Goal: Task Accomplishment & Management: Complete application form

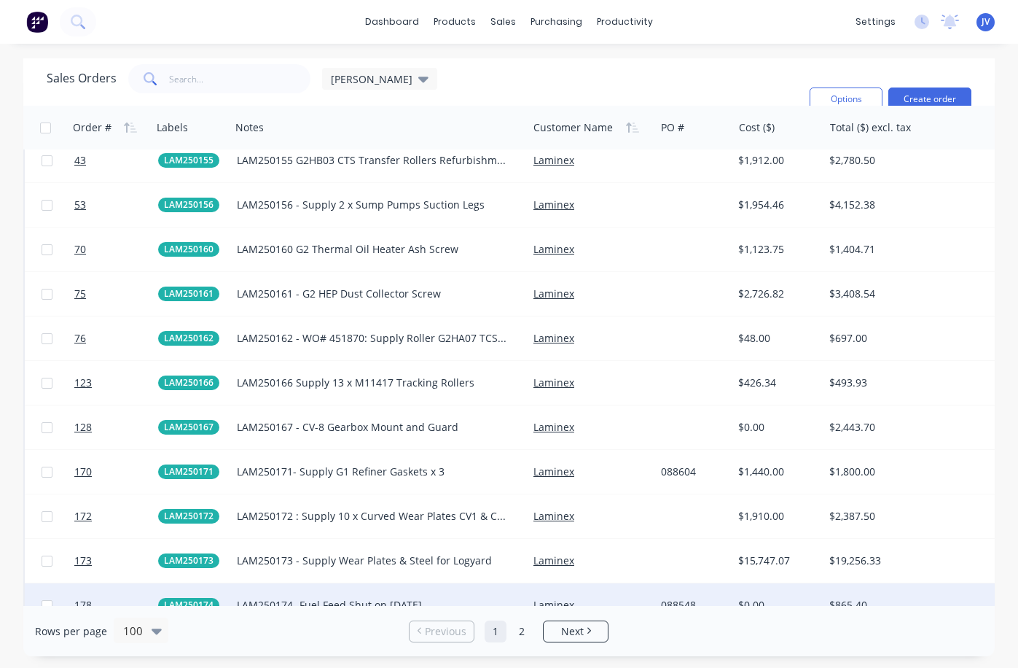
scroll to position [1822, 0]
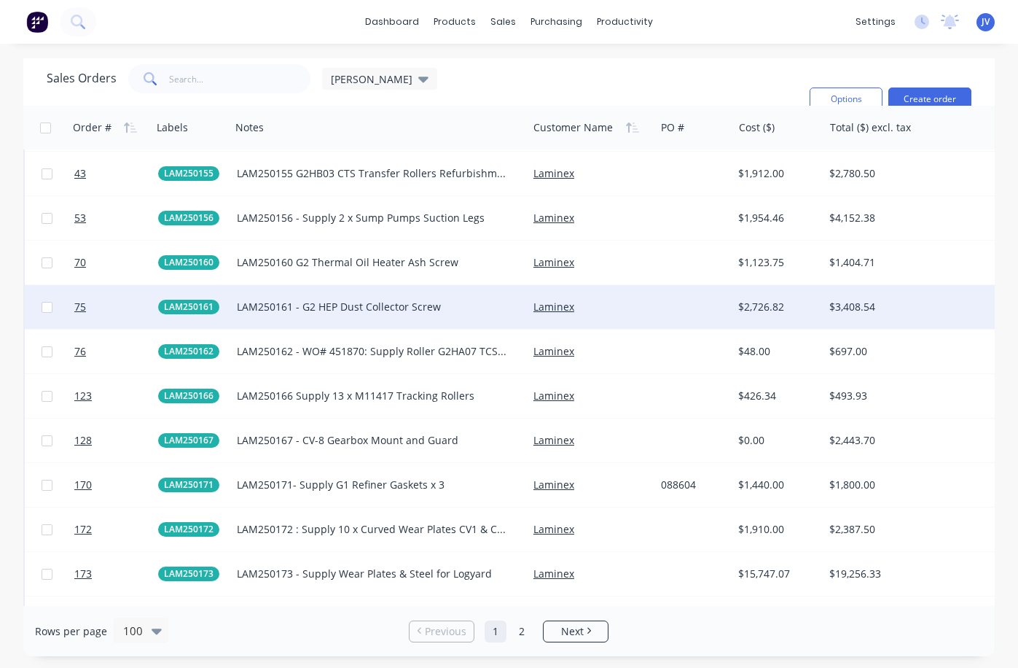
click at [300, 308] on div "LAM250161 - G2 HEP Dust Collector Screw" at bounding box center [372, 307] width 271 height 15
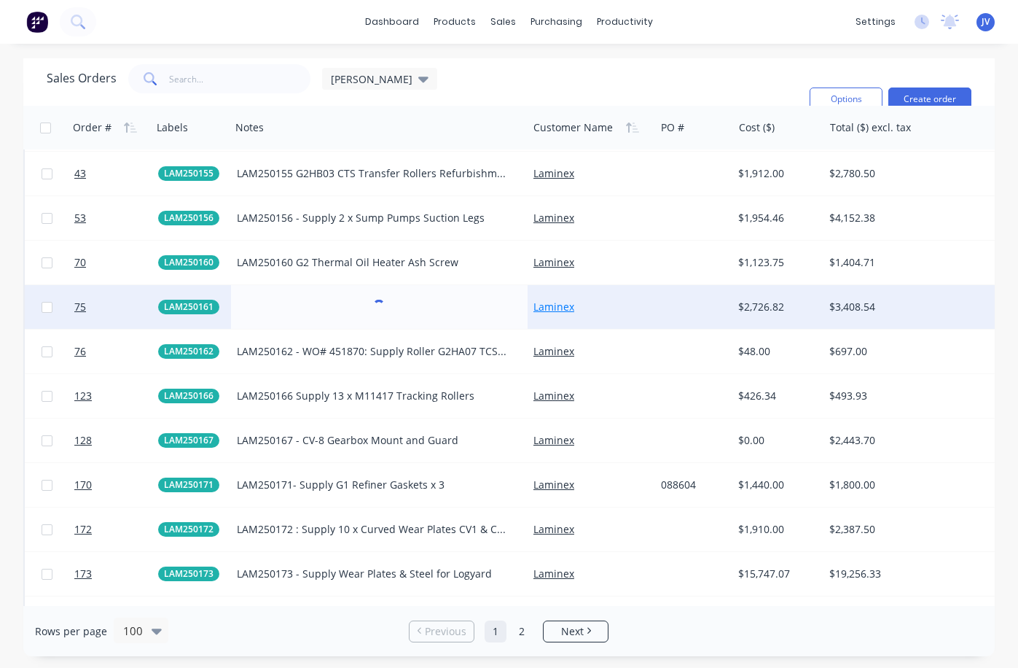
click at [561, 310] on link "Laminex" at bounding box center [554, 307] width 41 height 14
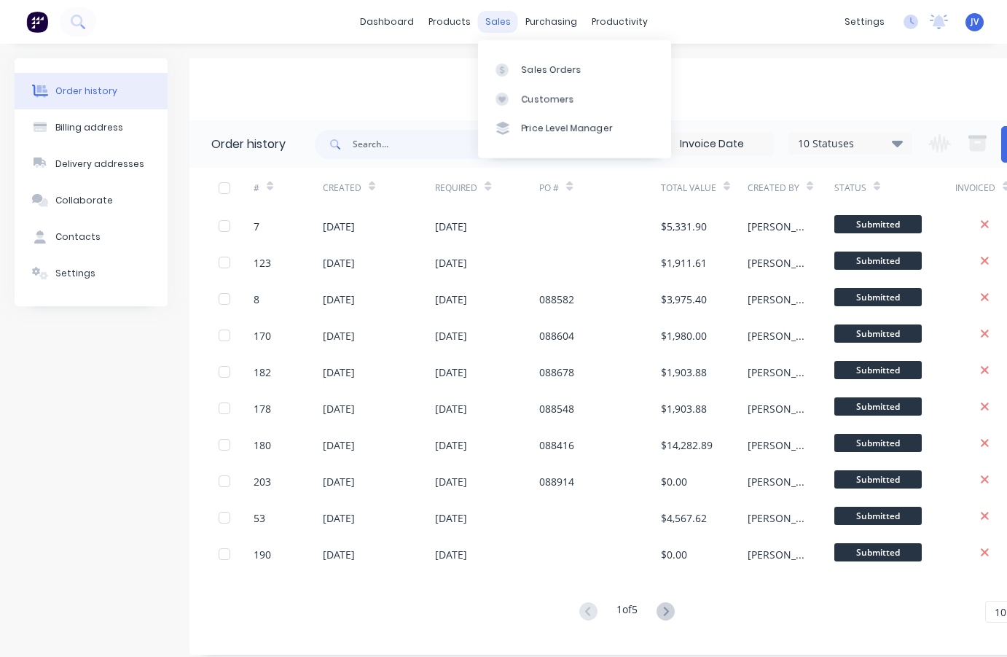
click at [500, 18] on div "sales" at bounding box center [498, 22] width 40 height 22
click at [563, 64] on div "Sales Orders" at bounding box center [552, 69] width 60 height 13
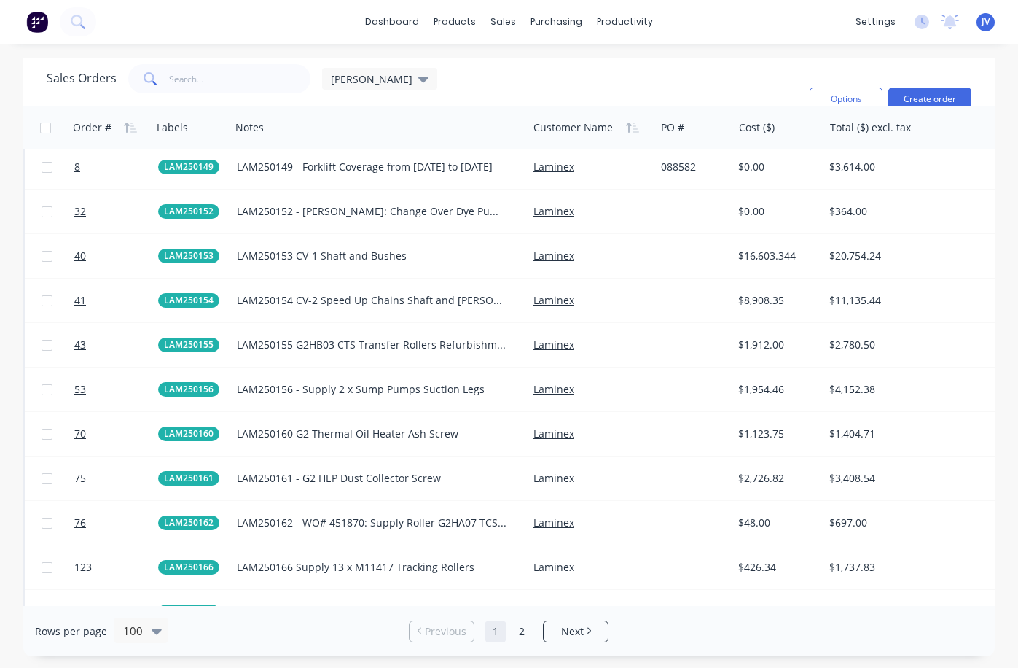
scroll to position [1677, 0]
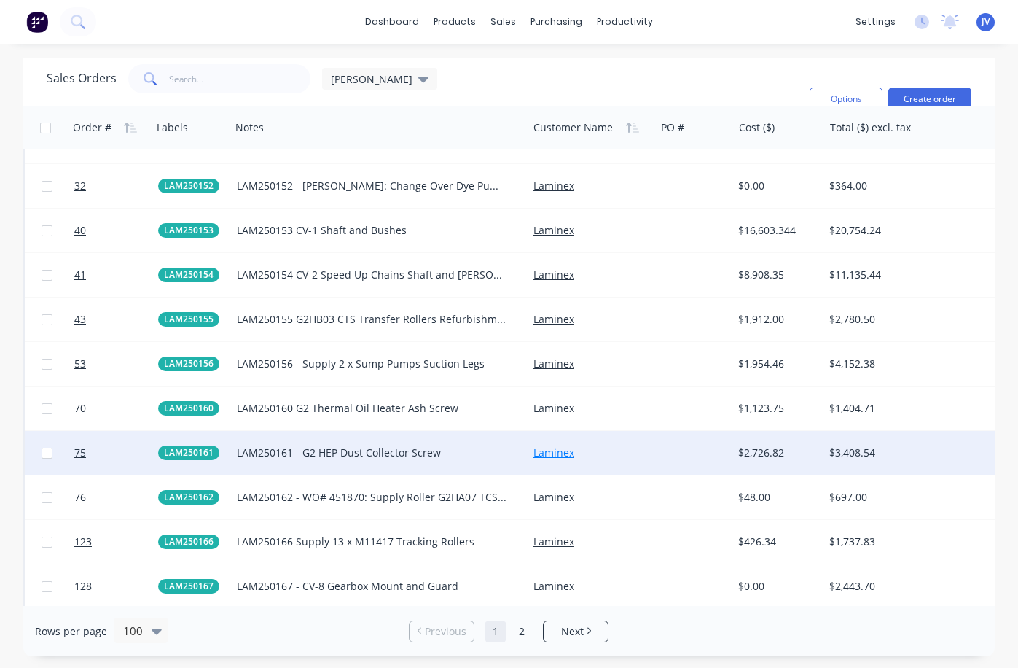
click at [551, 453] on link "Laminex" at bounding box center [554, 452] width 41 height 14
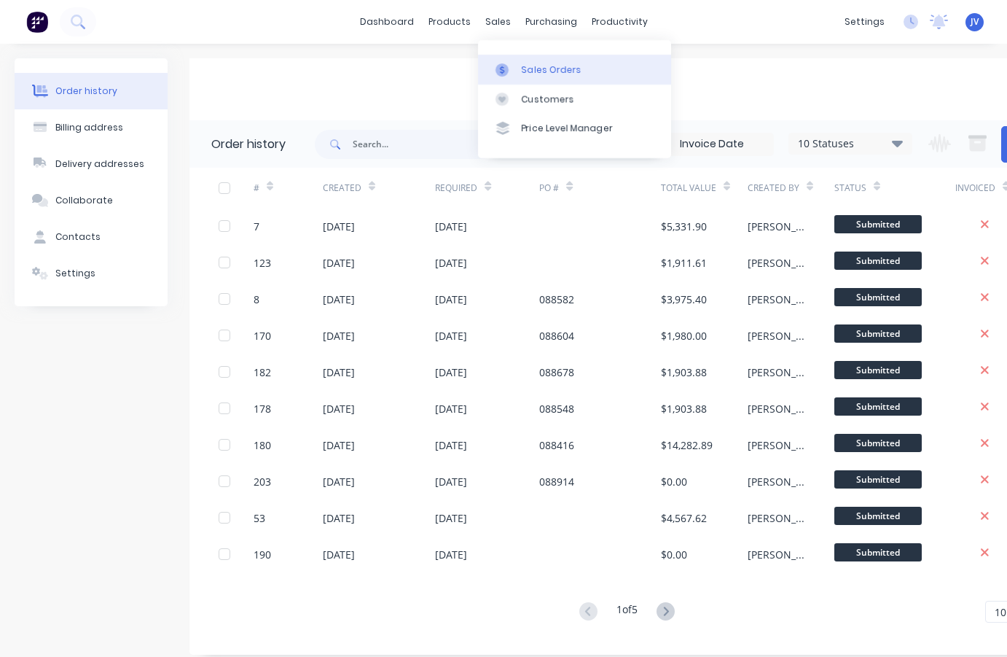
click at [518, 69] on link "Sales Orders" at bounding box center [574, 69] width 193 height 29
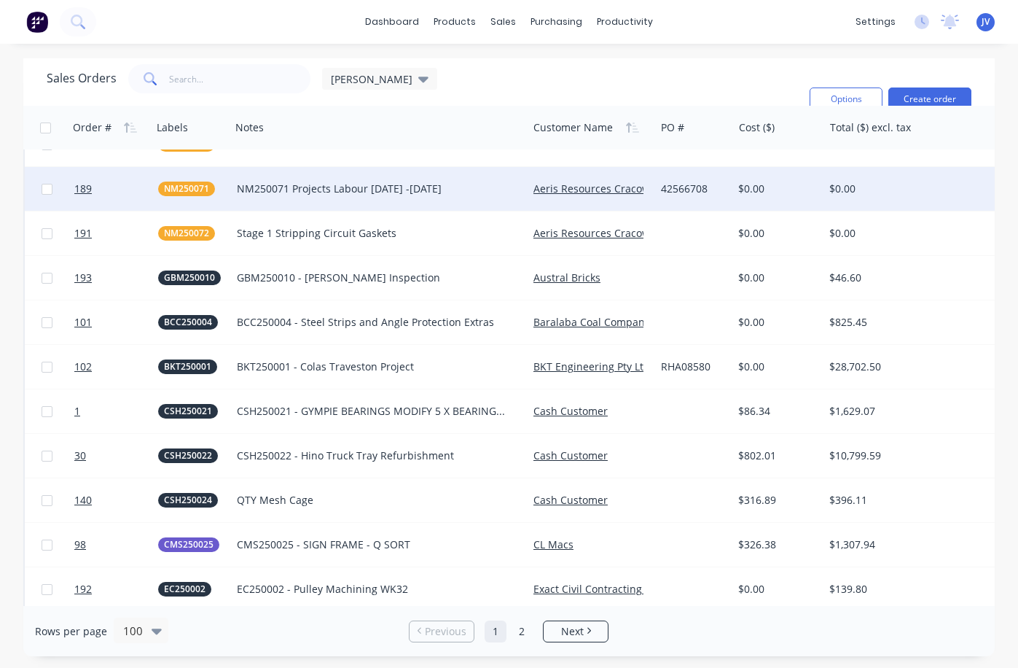
scroll to position [510, 0]
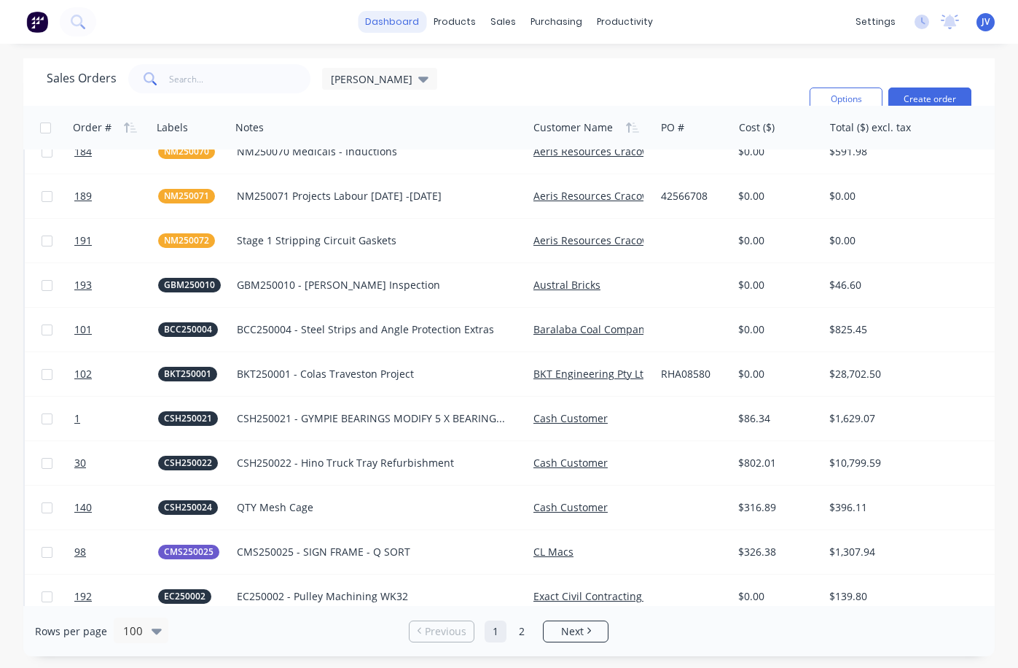
click at [413, 23] on link "dashboard" at bounding box center [392, 22] width 69 height 22
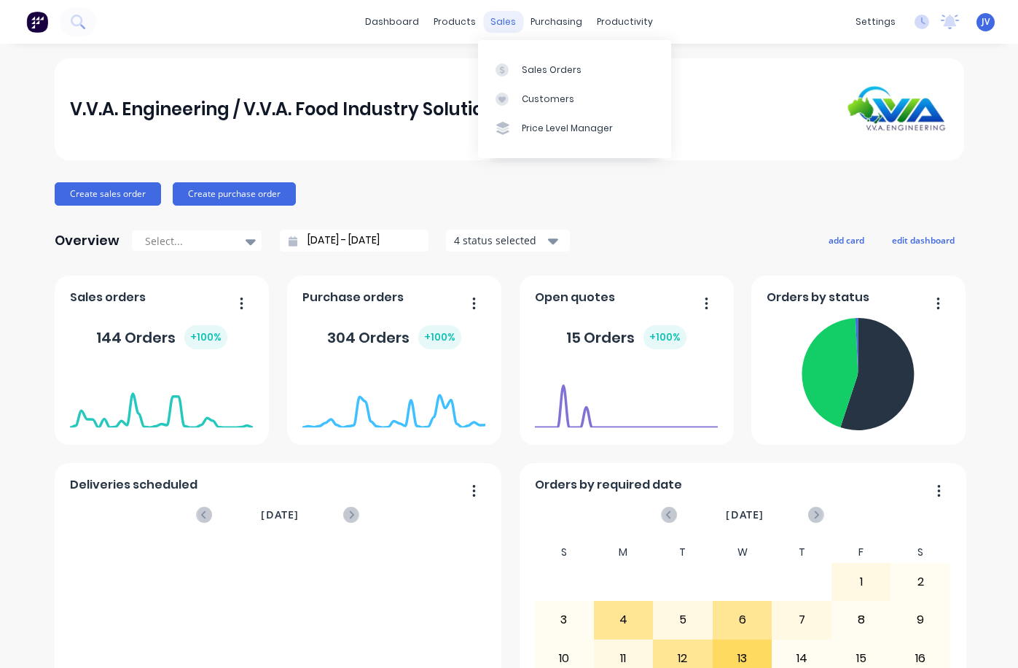
click at [496, 20] on div "sales" at bounding box center [503, 22] width 40 height 22
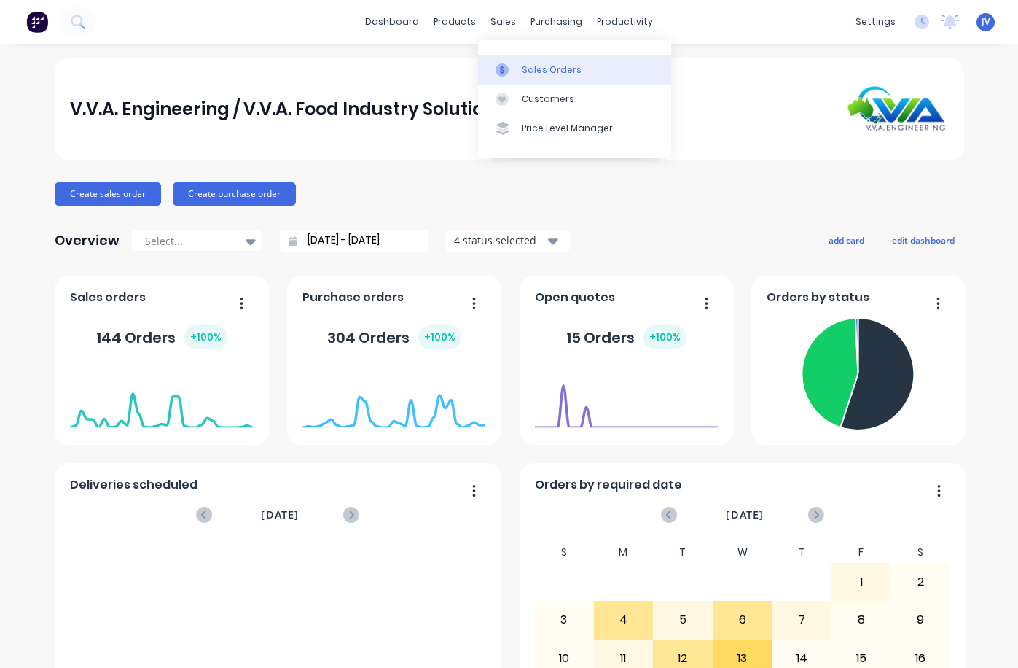
click at [555, 64] on div "Sales Orders" at bounding box center [552, 69] width 60 height 13
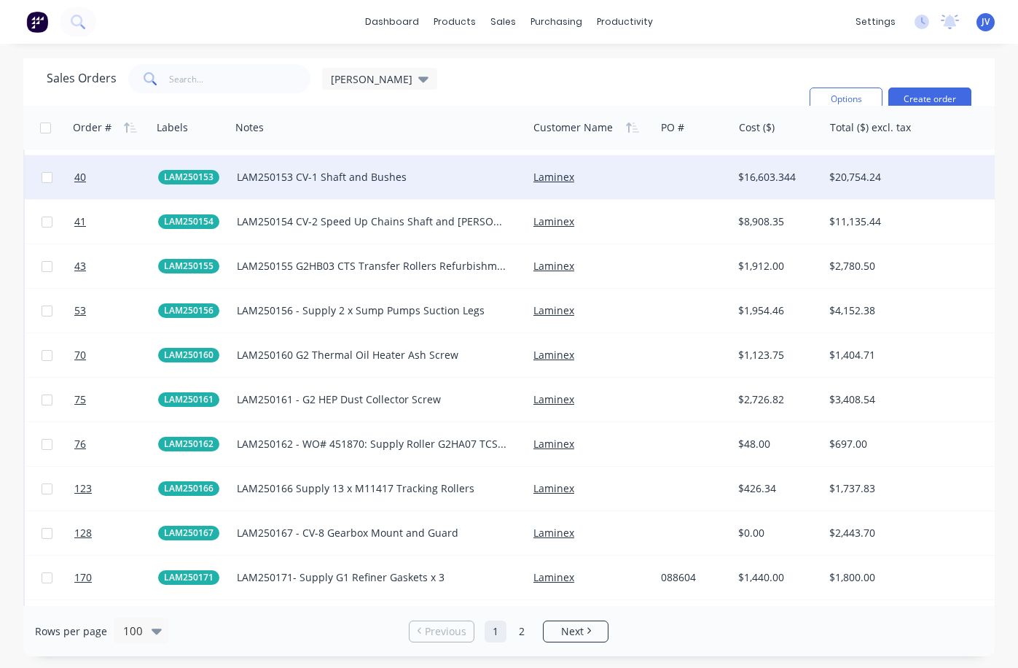
scroll to position [1822, 0]
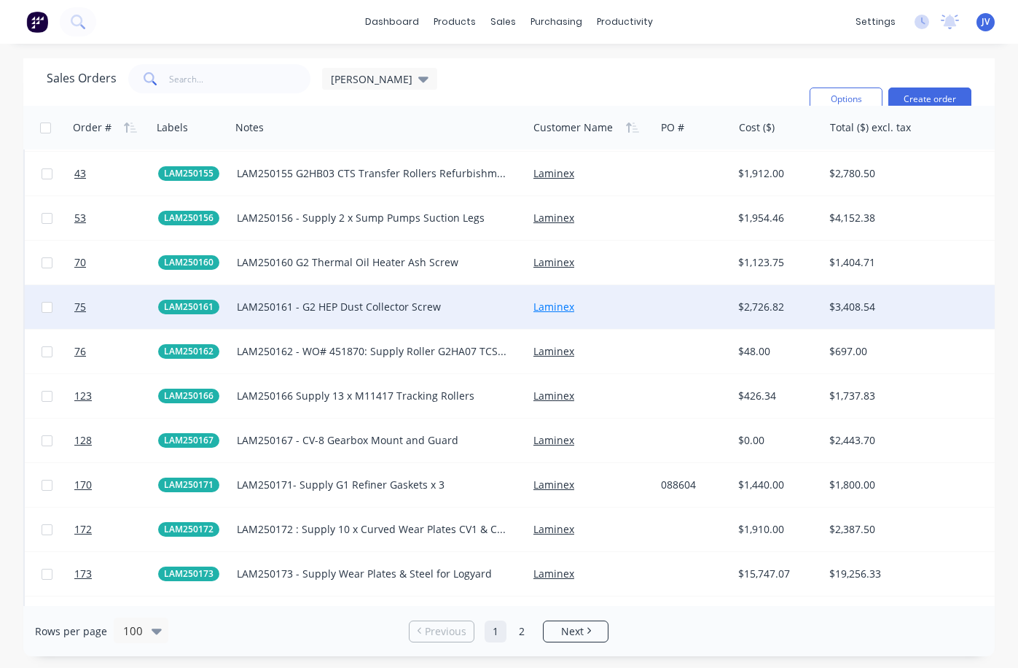
click at [567, 305] on link "Laminex" at bounding box center [554, 307] width 41 height 14
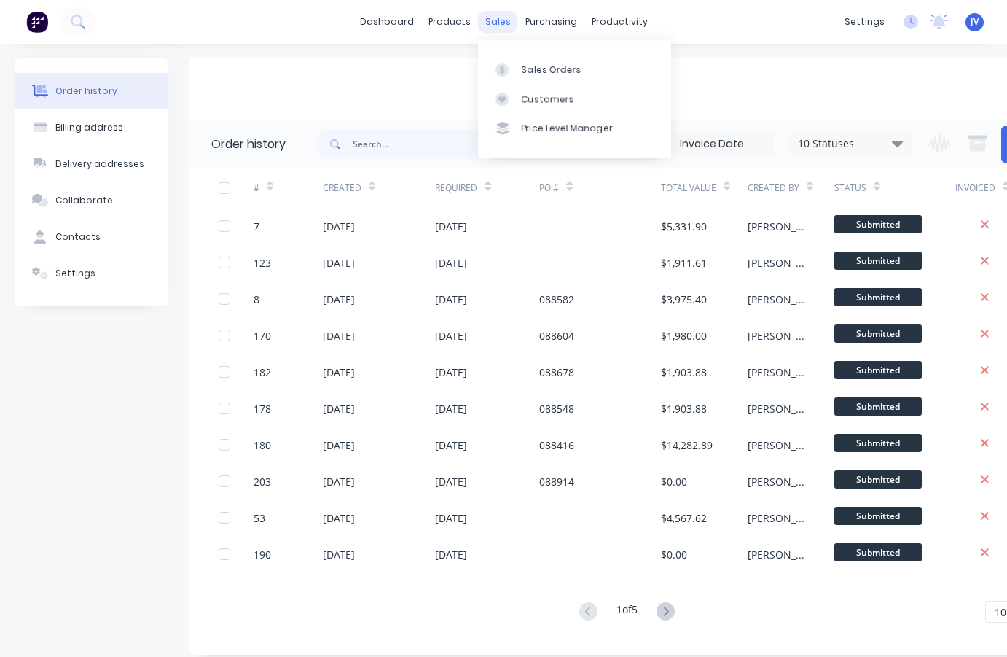
click at [491, 19] on div "sales" at bounding box center [498, 22] width 40 height 22
click at [530, 71] on div "Sales Orders" at bounding box center [552, 69] width 60 height 13
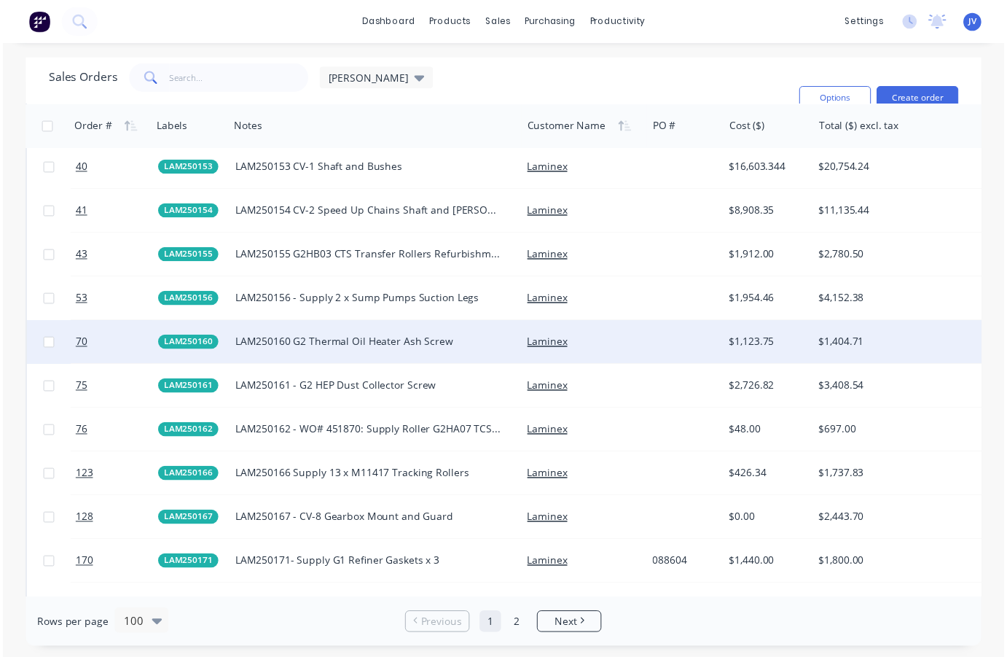
scroll to position [1749, 0]
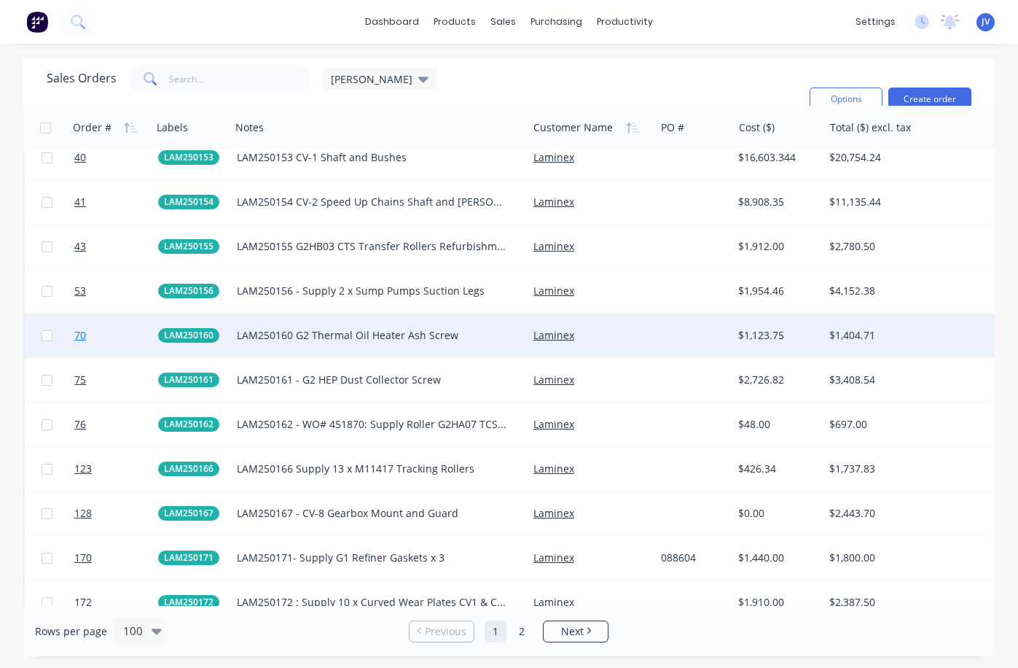
click at [79, 335] on span "70" at bounding box center [80, 335] width 12 height 15
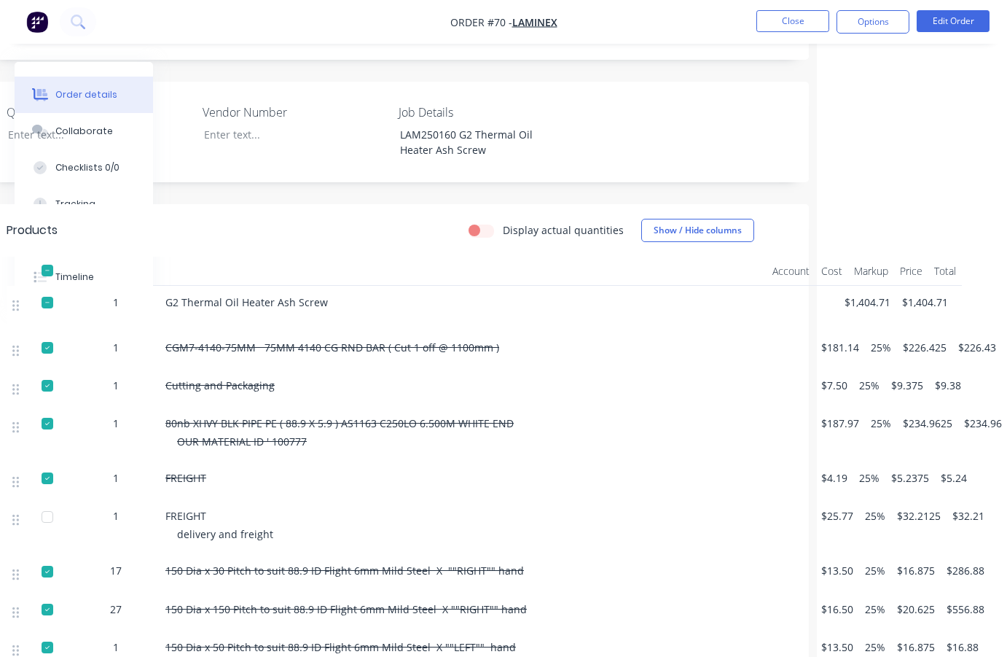
scroll to position [0, 190]
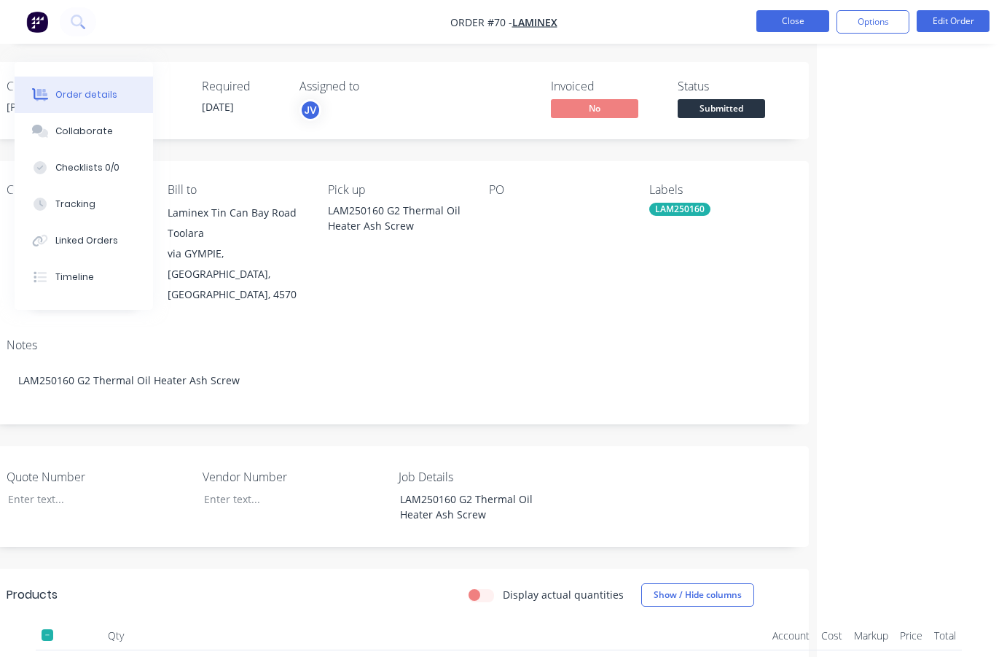
click at [809, 23] on button "Close" at bounding box center [793, 21] width 73 height 22
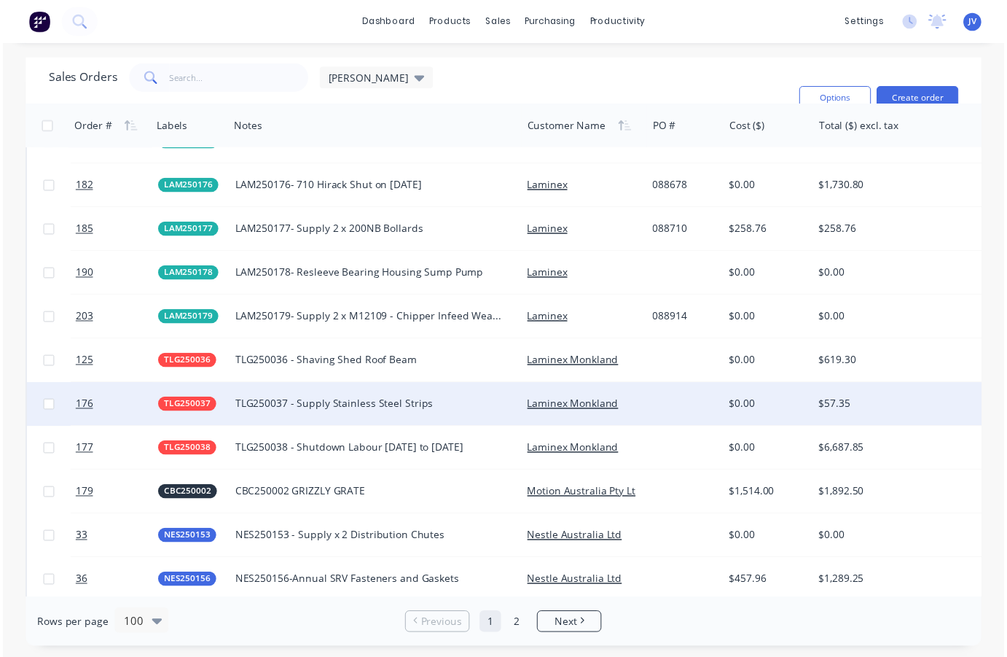
scroll to position [2260, 0]
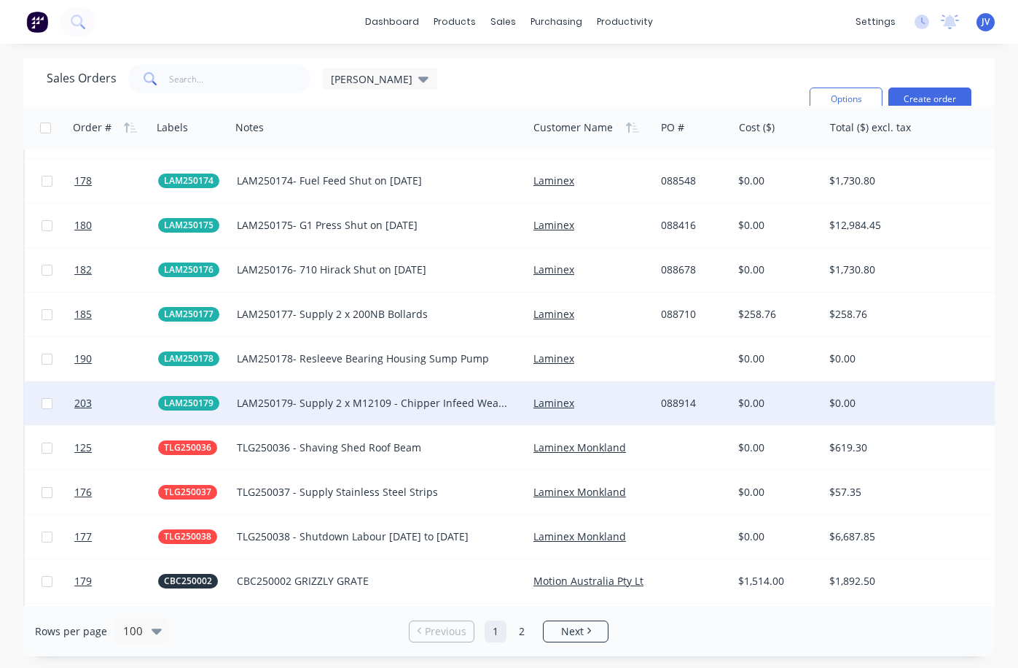
click at [750, 404] on div "$0.00" at bounding box center [776, 403] width 76 height 15
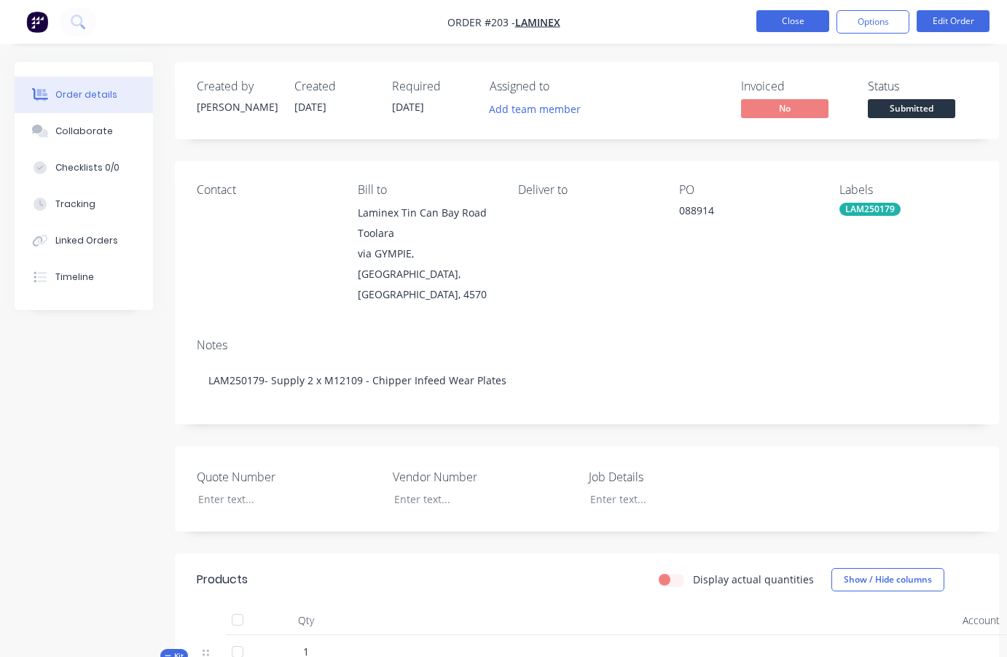
click at [795, 17] on button "Close" at bounding box center [793, 21] width 73 height 22
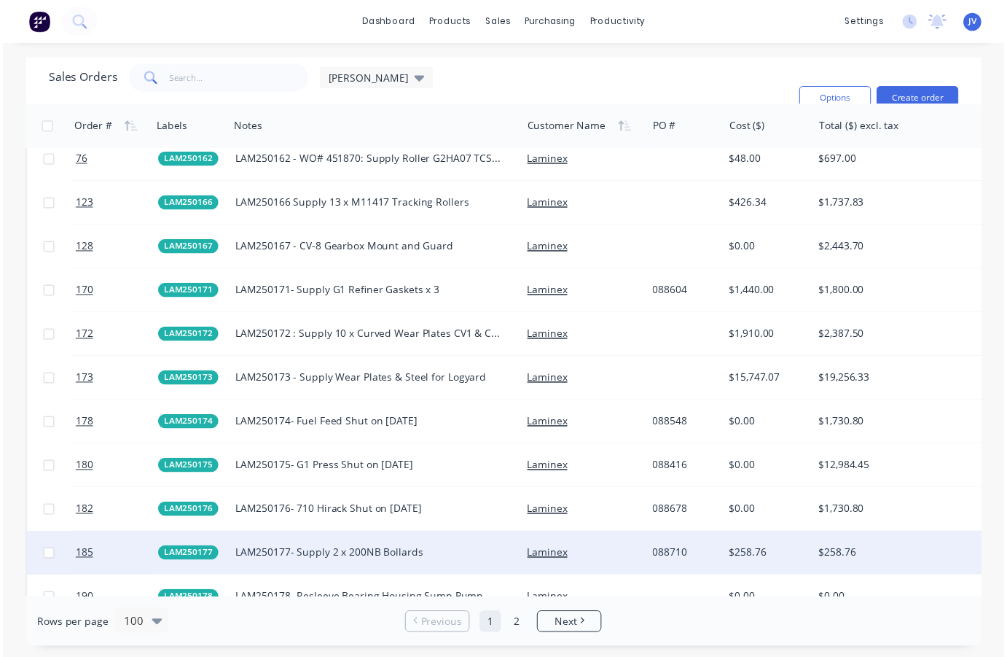
scroll to position [2041, 0]
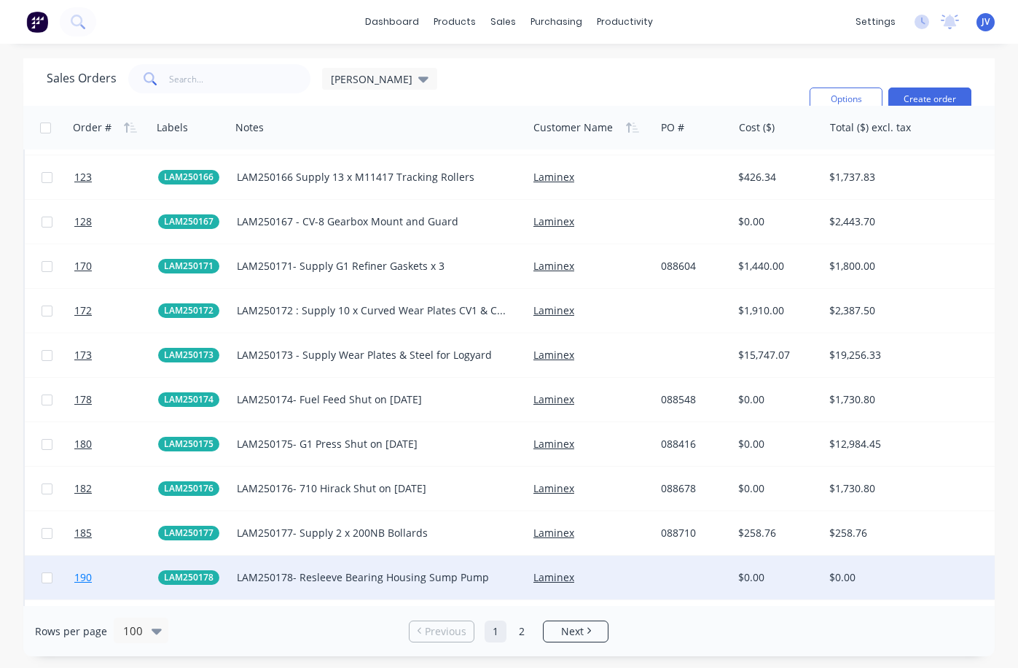
click at [85, 576] on span "190" at bounding box center [82, 577] width 17 height 15
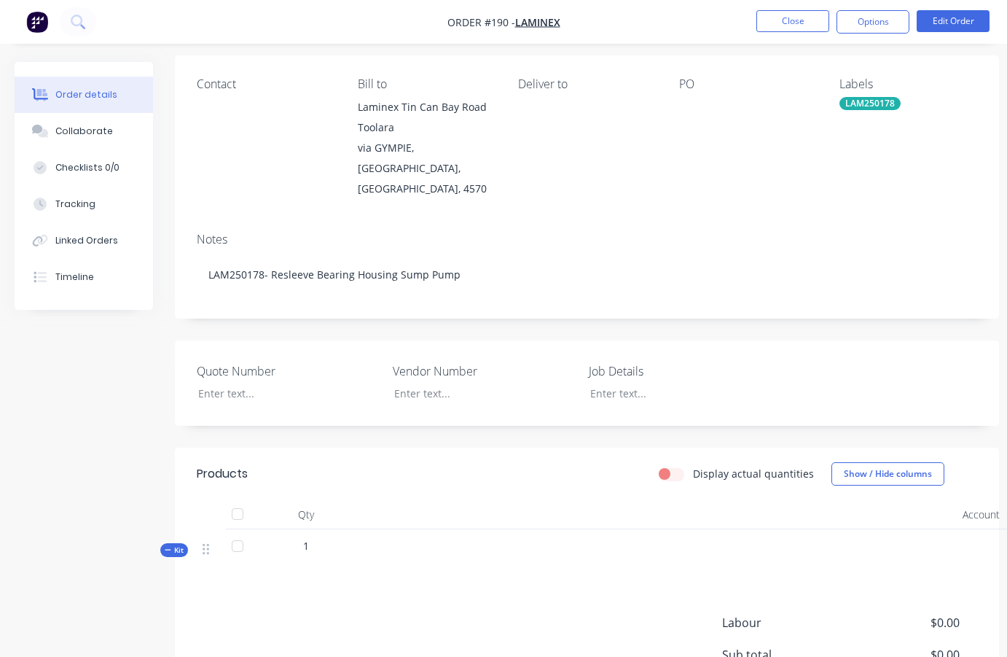
scroll to position [73, 0]
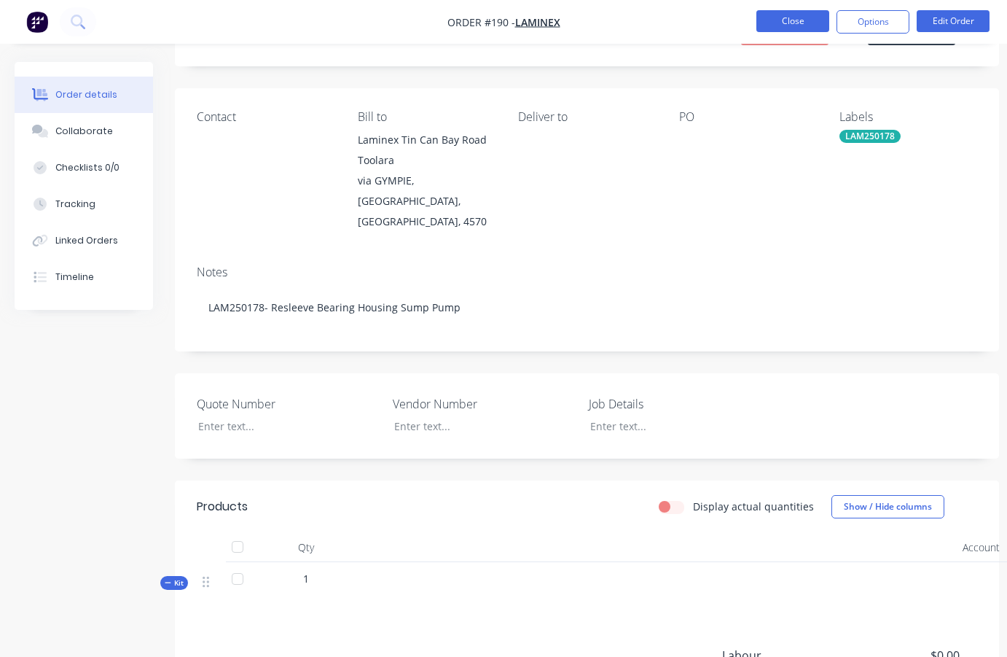
click at [787, 15] on button "Close" at bounding box center [793, 21] width 73 height 22
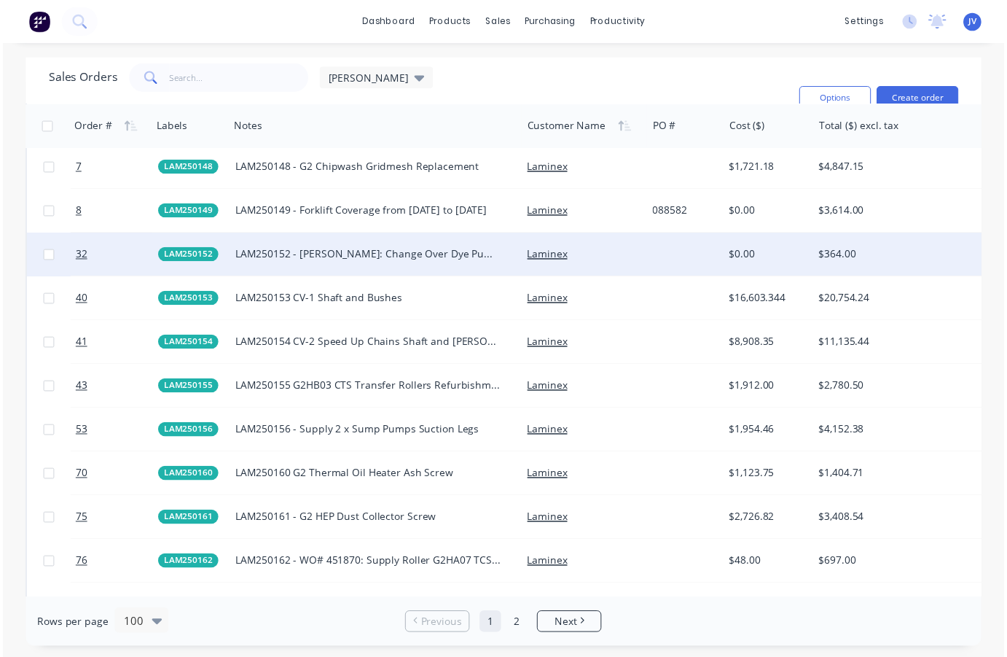
scroll to position [1604, 0]
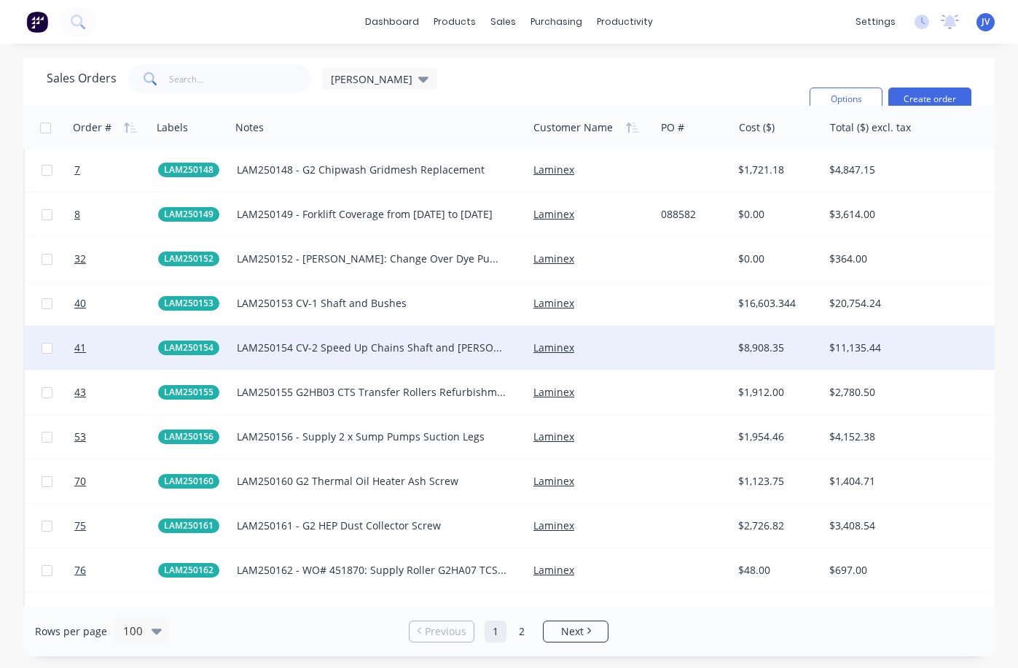
click at [367, 343] on div "LAM250154 CV-2 Speed Up Chains Shaft and [PERSON_NAME]" at bounding box center [372, 347] width 271 height 15
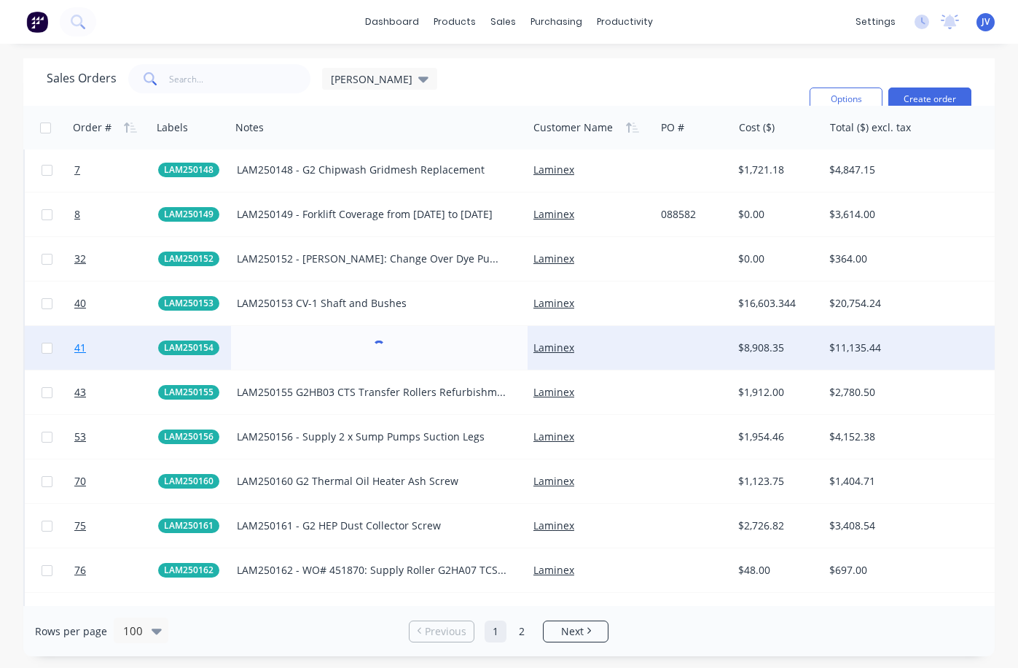
click at [81, 350] on span "41" at bounding box center [80, 347] width 12 height 15
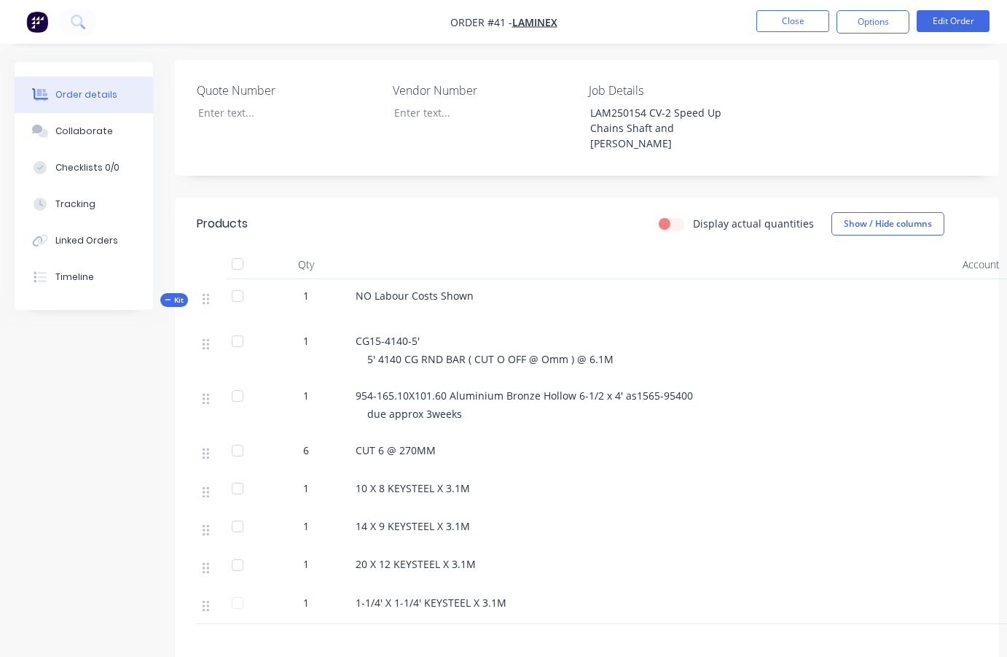
scroll to position [432, 0]
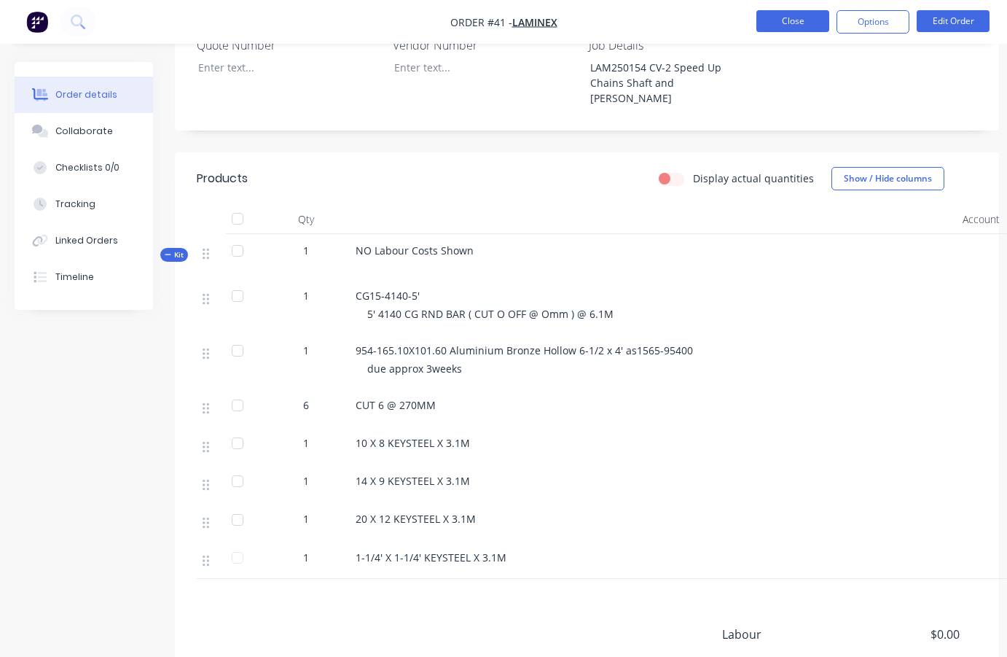
click at [792, 20] on button "Close" at bounding box center [793, 21] width 73 height 22
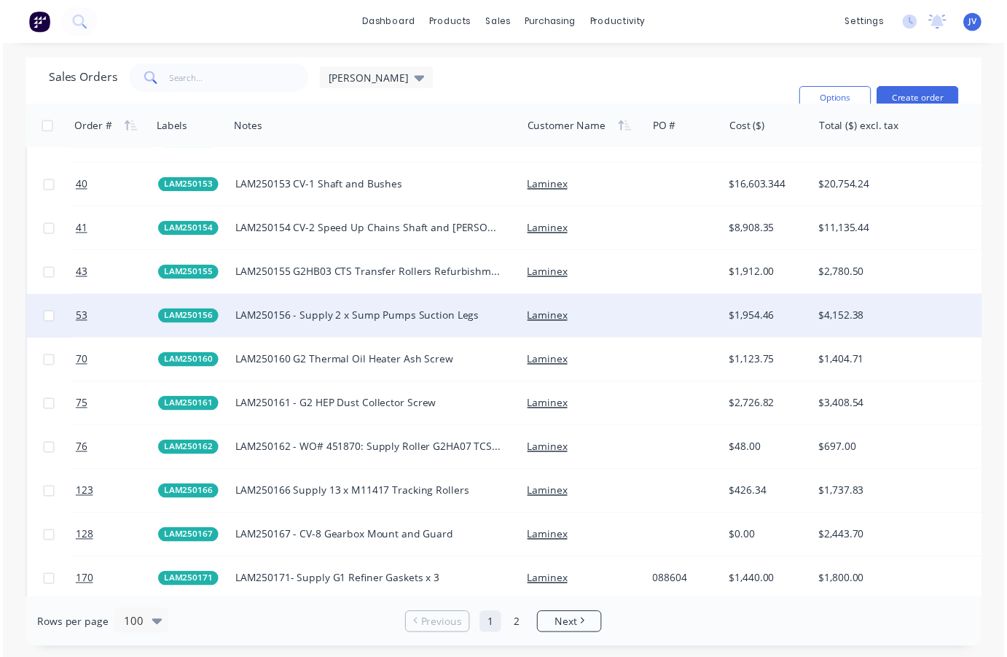
scroll to position [1749, 0]
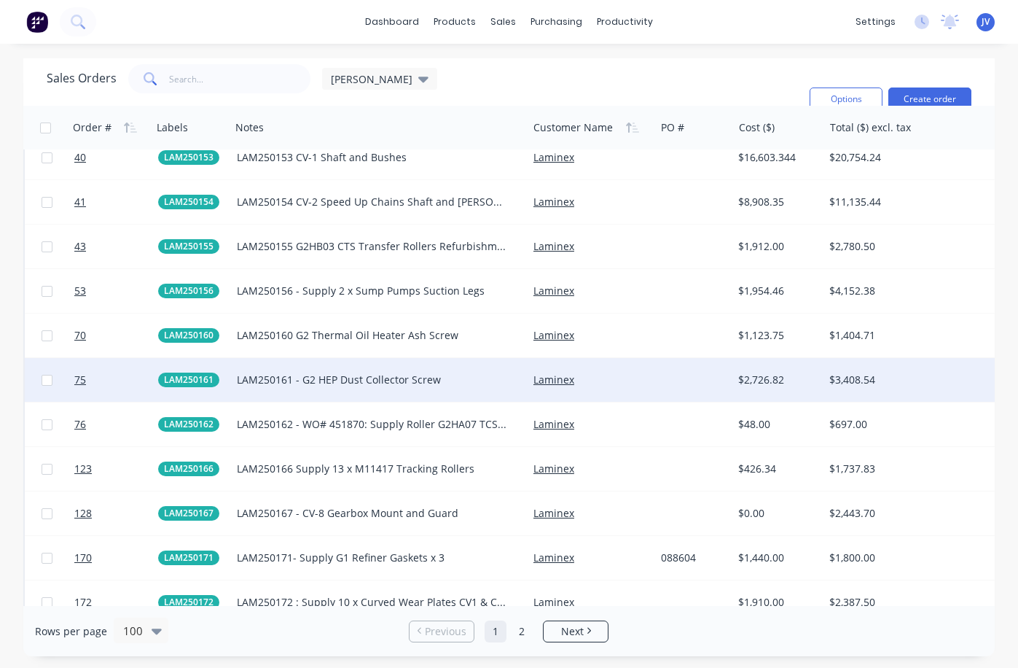
click at [373, 378] on div "LAM250161 - G2 HEP Dust Collector Screw" at bounding box center [372, 379] width 271 height 15
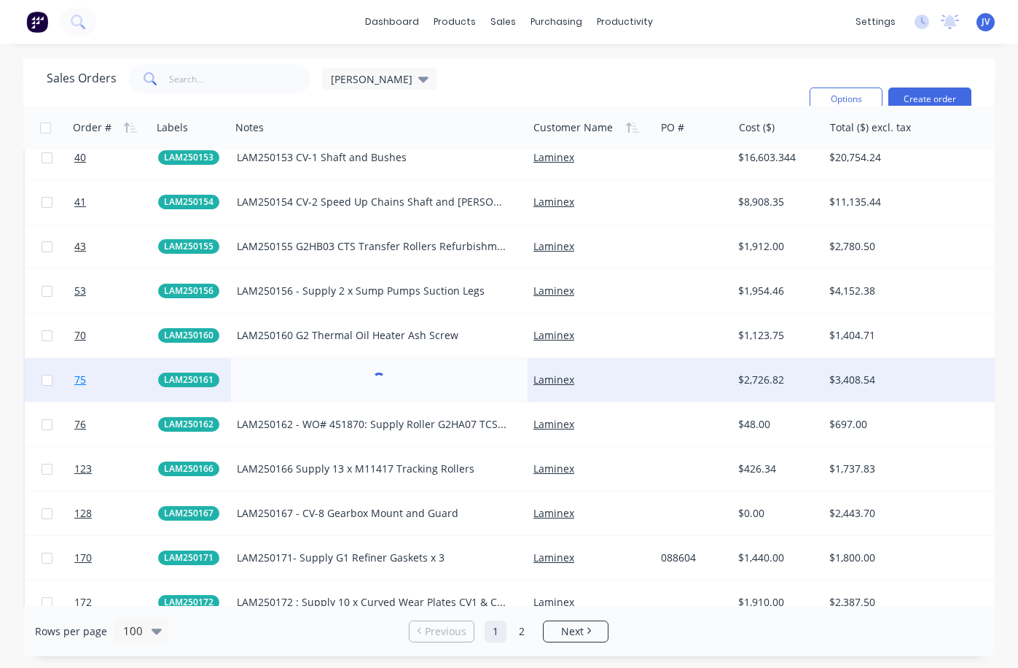
click at [80, 378] on span "75" at bounding box center [80, 379] width 12 height 15
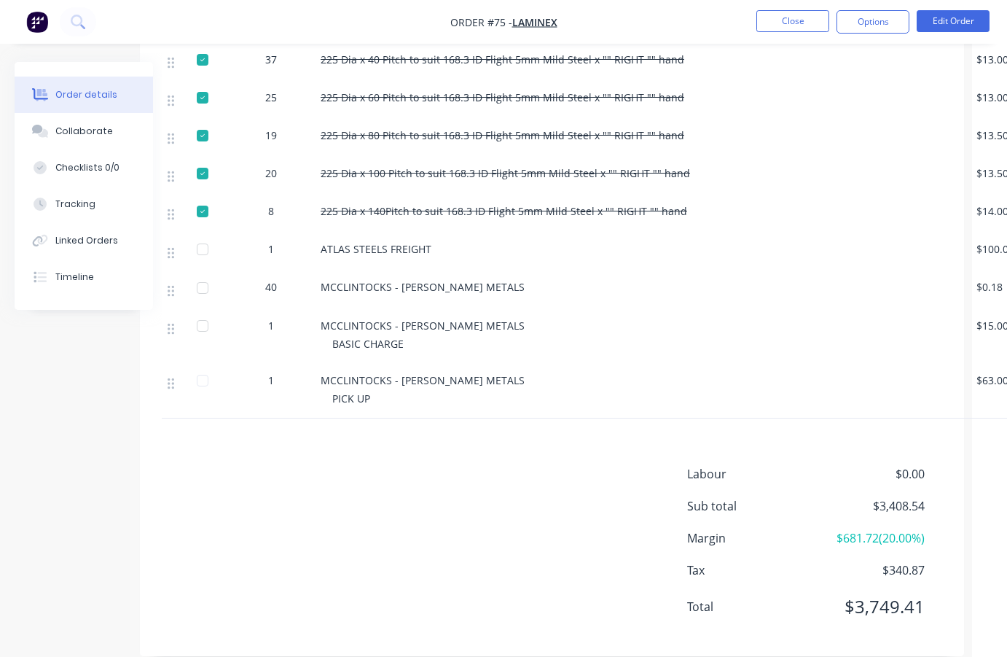
scroll to position [875, 20]
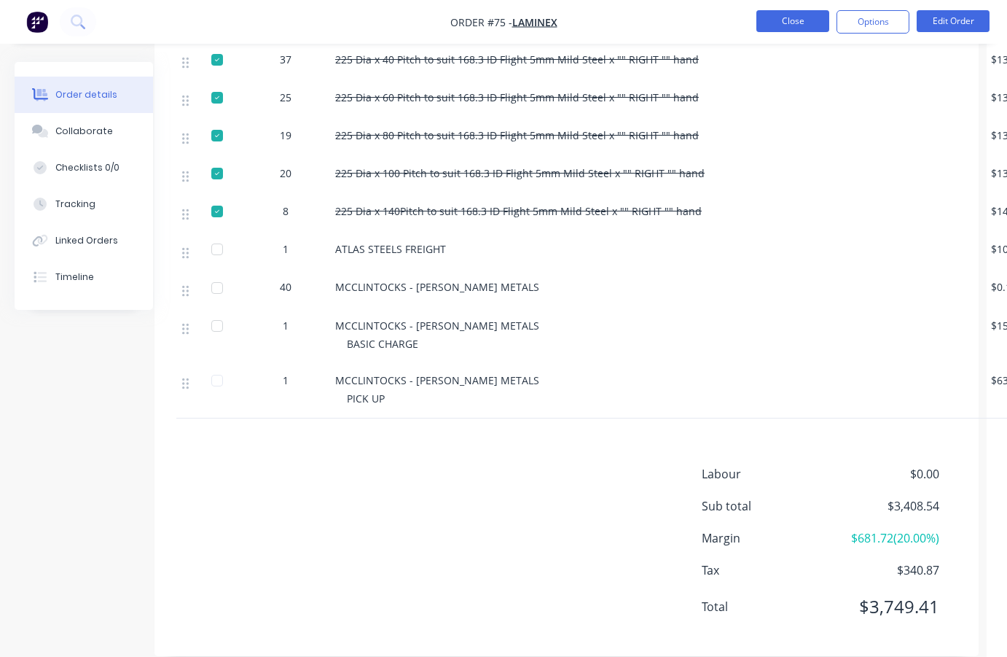
click at [810, 25] on button "Close" at bounding box center [793, 21] width 73 height 22
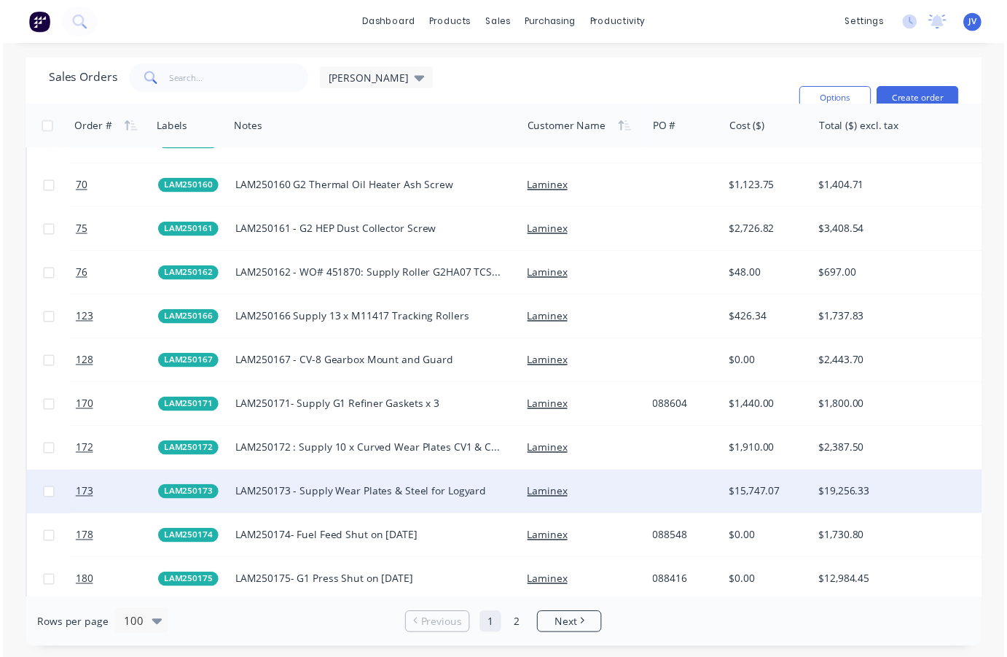
scroll to position [1895, 0]
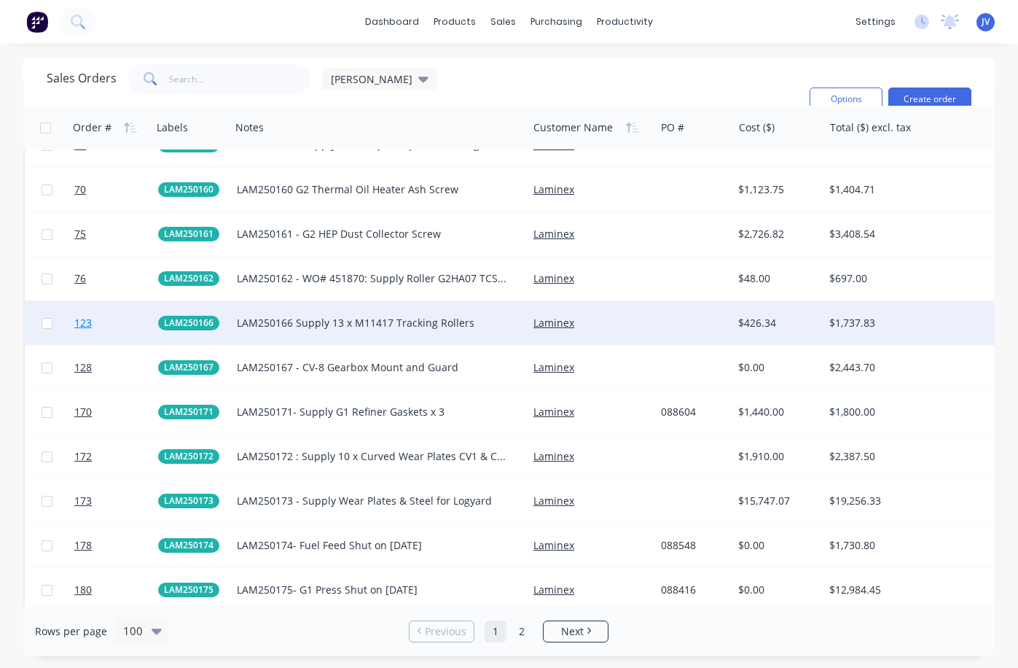
click at [88, 324] on span "123" at bounding box center [82, 323] width 17 height 15
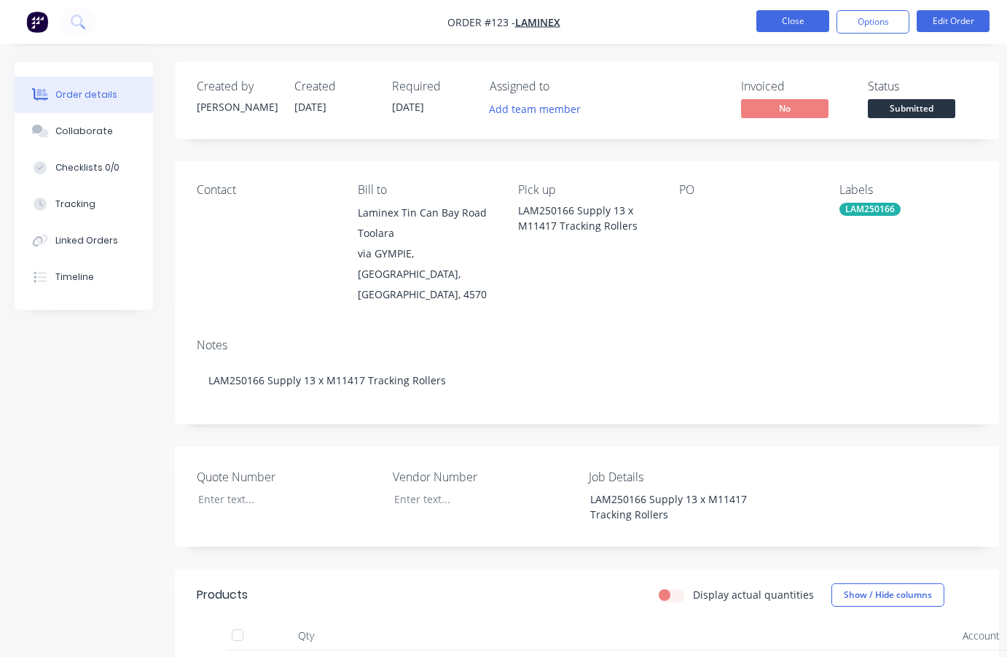
click at [781, 22] on button "Close" at bounding box center [793, 21] width 73 height 22
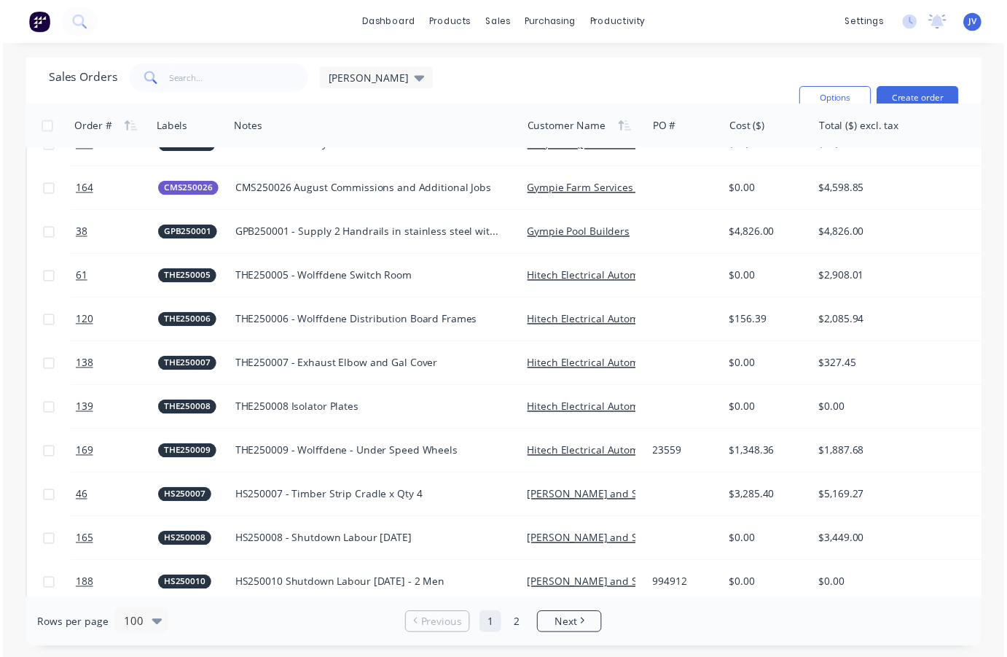
scroll to position [1531, 0]
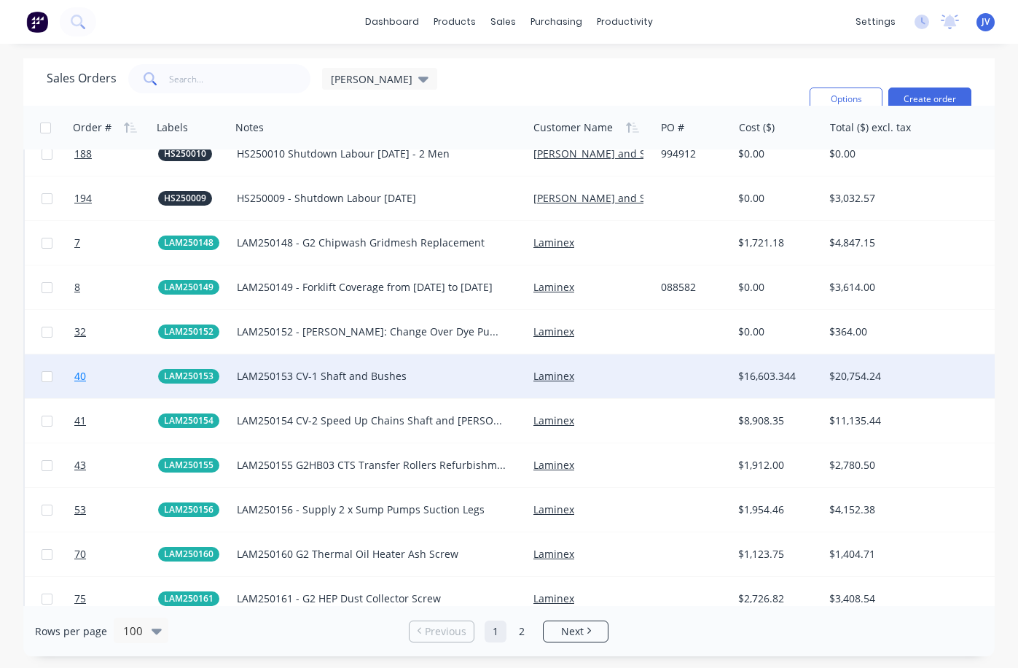
click at [81, 375] on span "40" at bounding box center [80, 376] width 12 height 15
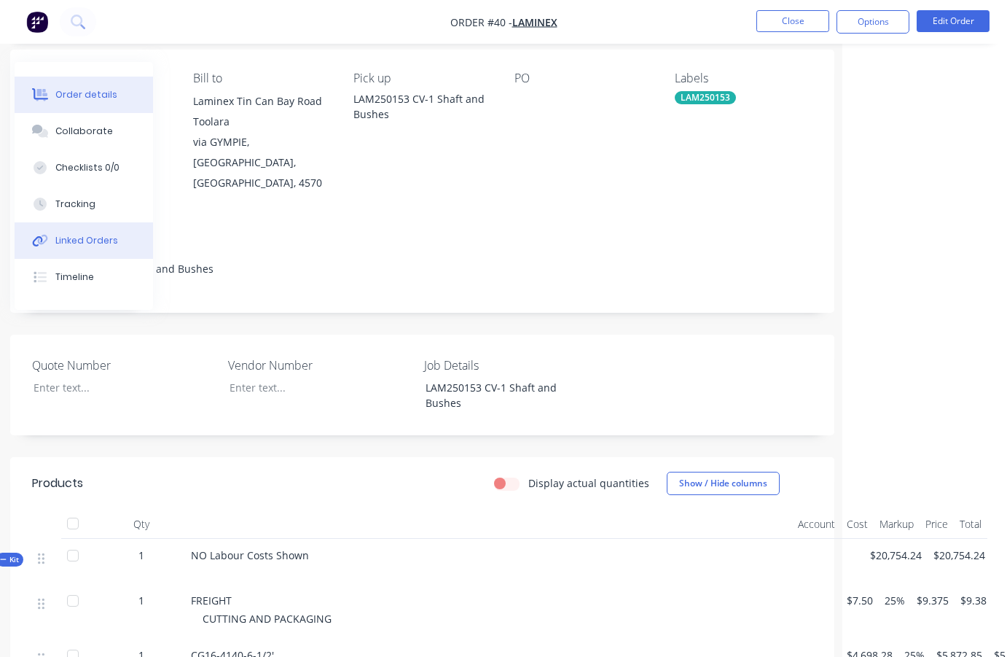
scroll to position [73, 165]
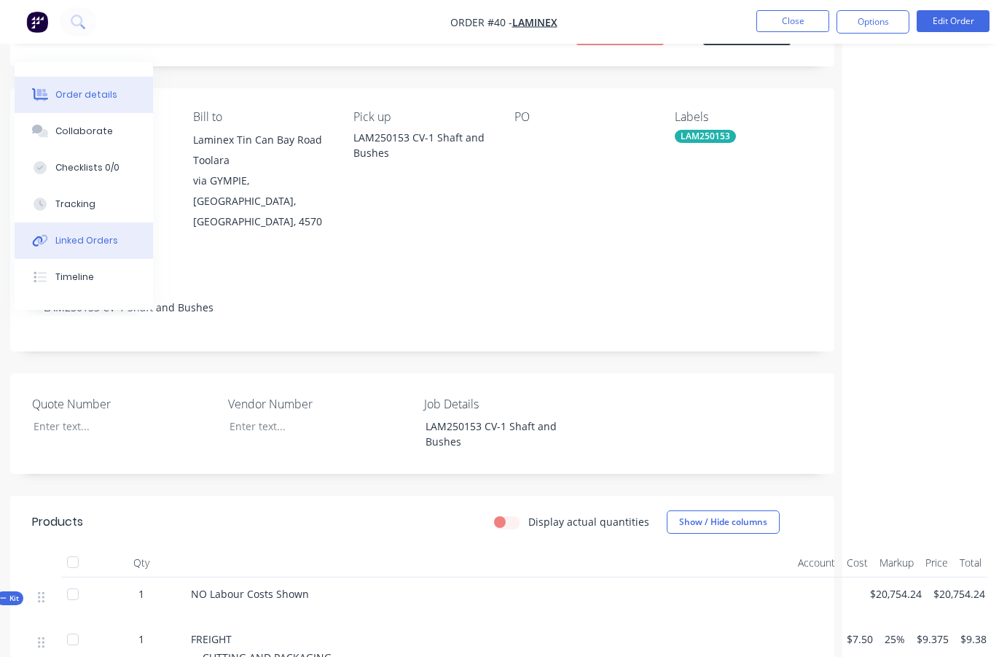
click at [87, 239] on div "Linked Orders" at bounding box center [86, 240] width 63 height 13
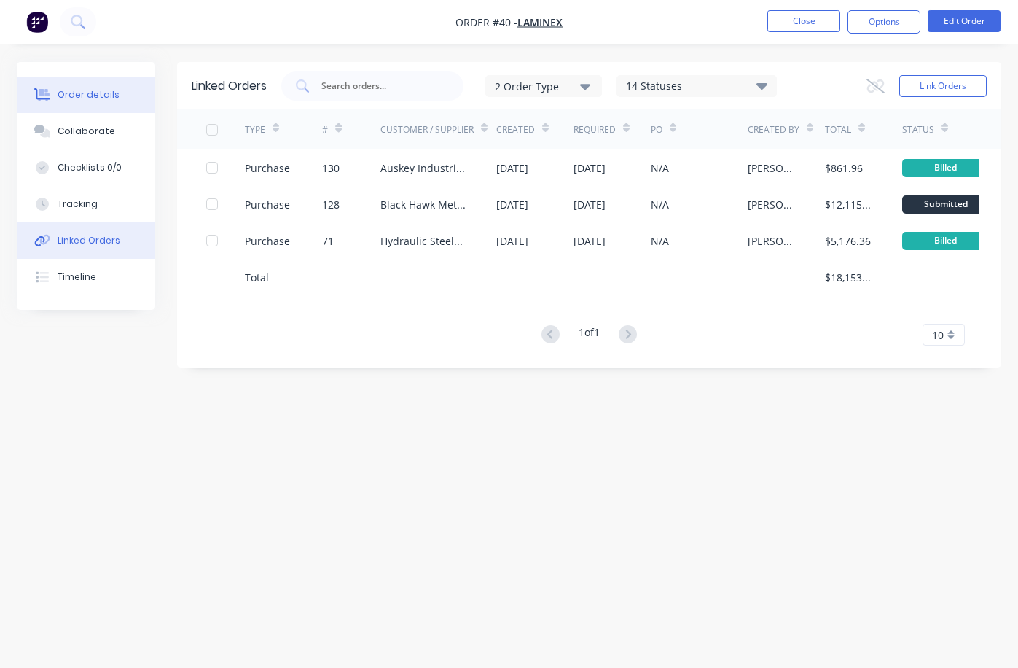
click at [70, 93] on div "Order details" at bounding box center [89, 94] width 62 height 13
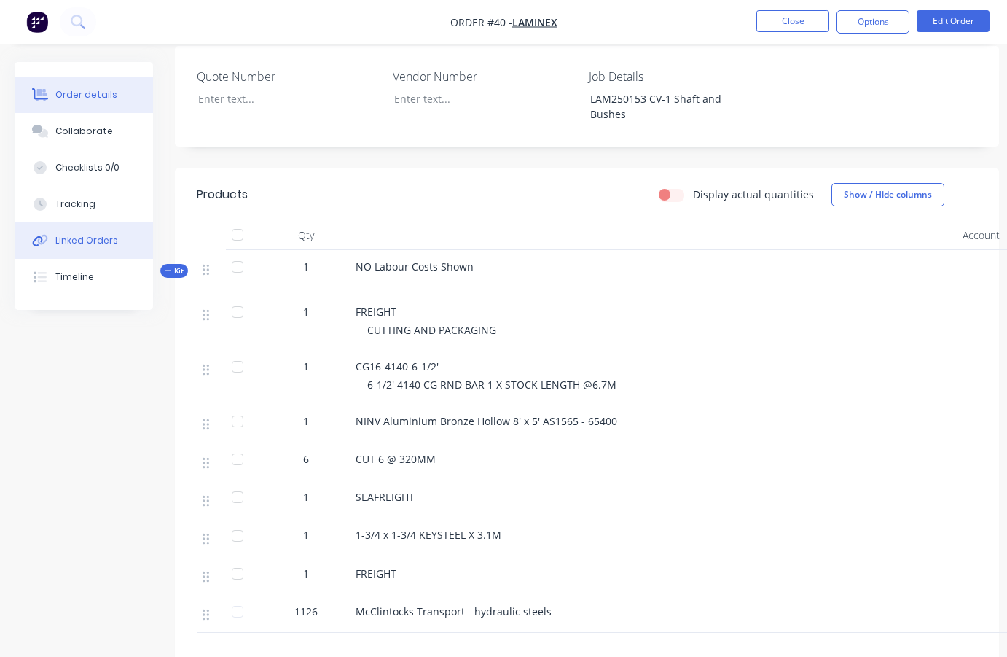
scroll to position [397, 0]
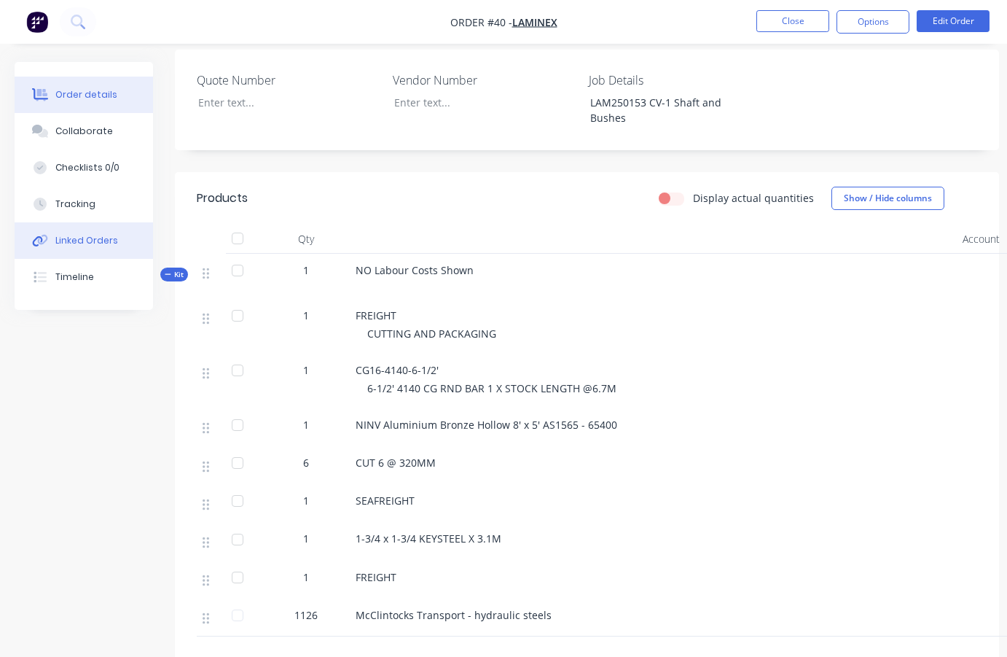
click at [85, 243] on div "Linked Orders" at bounding box center [86, 240] width 63 height 13
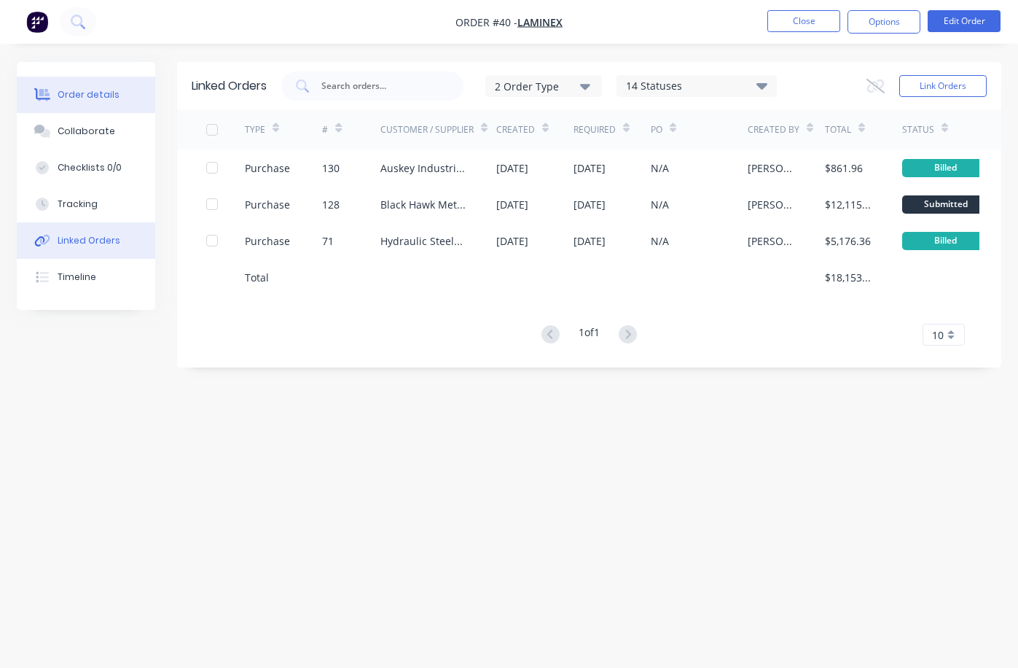
click at [82, 87] on button "Order details" at bounding box center [86, 95] width 138 height 36
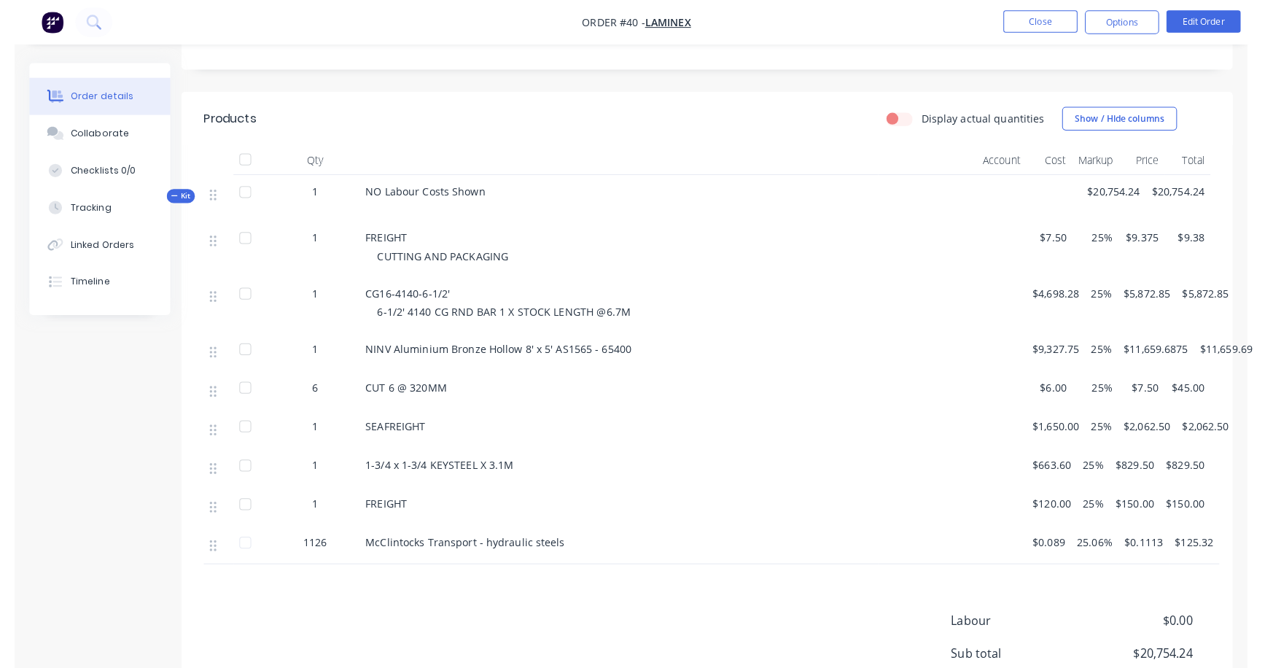
scroll to position [437, 0]
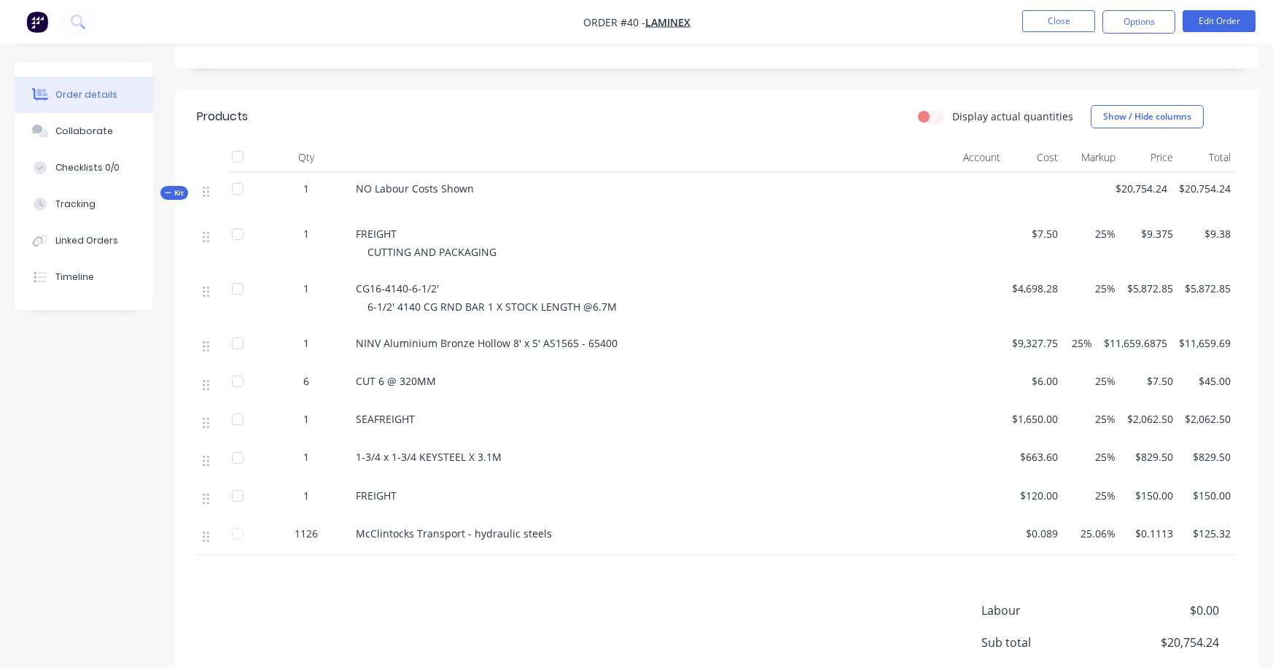
drag, startPoint x: 819, startPoint y: 666, endPoint x: 943, endPoint y: 664, distance: 124.7
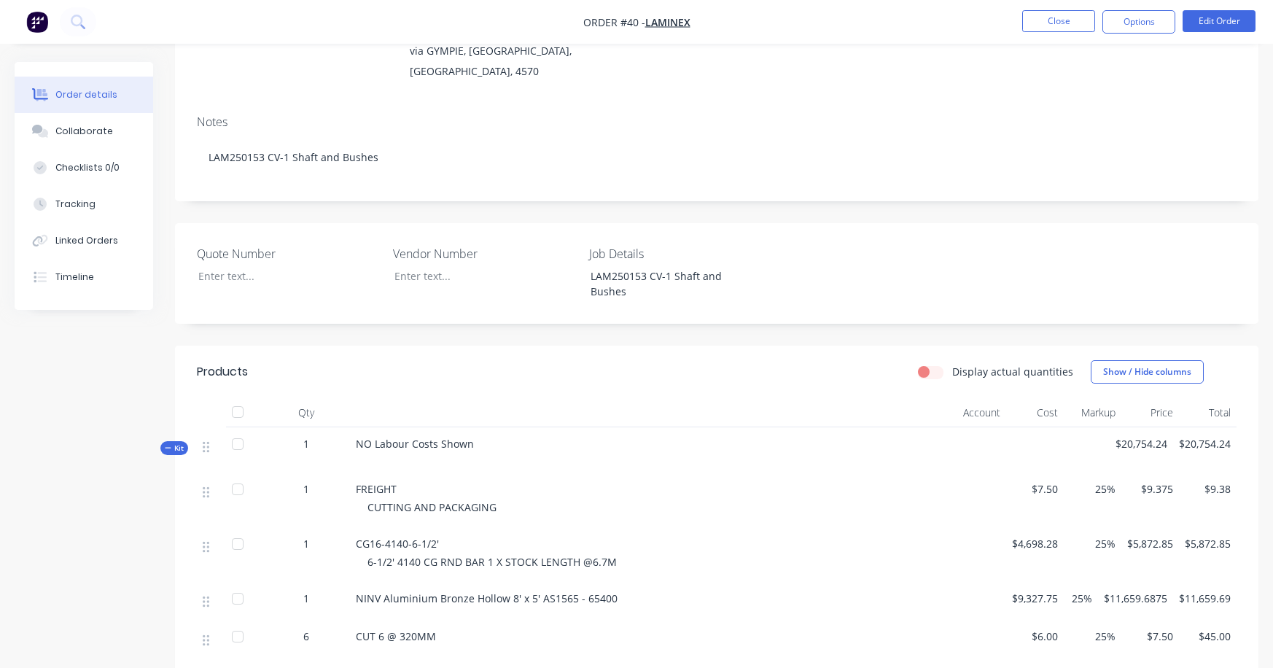
scroll to position [1, 0]
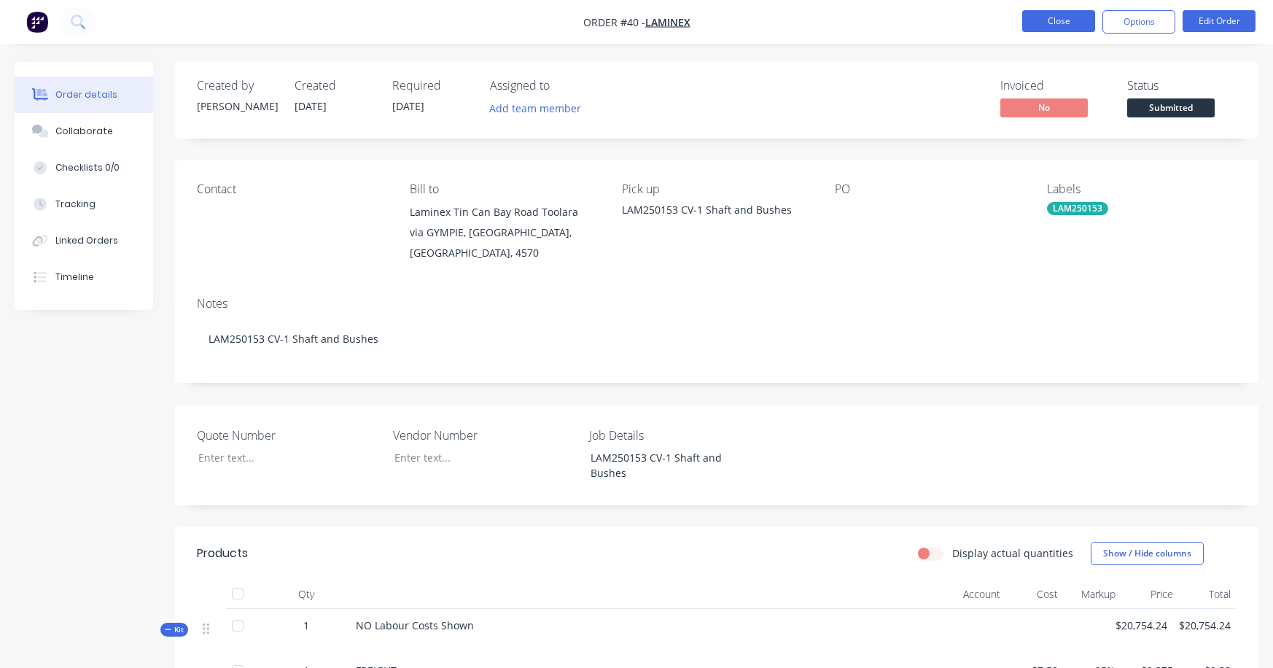
click at [1018, 19] on button "Close" at bounding box center [1058, 21] width 73 height 22
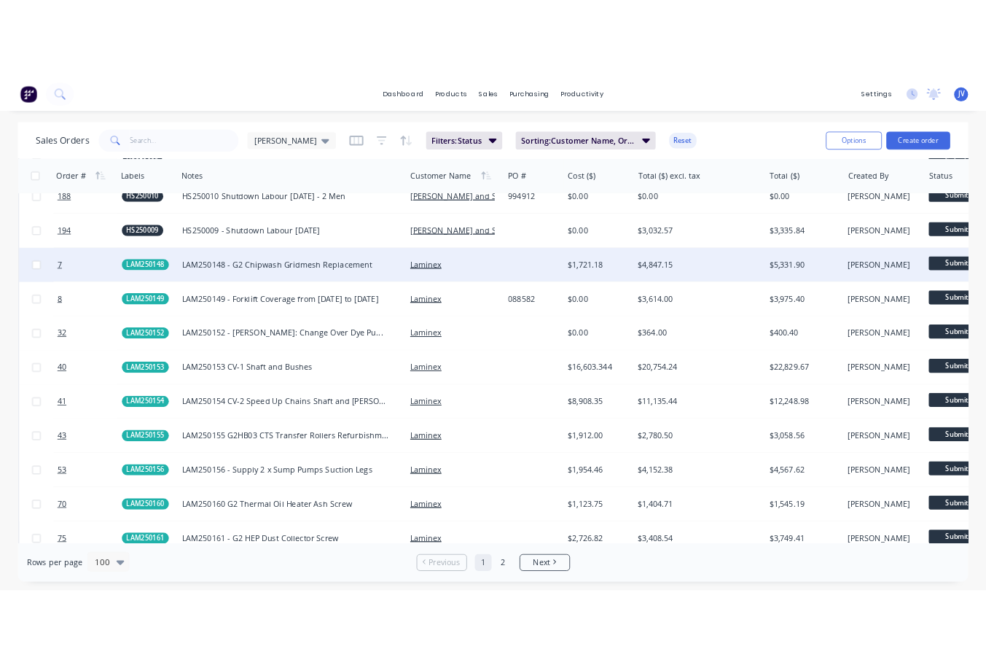
scroll to position [1531, 0]
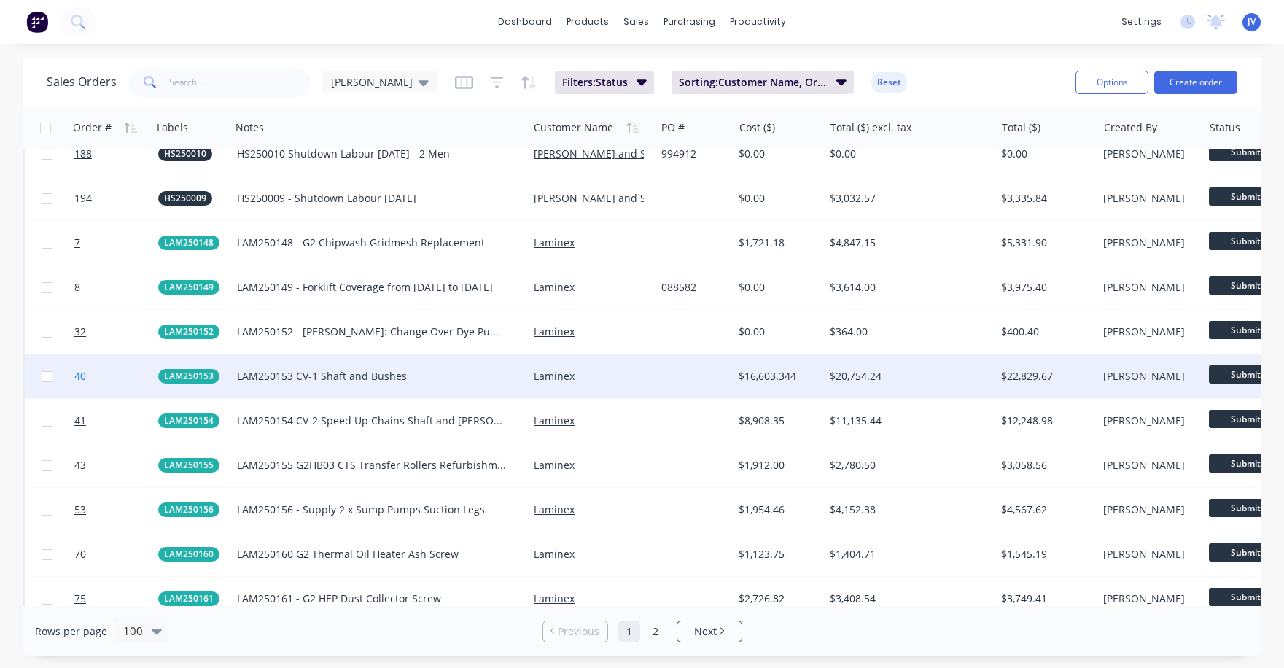
click at [79, 375] on span "40" at bounding box center [80, 376] width 12 height 15
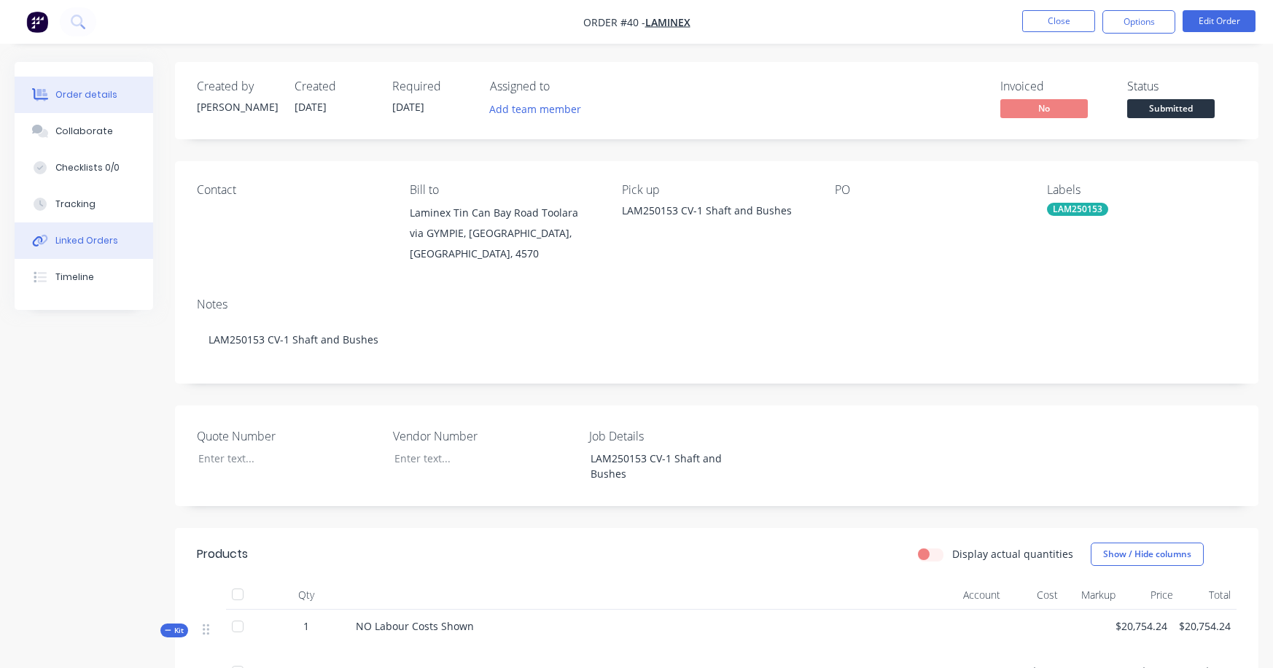
click at [105, 243] on div "Linked Orders" at bounding box center [86, 240] width 63 height 13
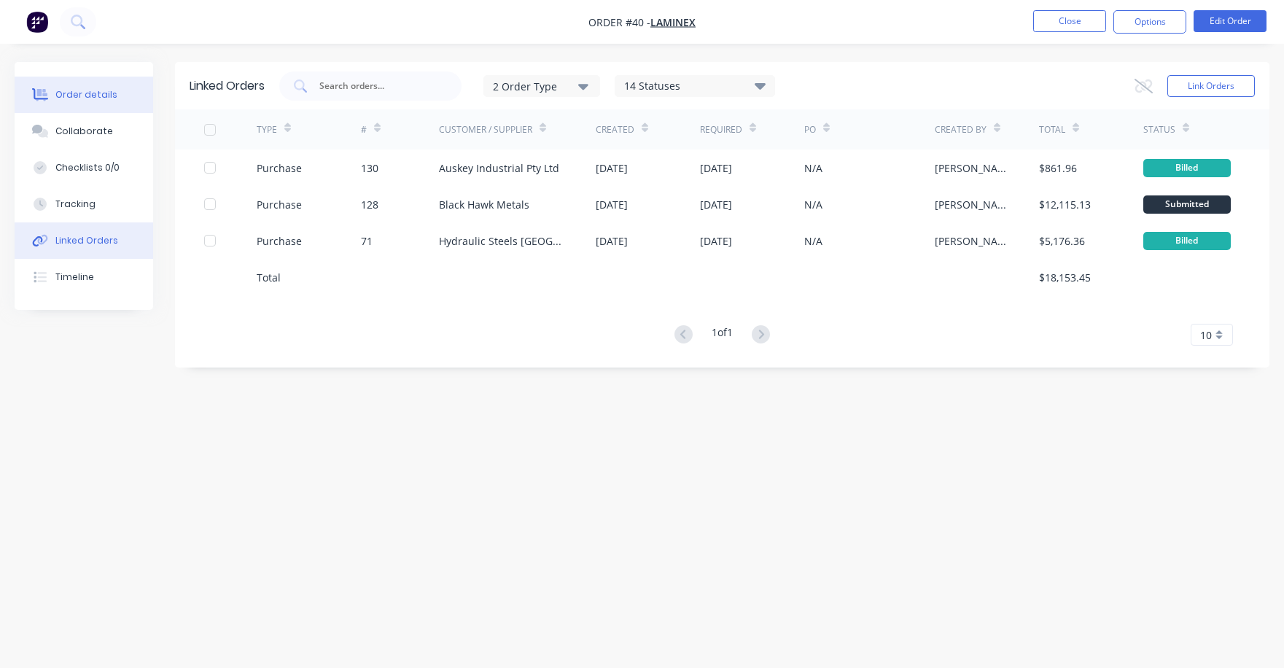
click at [80, 93] on div "Order details" at bounding box center [86, 94] width 62 height 13
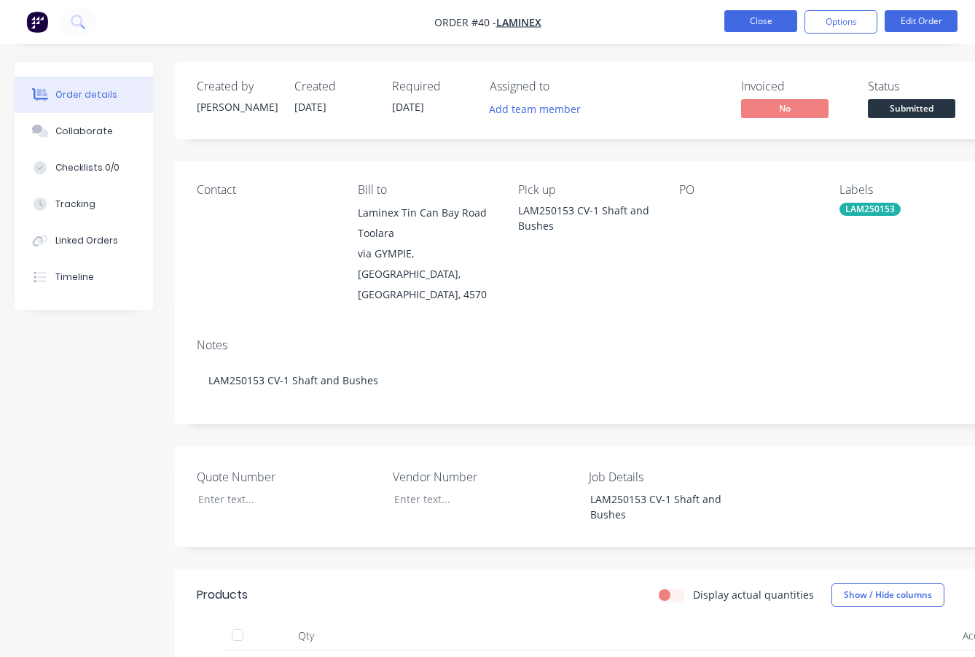
click at [757, 25] on button "Close" at bounding box center [761, 21] width 73 height 22
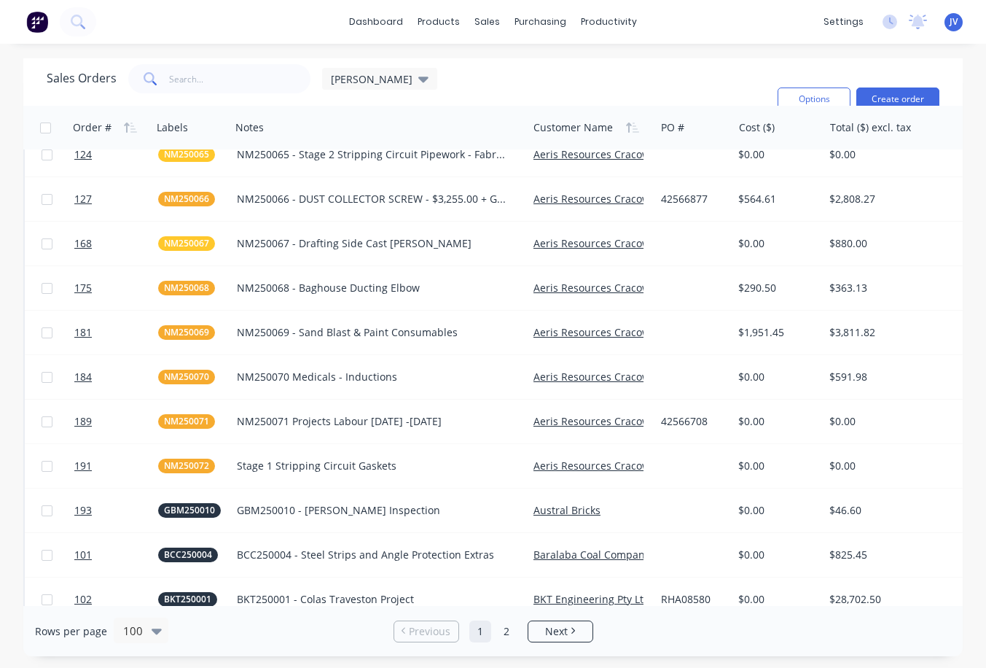
scroll to position [510, 0]
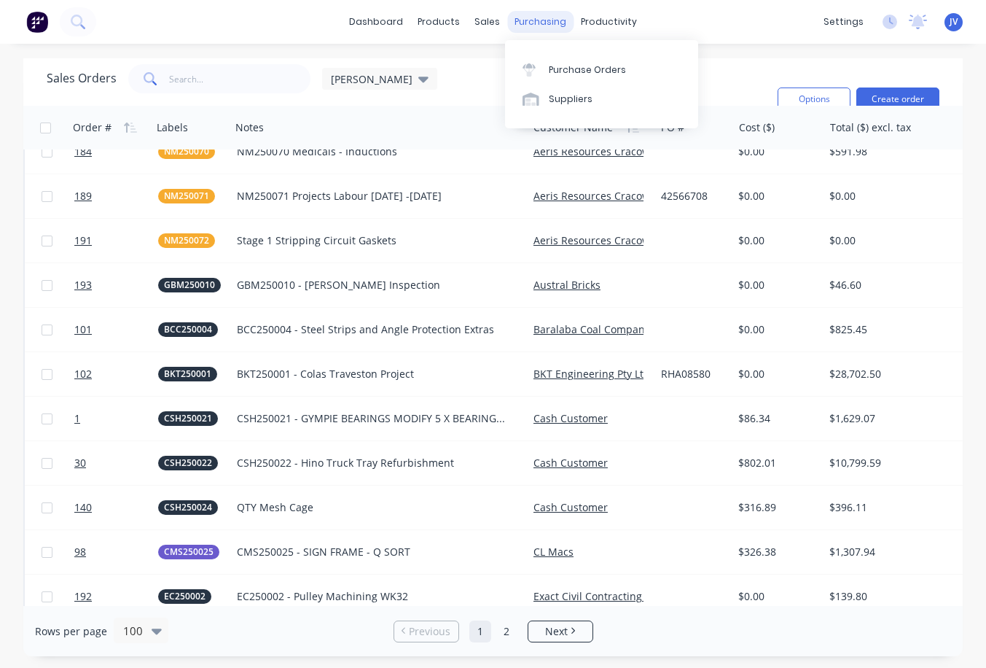
click at [539, 17] on div "purchasing" at bounding box center [540, 22] width 66 height 22
click at [593, 68] on div "Purchase Orders" at bounding box center [587, 69] width 77 height 13
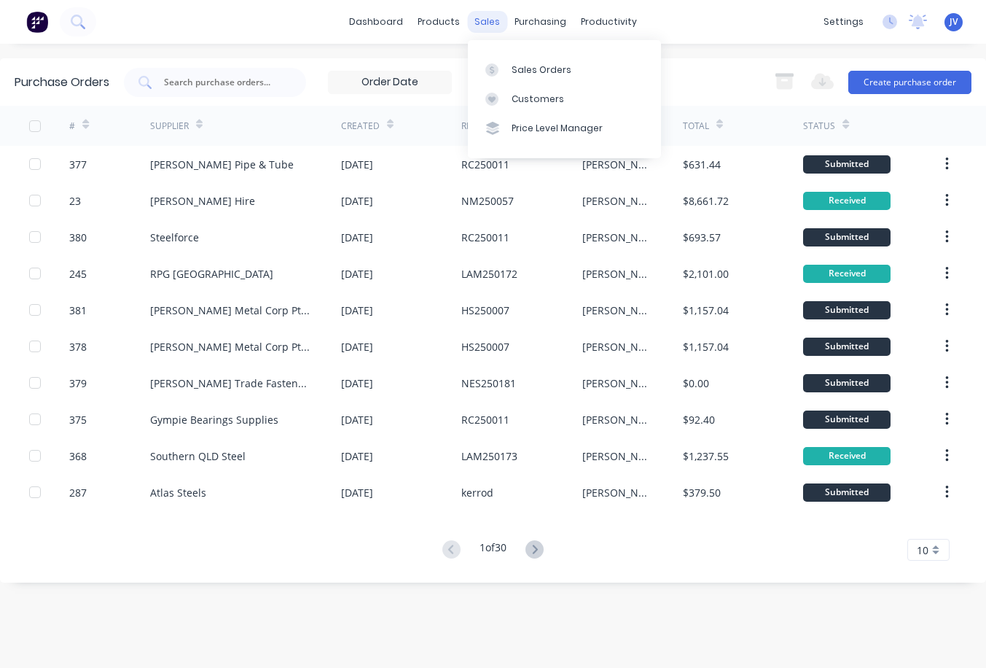
drag, startPoint x: 475, startPoint y: 19, endPoint x: 490, endPoint y: 23, distance: 15.9
click at [475, 19] on div "sales" at bounding box center [487, 22] width 40 height 22
click at [552, 63] on div "Sales Orders" at bounding box center [542, 69] width 60 height 13
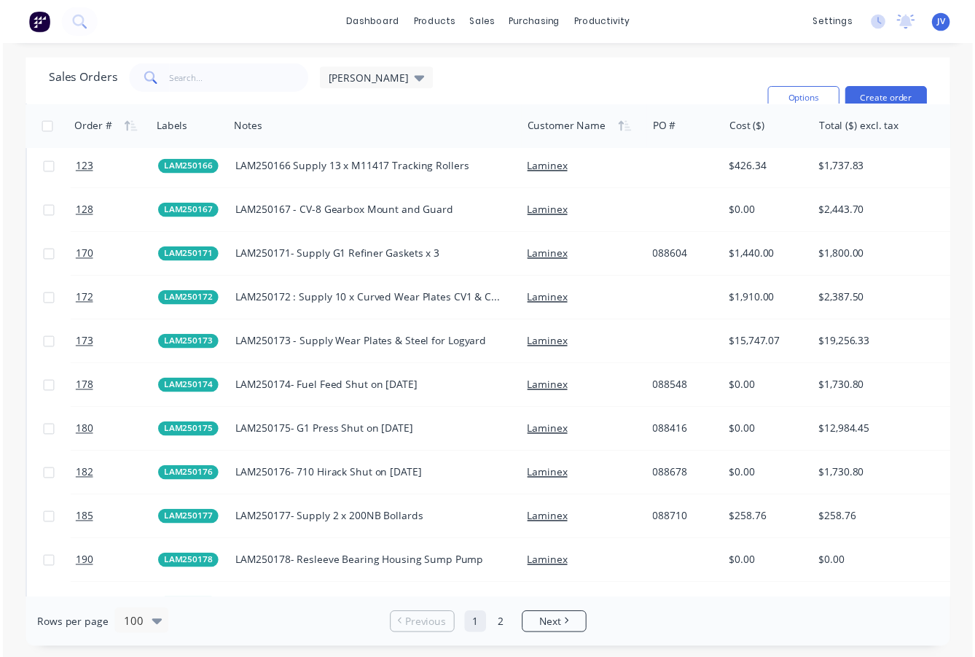
scroll to position [2187, 0]
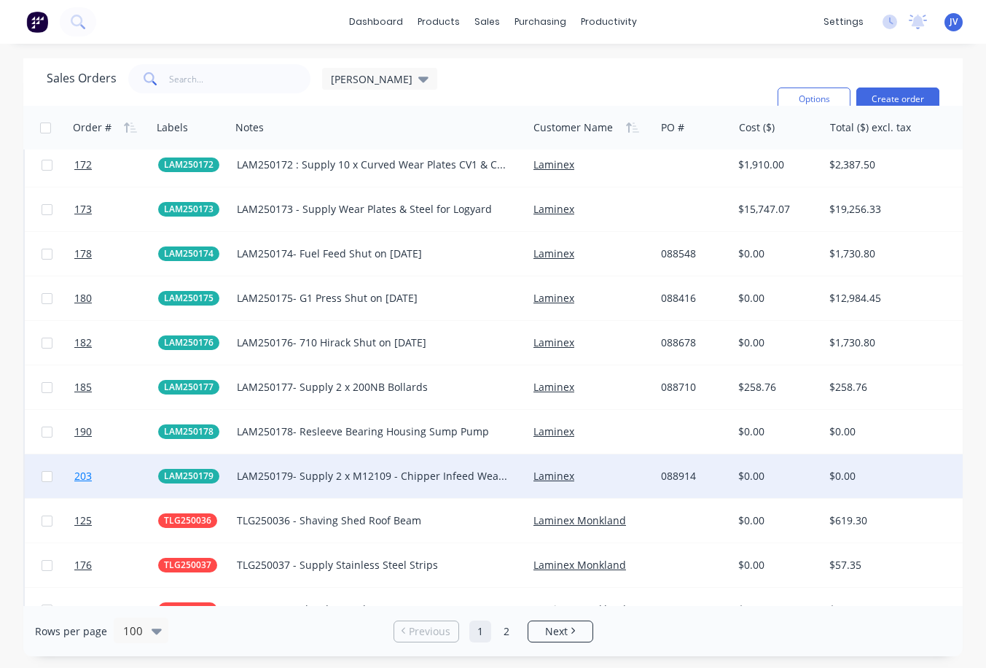
click at [80, 477] on span "203" at bounding box center [82, 476] width 17 height 15
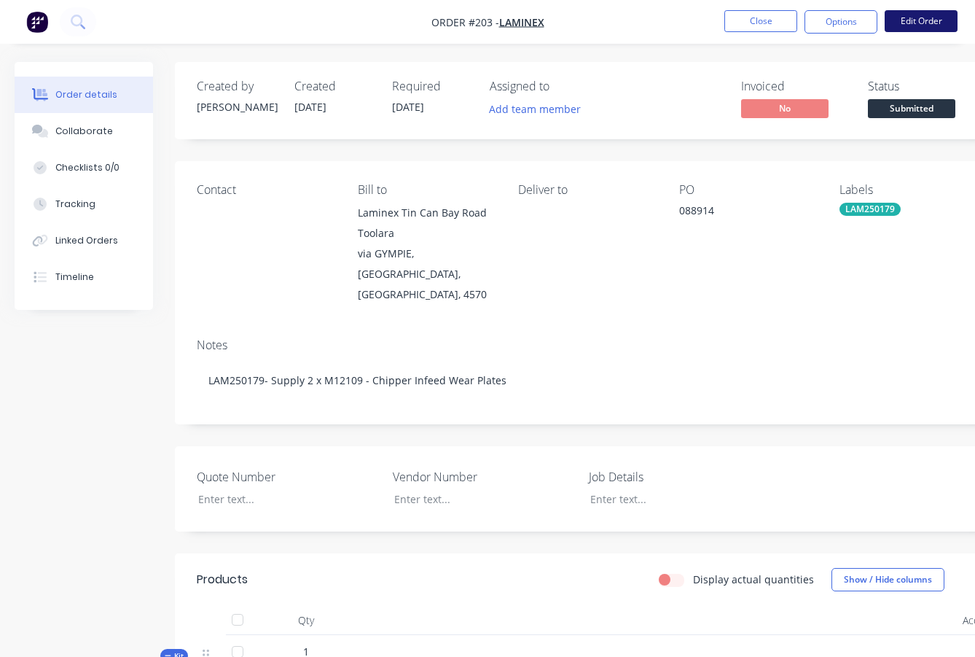
click at [948, 18] on button "Edit Order" at bounding box center [921, 21] width 73 height 22
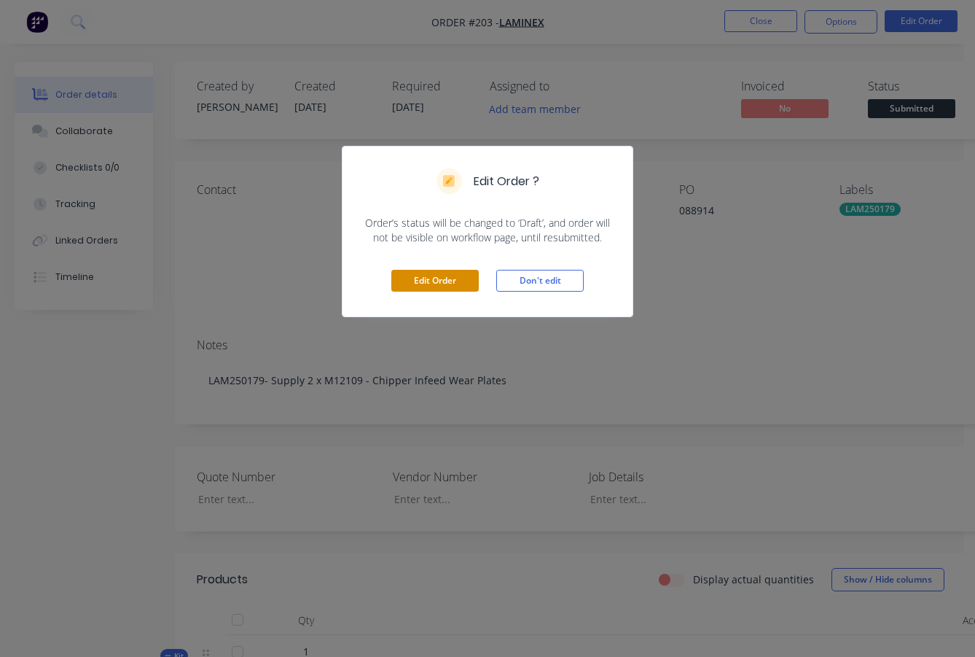
click at [451, 281] on button "Edit Order" at bounding box center [434, 281] width 87 height 22
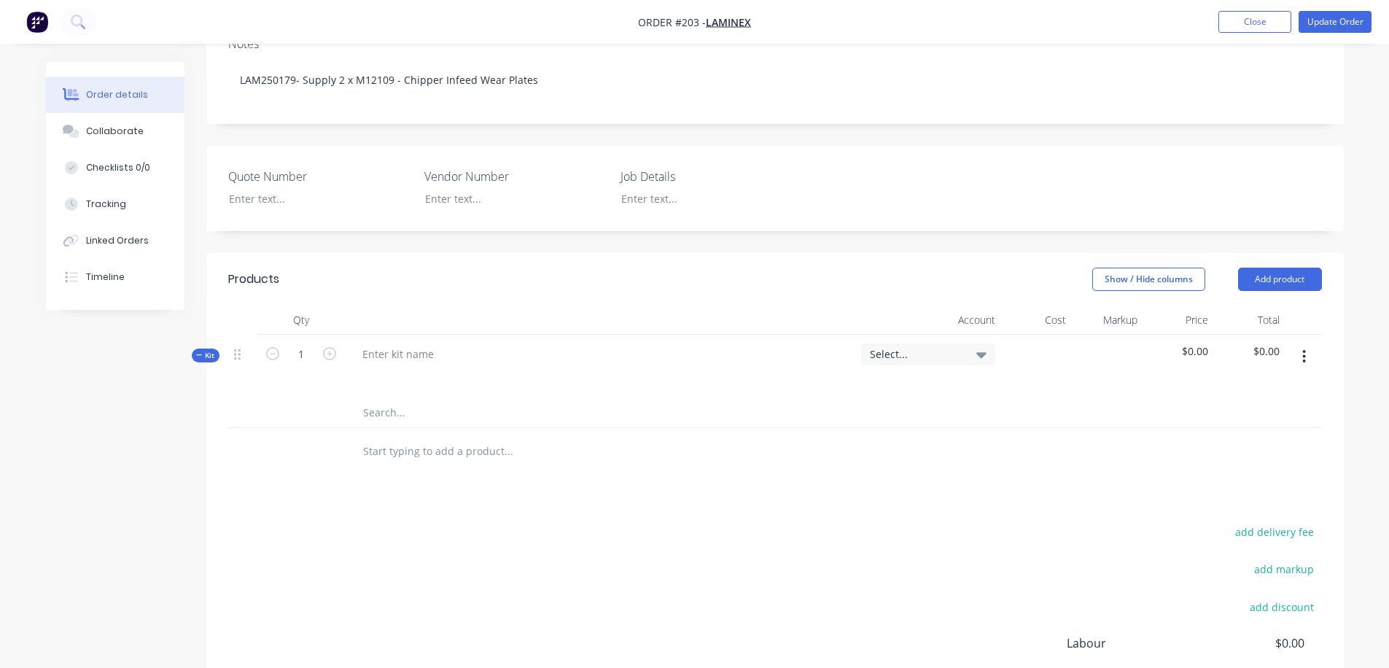
scroll to position [437, 0]
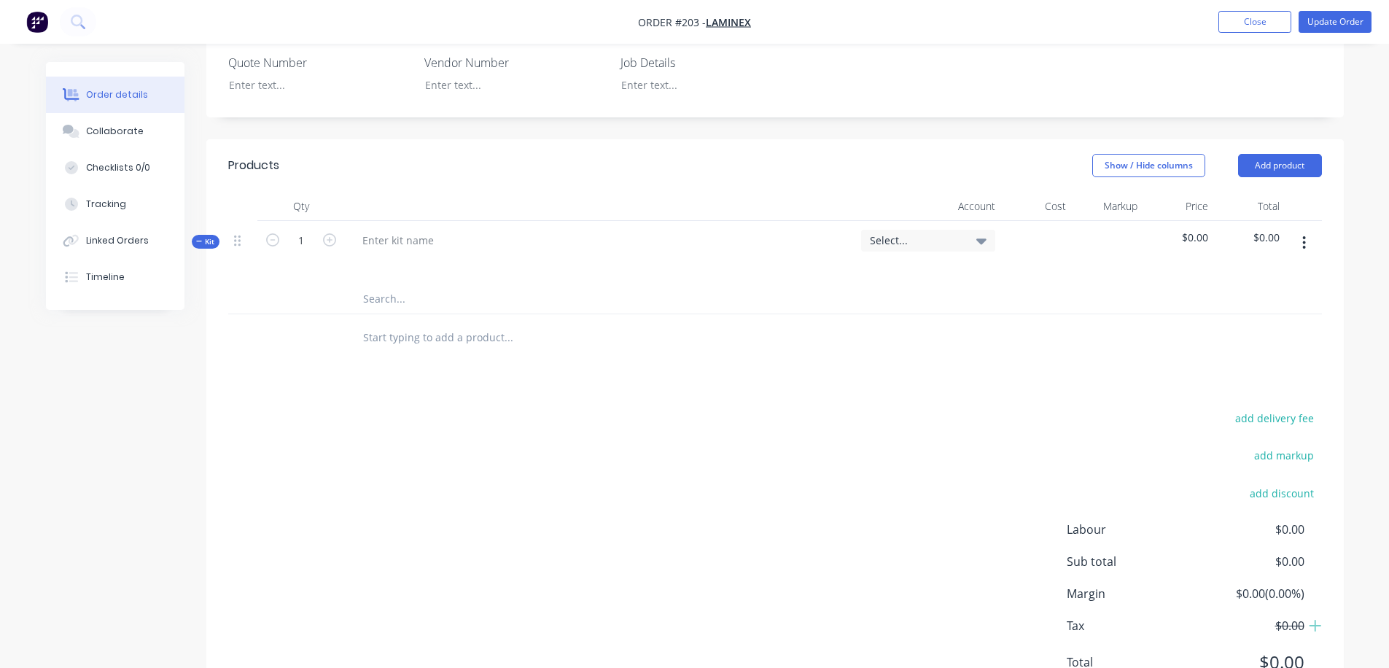
click at [391, 284] on input "text" at bounding box center [508, 298] width 292 height 29
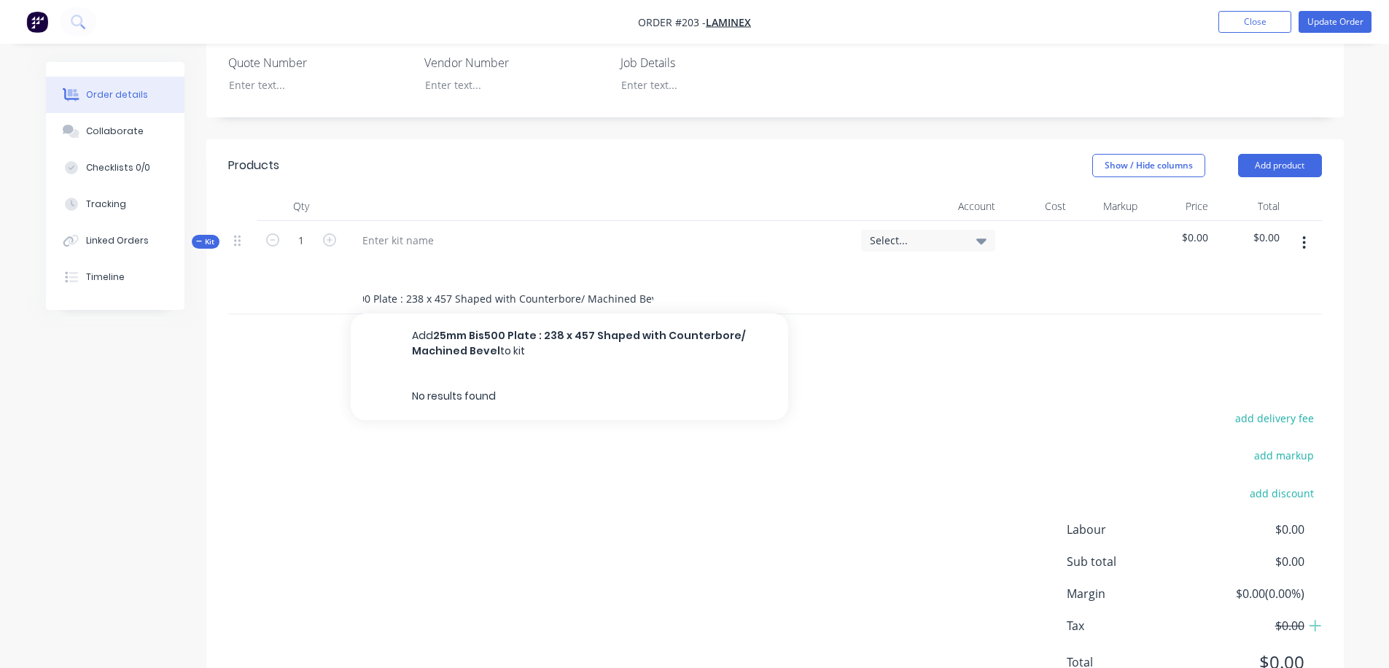
scroll to position [0, 61]
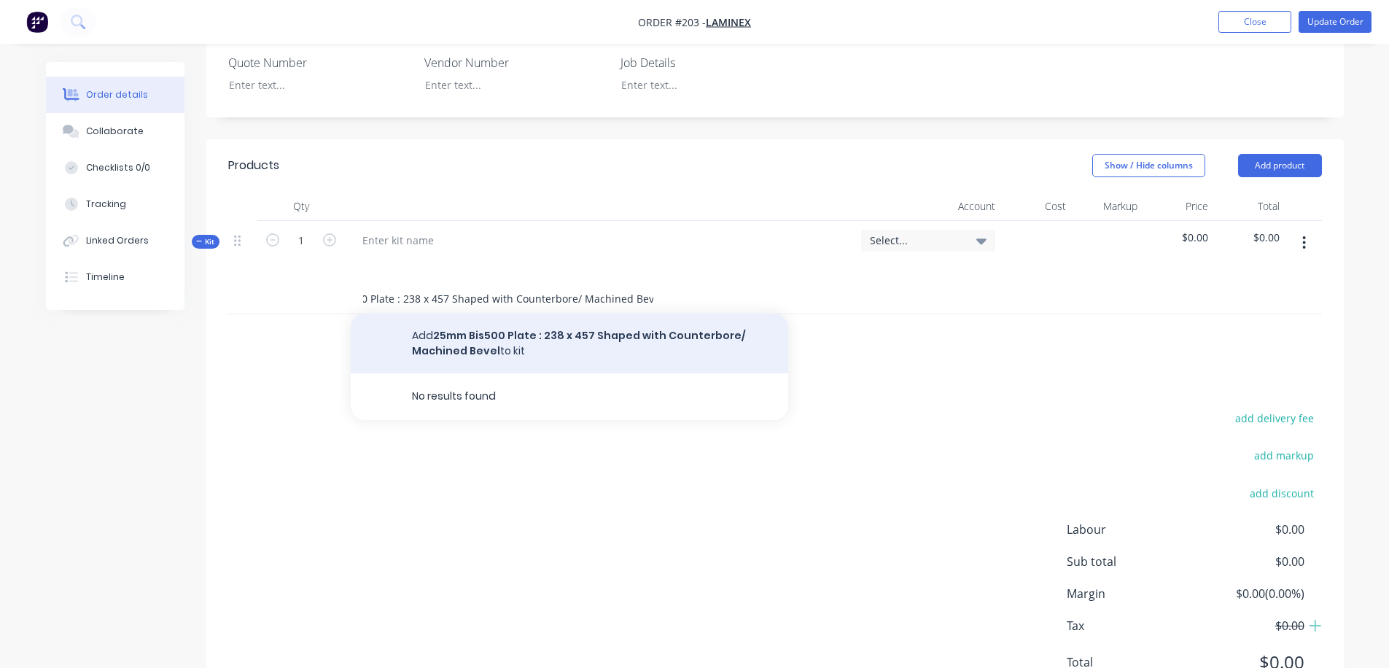
type input "25mm Bis500 Plate : 238 x 457 Shaped with Counterbore/ Machined Bevel"
click at [499, 313] on button "Add 25mm Bis500 Plate : 238 x 457 Shaped with Counterbore/ Machined Bevel to kit" at bounding box center [569, 343] width 437 height 60
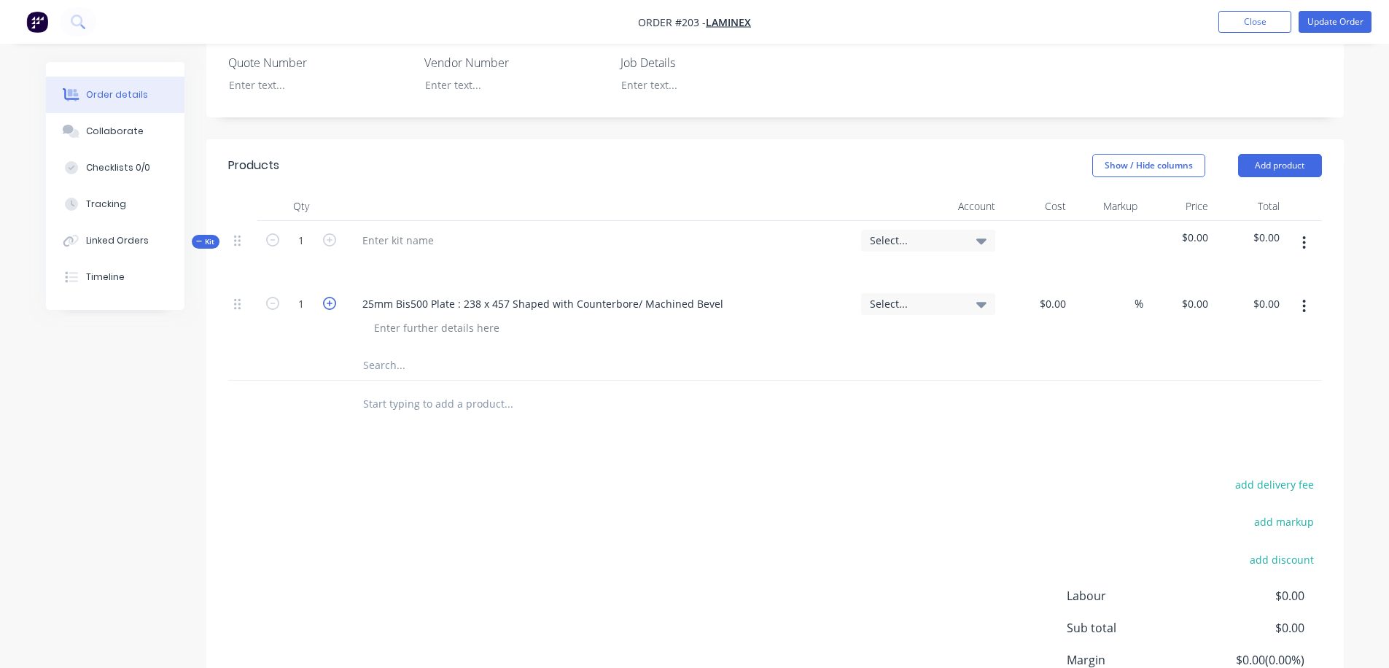
click at [330, 297] on icon "button" at bounding box center [329, 303] width 13 height 13
type input "2"
click at [1018, 293] on input at bounding box center [1063, 303] width 17 height 21
type input "$488.00"
type input "488"
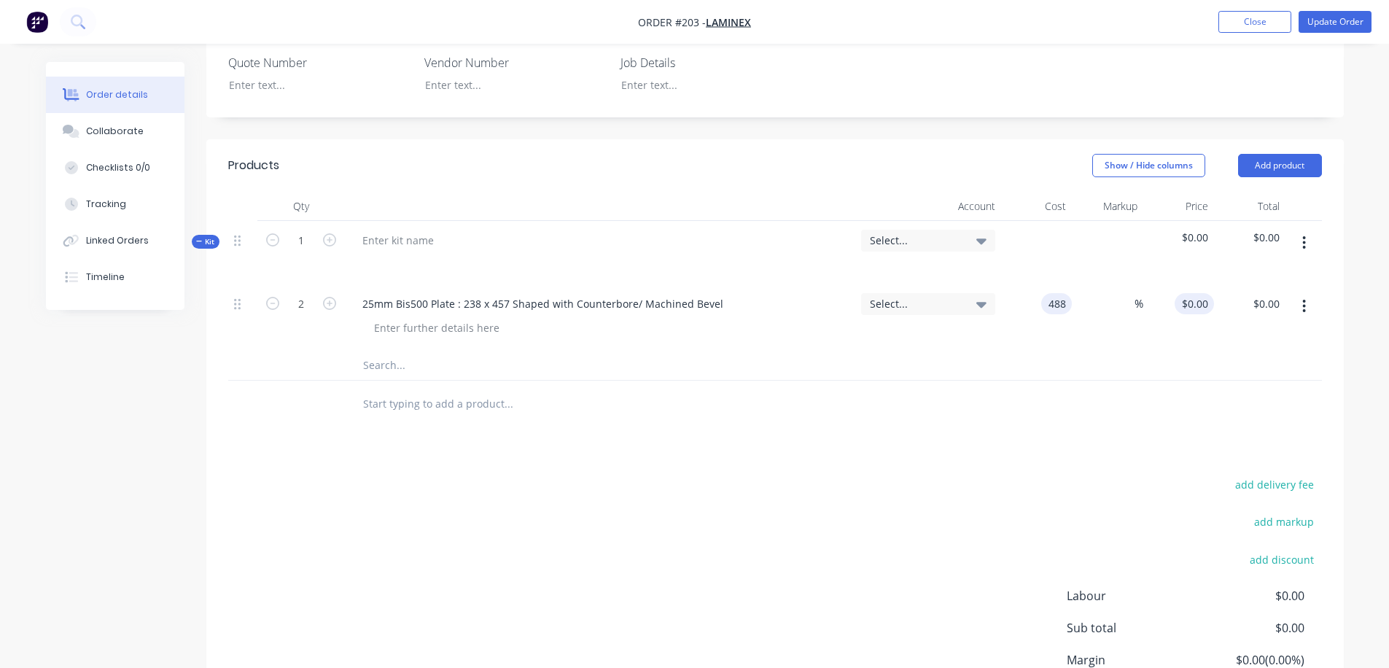
type input "$976.00"
click at [1018, 293] on input "488" at bounding box center [1197, 303] width 34 height 21
type input "$488.00"
click at [1018, 293] on input at bounding box center [1125, 303] width 17 height 21
type input "25"
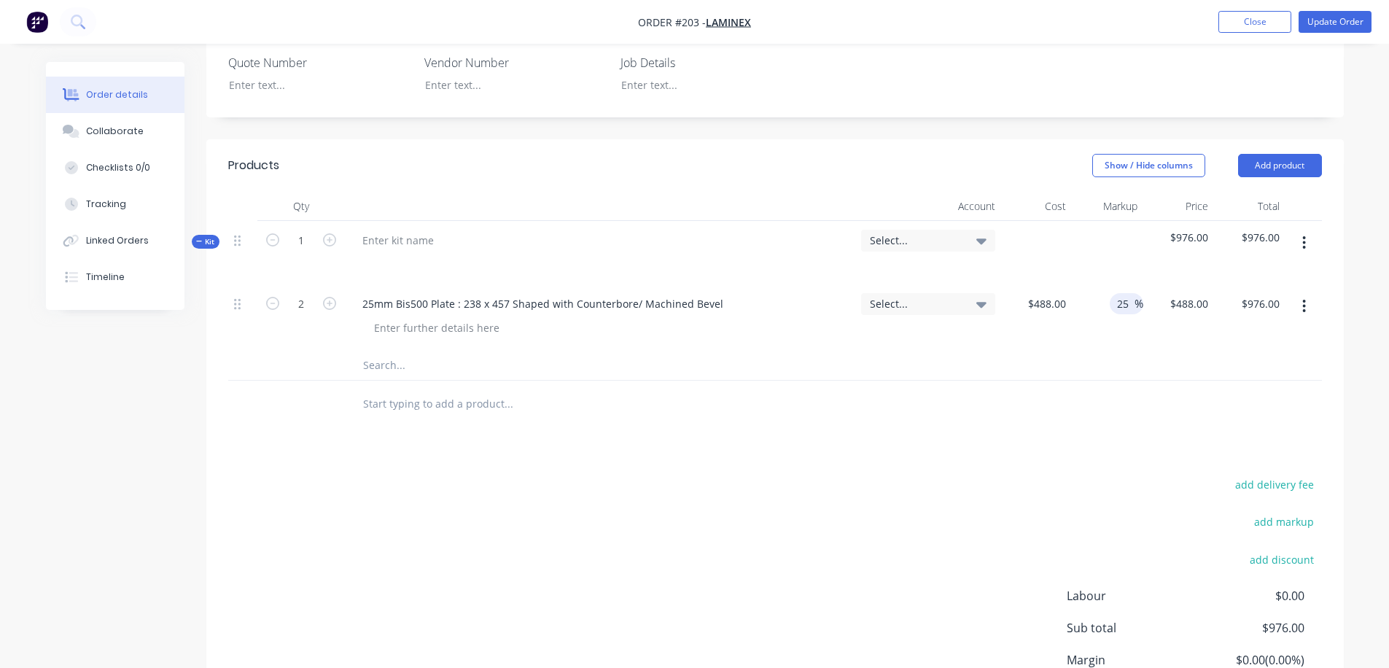
type input "610"
type input "$1,220.00"
type input "$610.00"
click at [1018, 23] on button "Update Order" at bounding box center [1334, 22] width 73 height 22
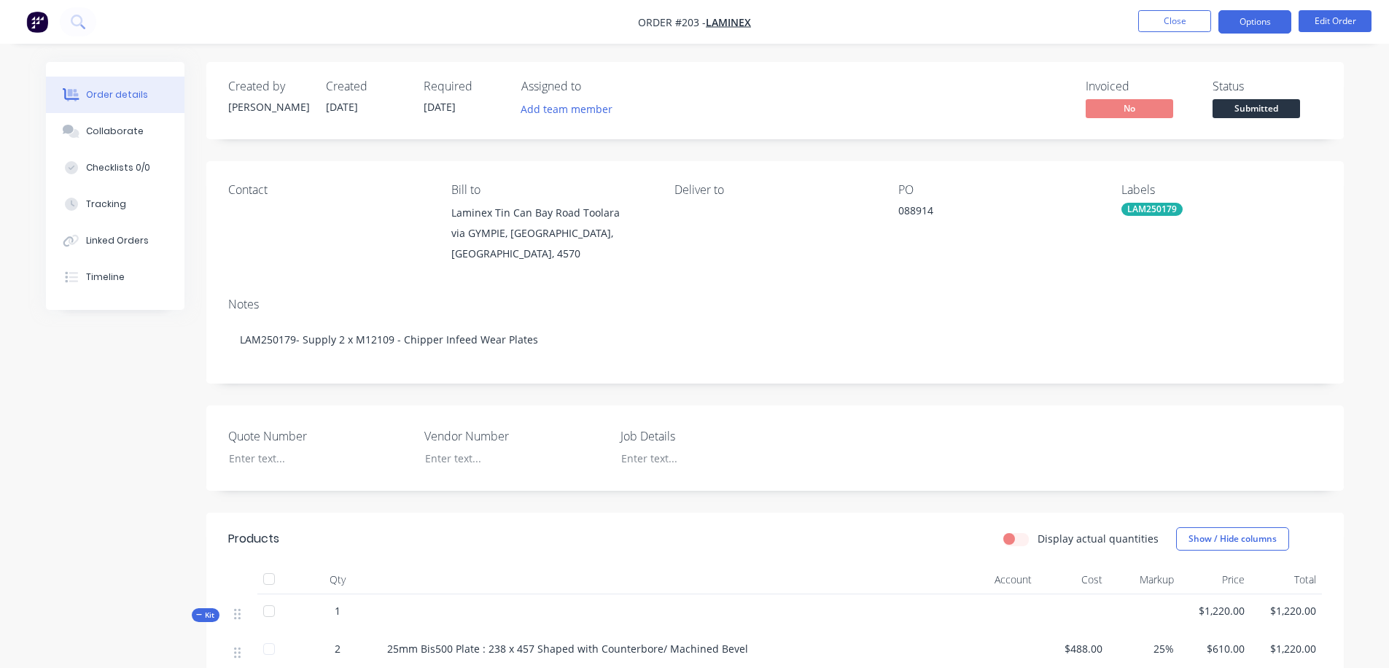
click at [1018, 21] on button "Options" at bounding box center [1254, 21] width 73 height 23
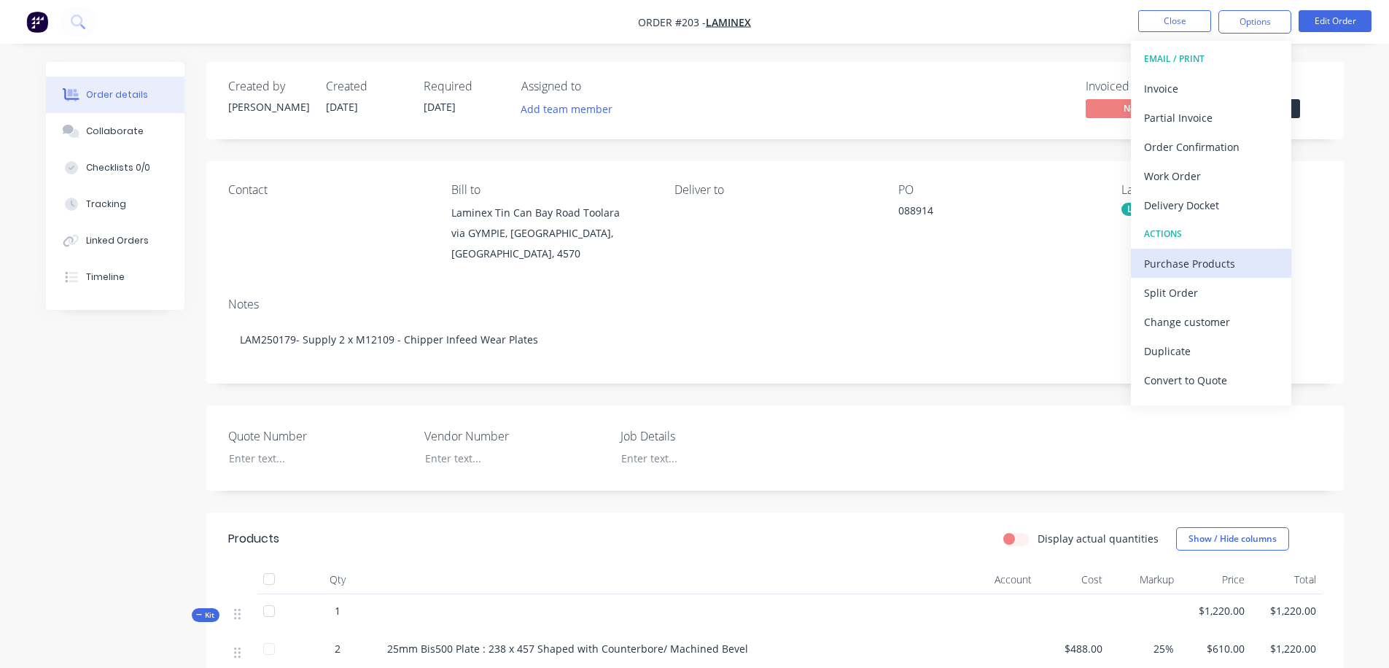
click at [1018, 261] on div "Purchase Products" at bounding box center [1211, 263] width 134 height 21
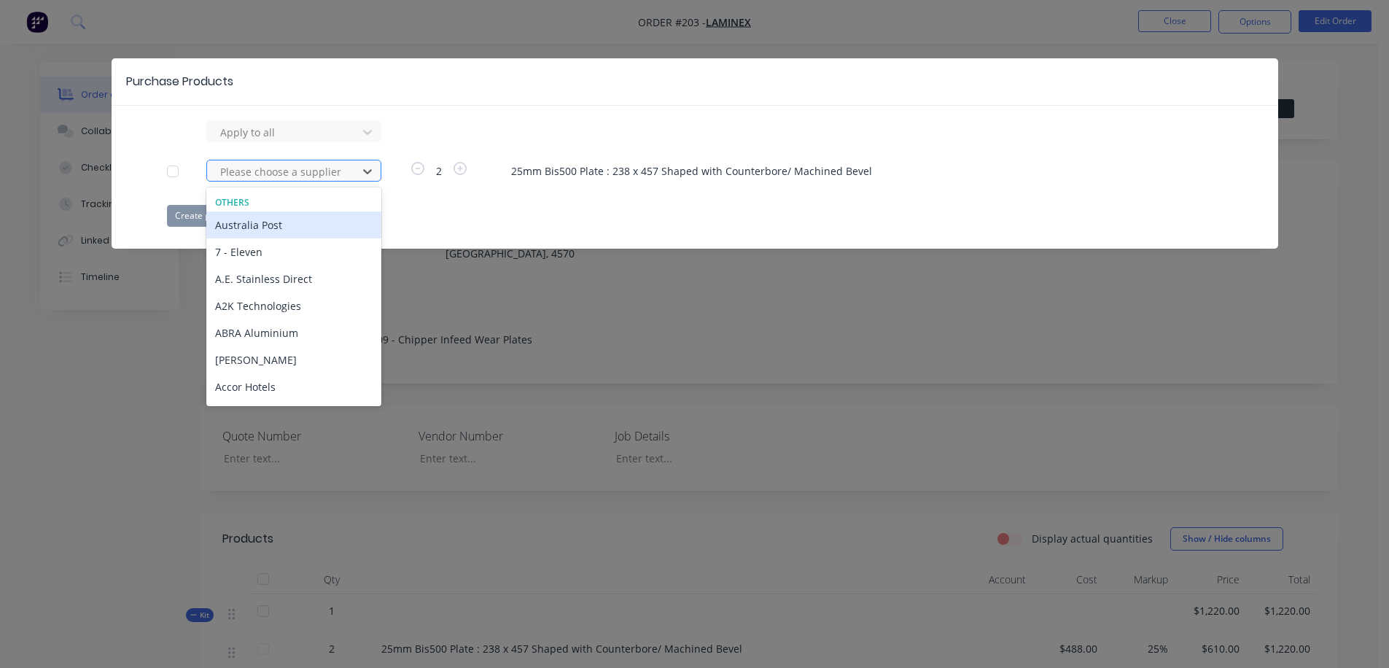
click at [300, 169] on div at bounding box center [284, 172] width 131 height 18
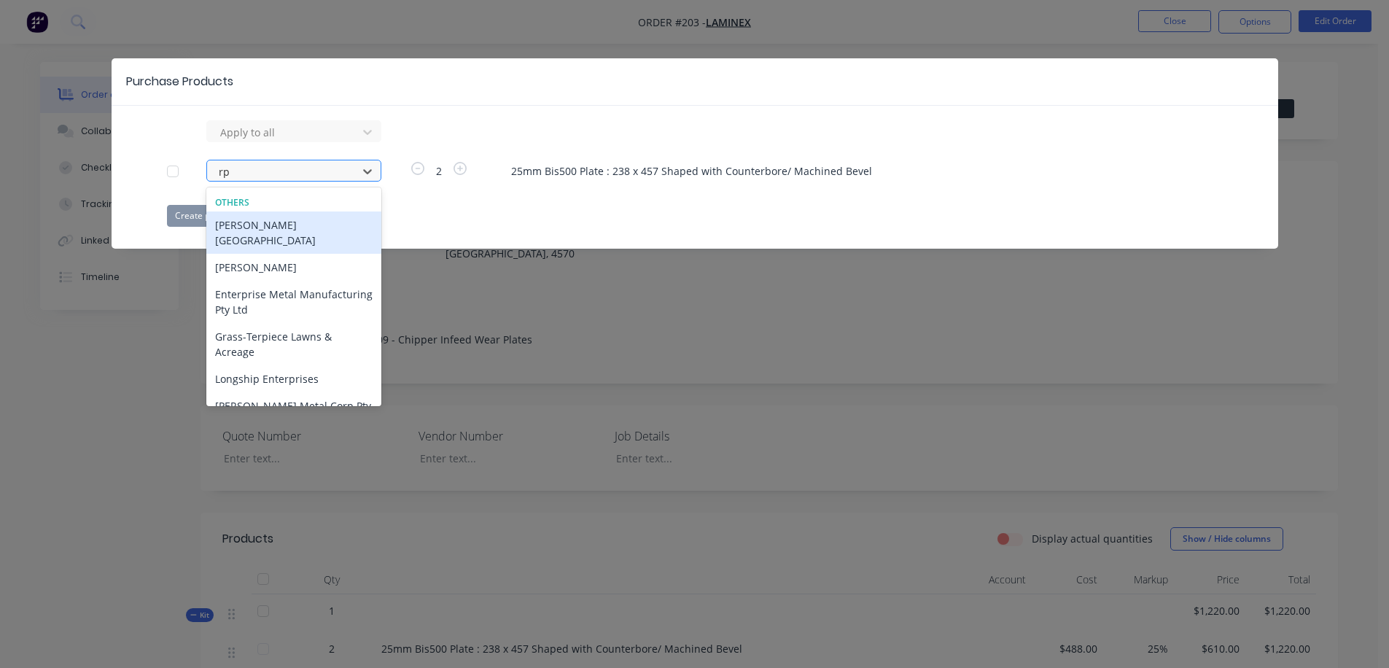
type input "rpg"
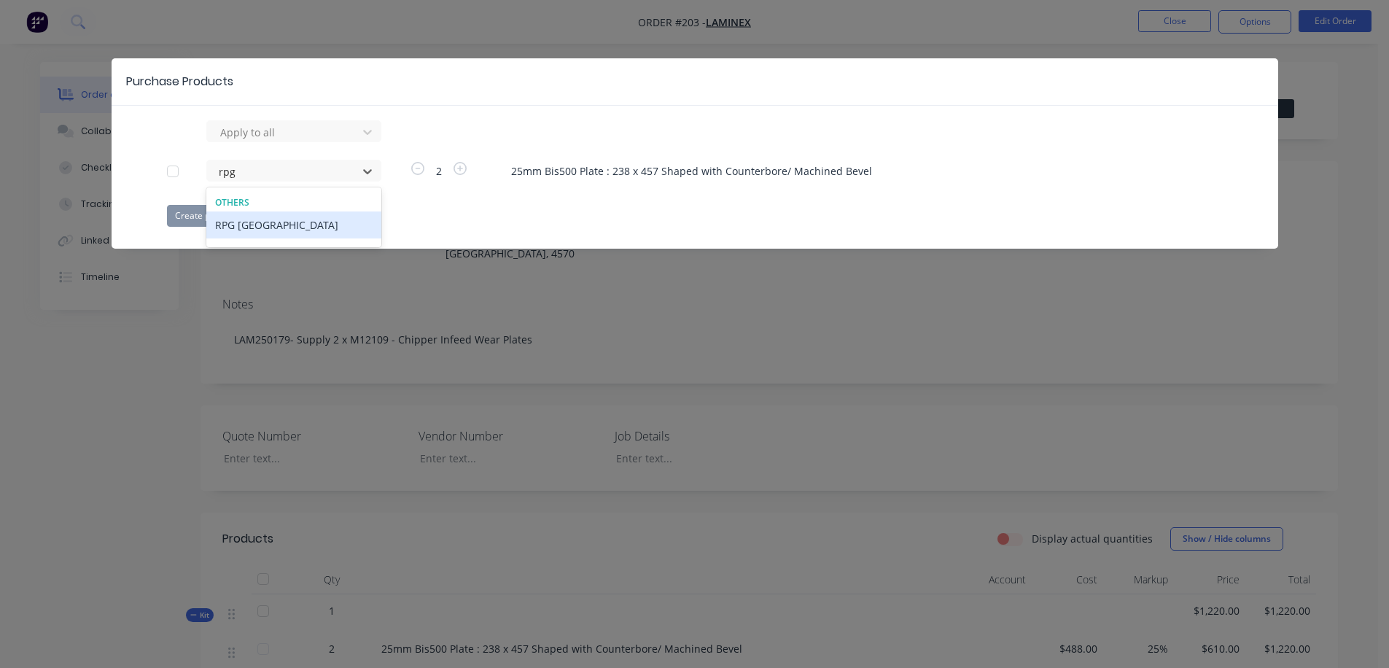
click at [270, 226] on div "RPG [GEOGRAPHIC_DATA]" at bounding box center [293, 224] width 175 height 27
click at [214, 214] on button "Create purchase(s)" at bounding box center [214, 216] width 94 height 22
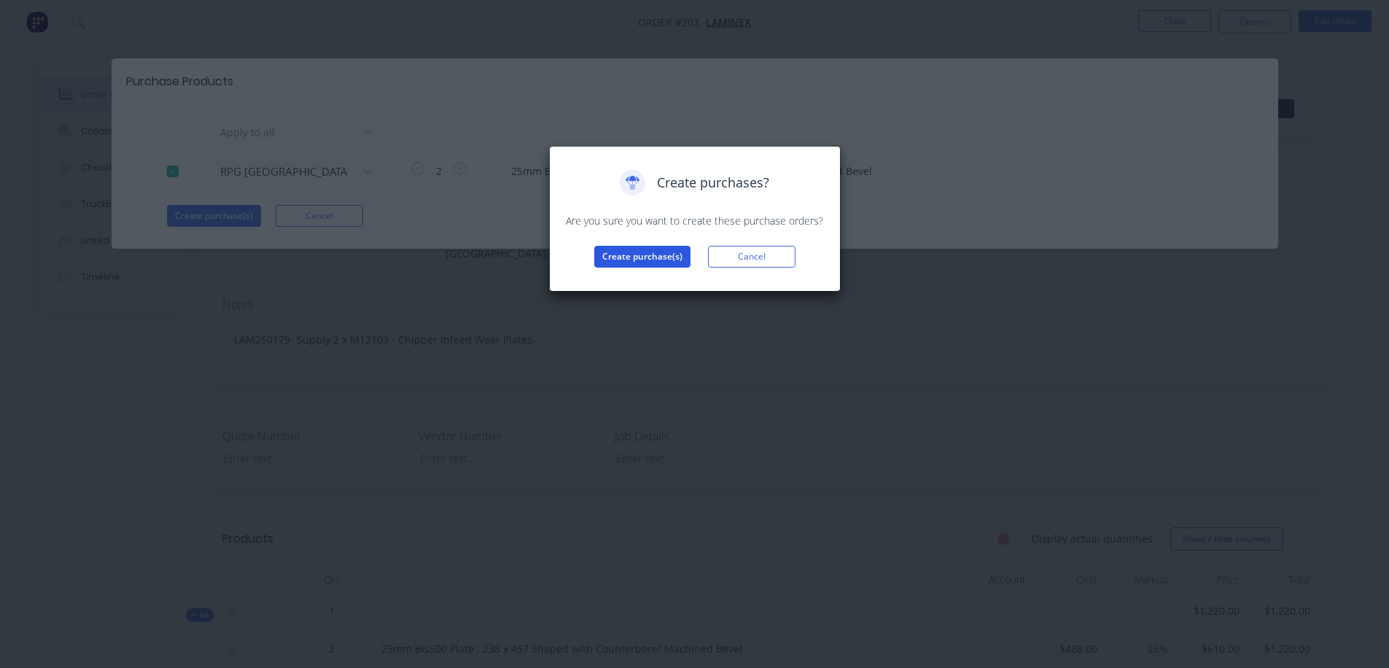
click at [633, 252] on button "Create purchase(s)" at bounding box center [642, 257] width 96 height 22
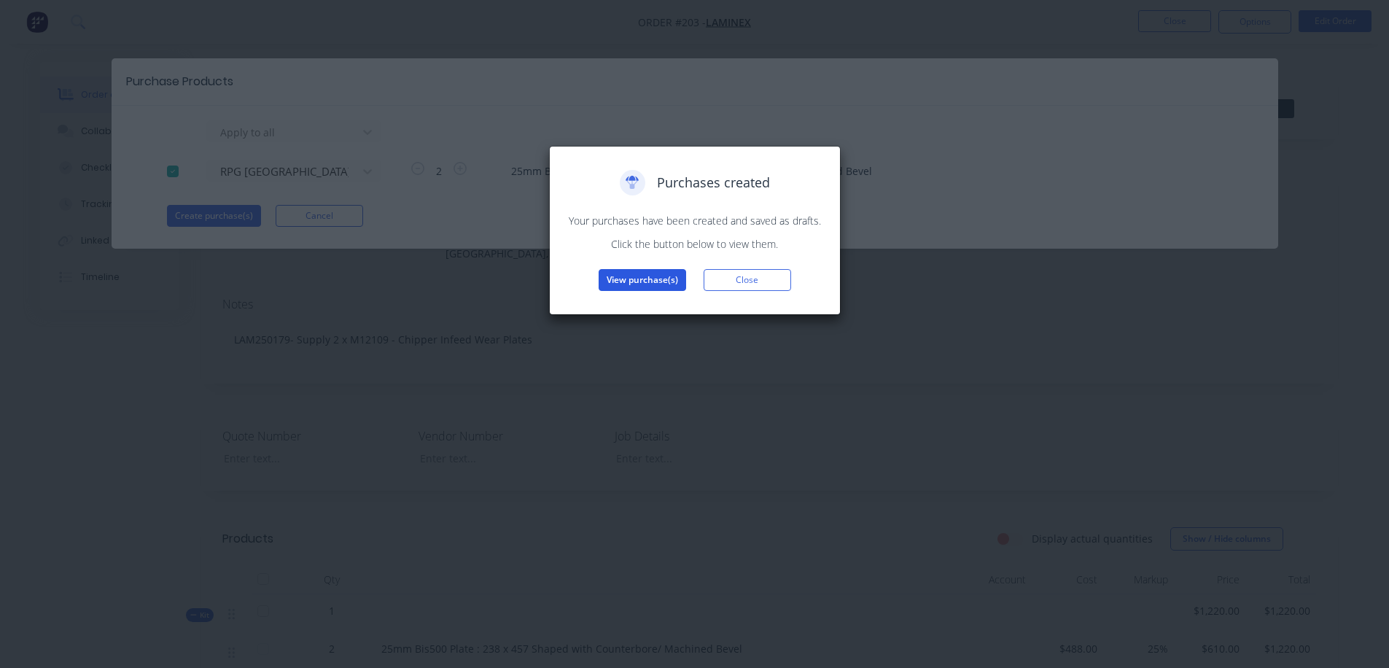
click at [636, 281] on button "View purchase(s)" at bounding box center [641, 280] width 87 height 22
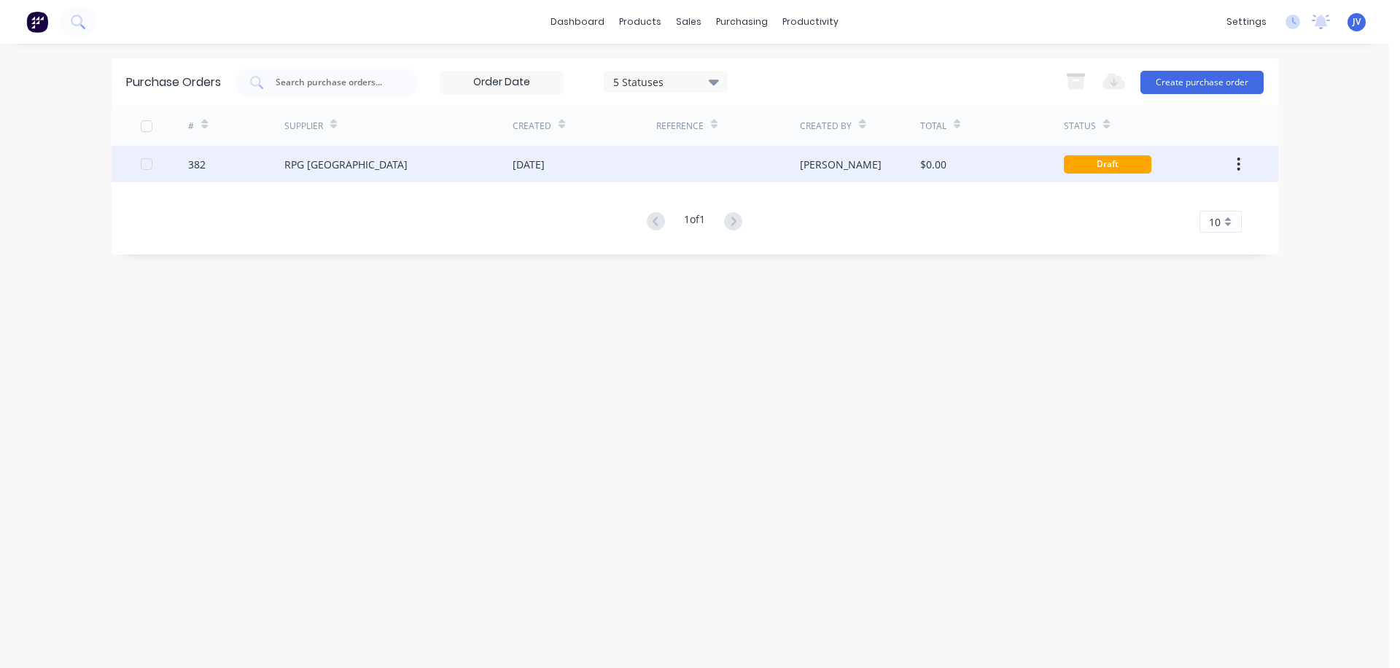
click at [534, 167] on div "[DATE]" at bounding box center [528, 164] width 32 height 15
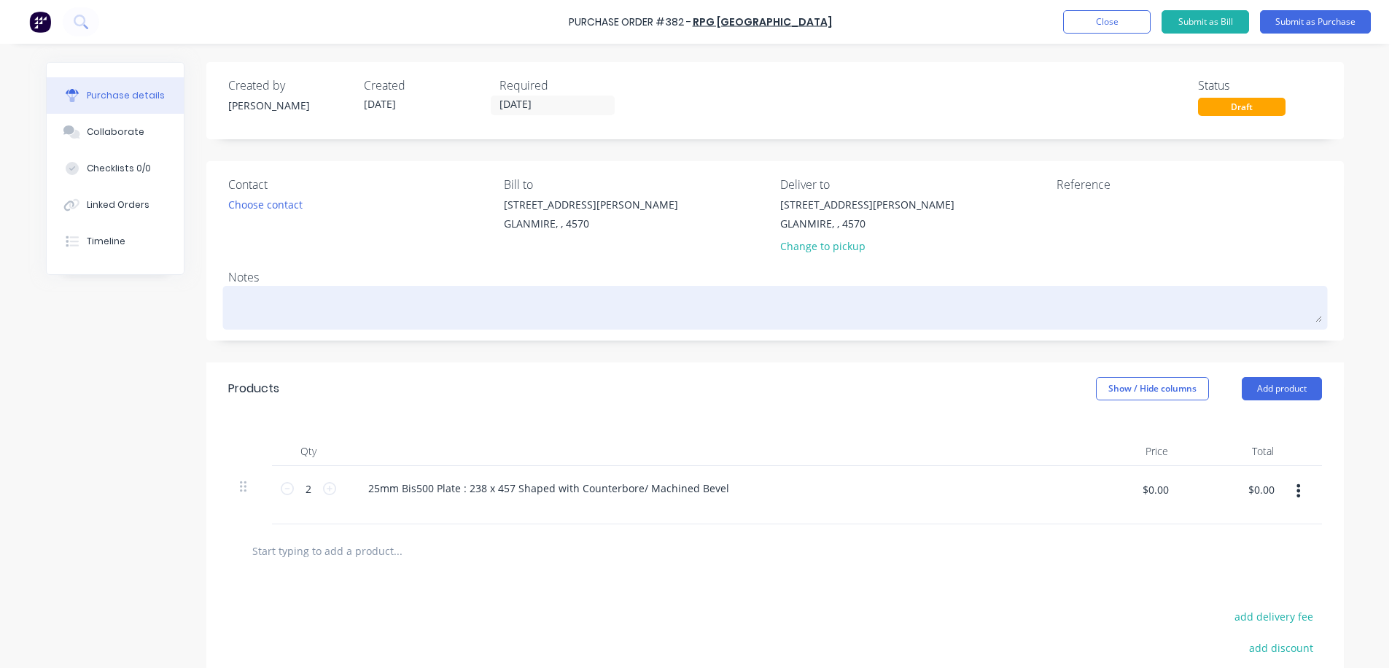
click at [267, 298] on textarea at bounding box center [774, 305] width 1093 height 33
type textarea "x"
type textarea "A"
type textarea "x"
type textarea "As"
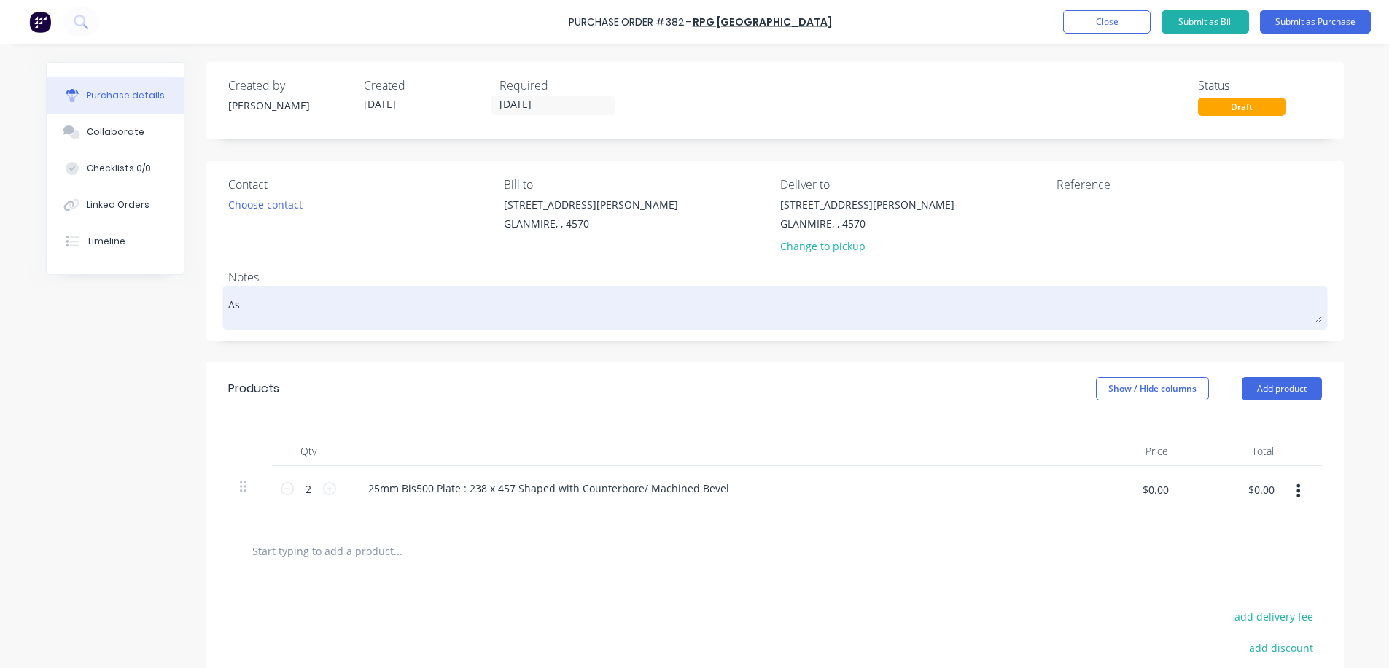
type textarea "x"
type textarea "As"
type textarea "x"
type textarea "As P"
type textarea "x"
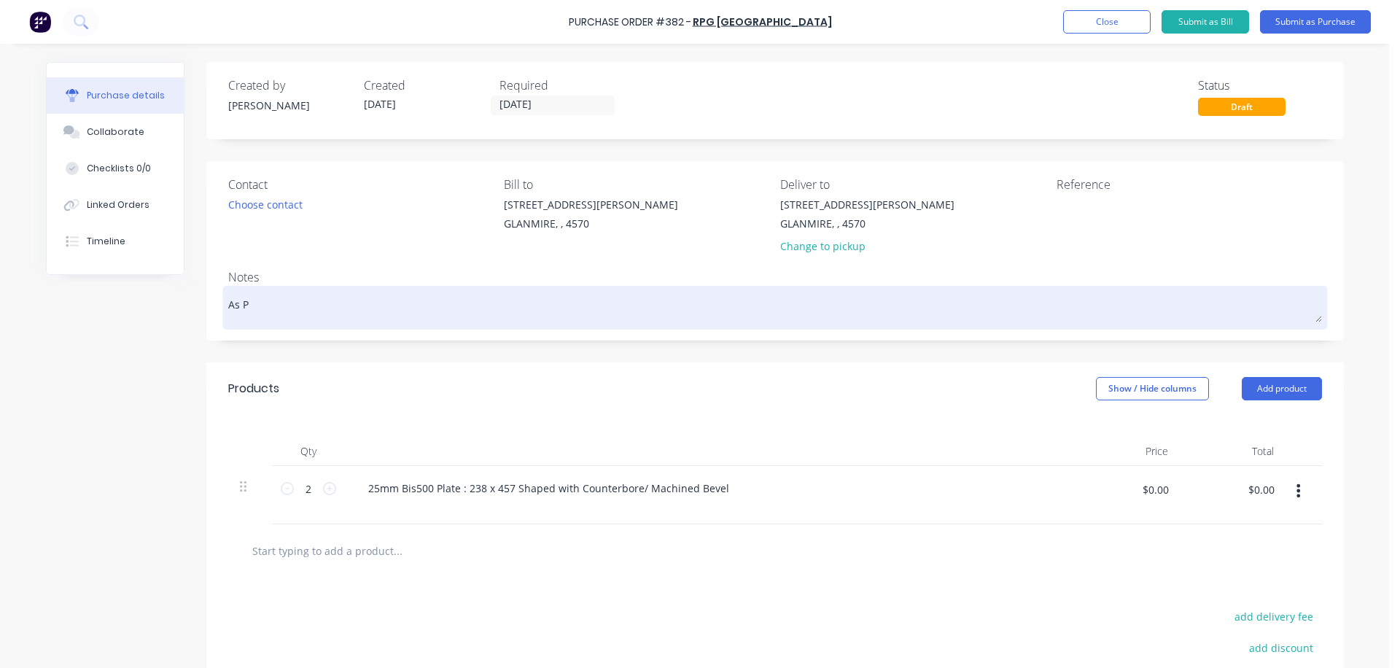
type textarea "As Pe"
type textarea "x"
type textarea "As Per"
type textarea "x"
type textarea "As Per"
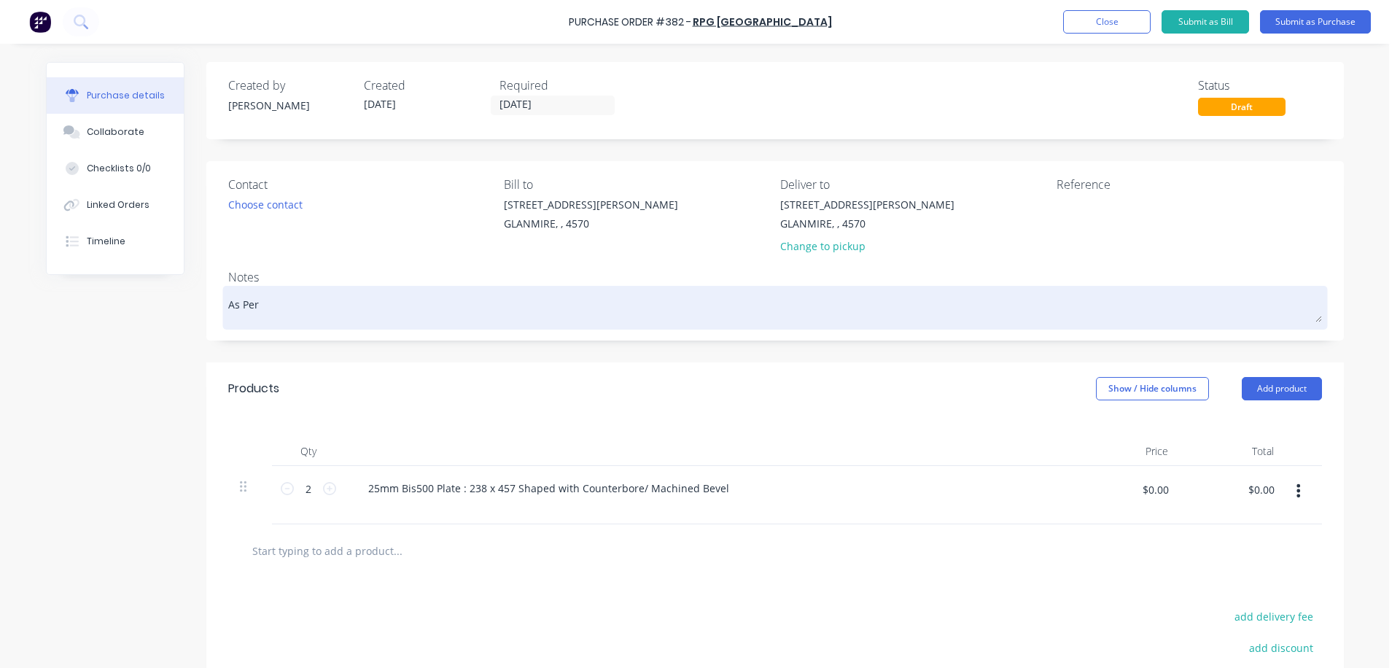
type textarea "x"
type textarea "As Per Q"
type textarea "x"
type textarea "As Per Qu"
type textarea "x"
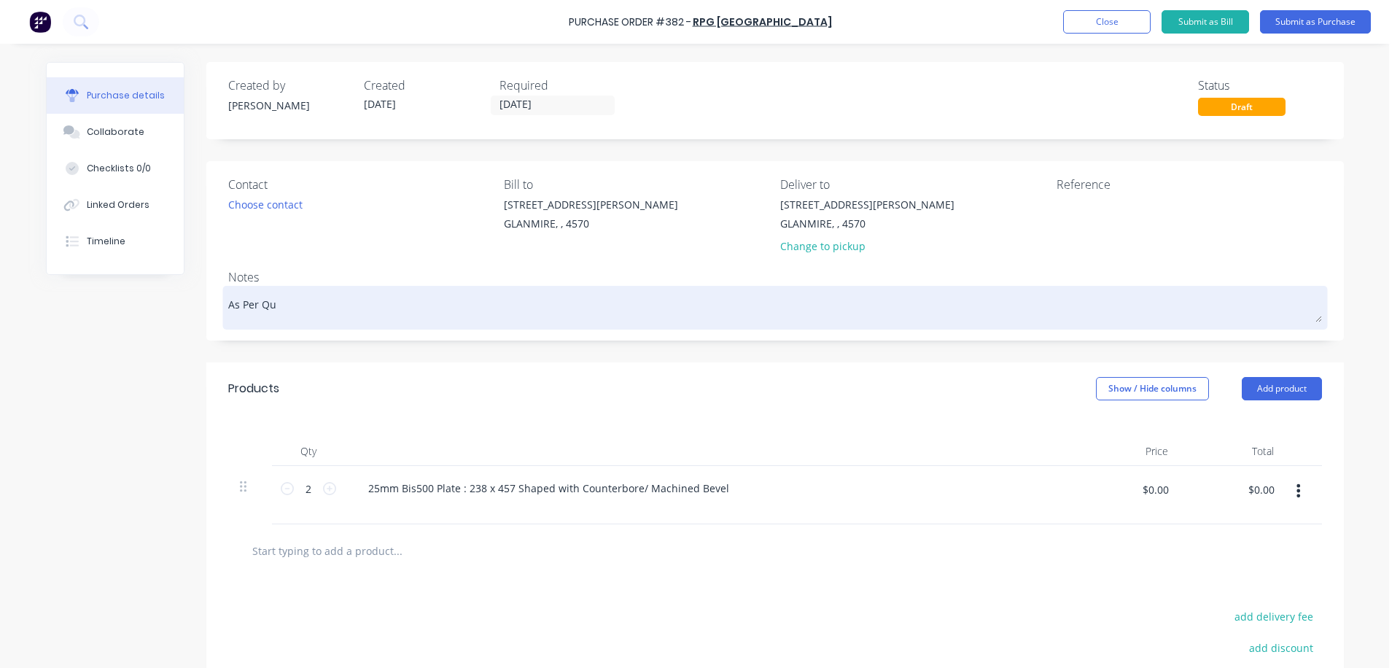
type textarea "As Per Quo"
type textarea "x"
type textarea "As Per Quot"
type textarea "x"
type textarea "As Per Quote"
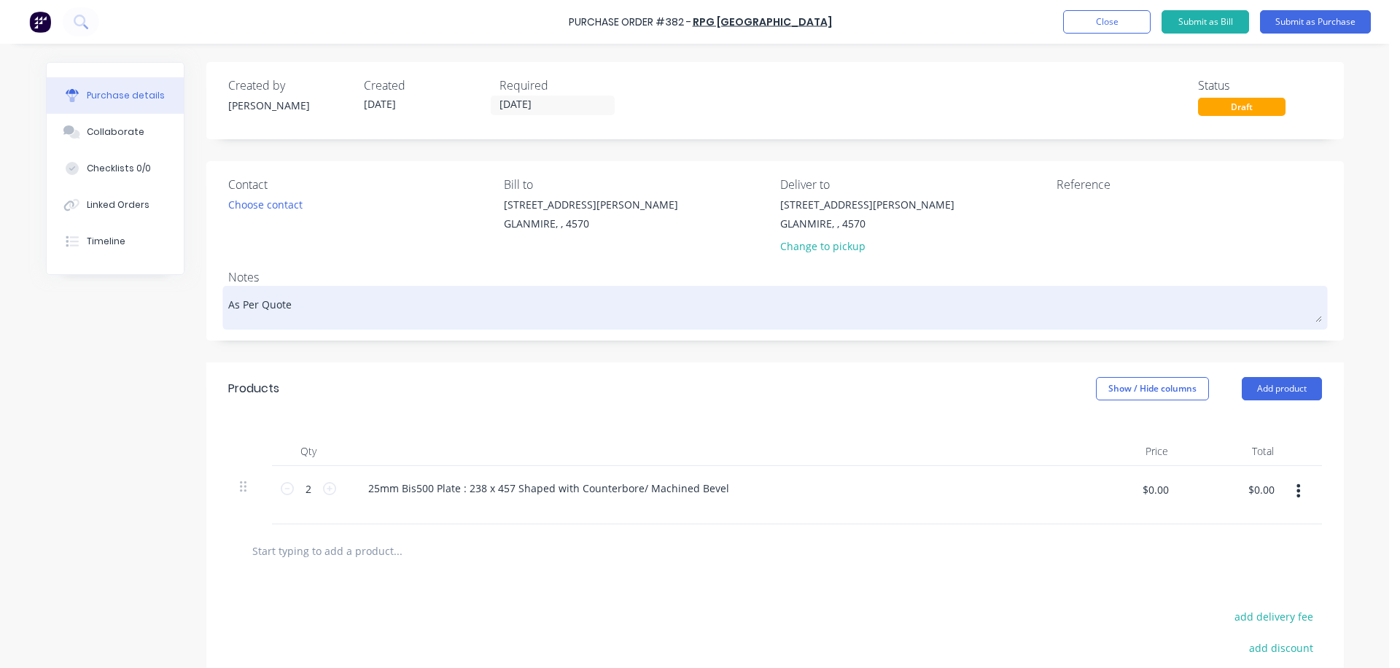
type textarea "x"
type textarea "As Per Quote"
type textarea "x"
type textarea "As Per Quote P"
type textarea "x"
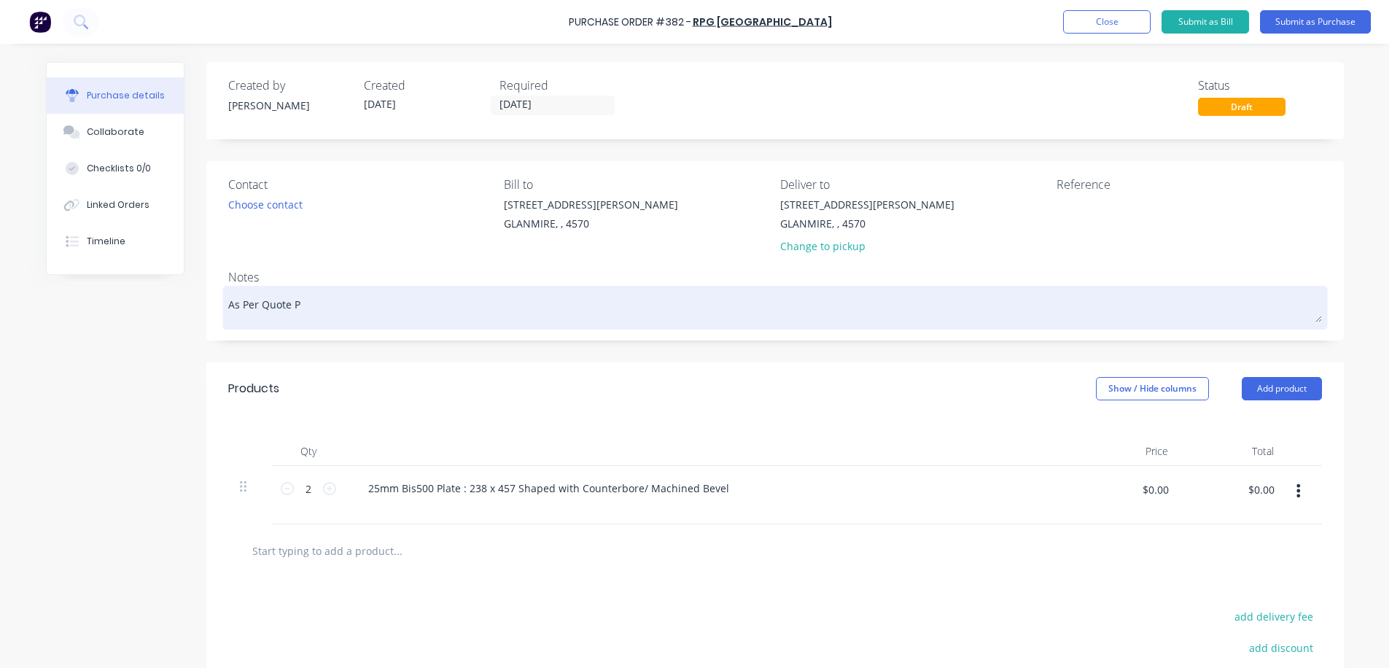
type textarea "As Per Quote P4"
type textarea "x"
type textarea "As Per Quote P48"
type textarea "x"
type textarea "As Per Quote P480"
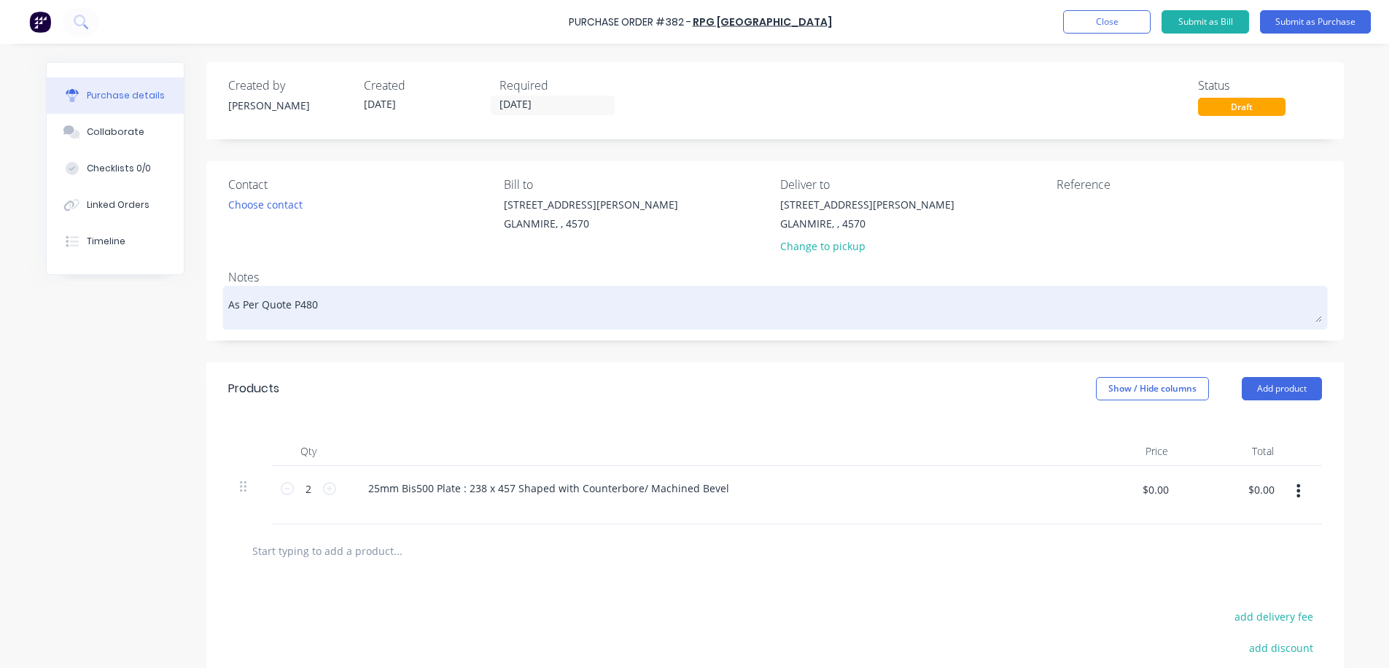
type textarea "x"
type textarea "As Per Quote P4803"
type textarea "x"
type textarea "As Per Quote P48039"
type textarea "x"
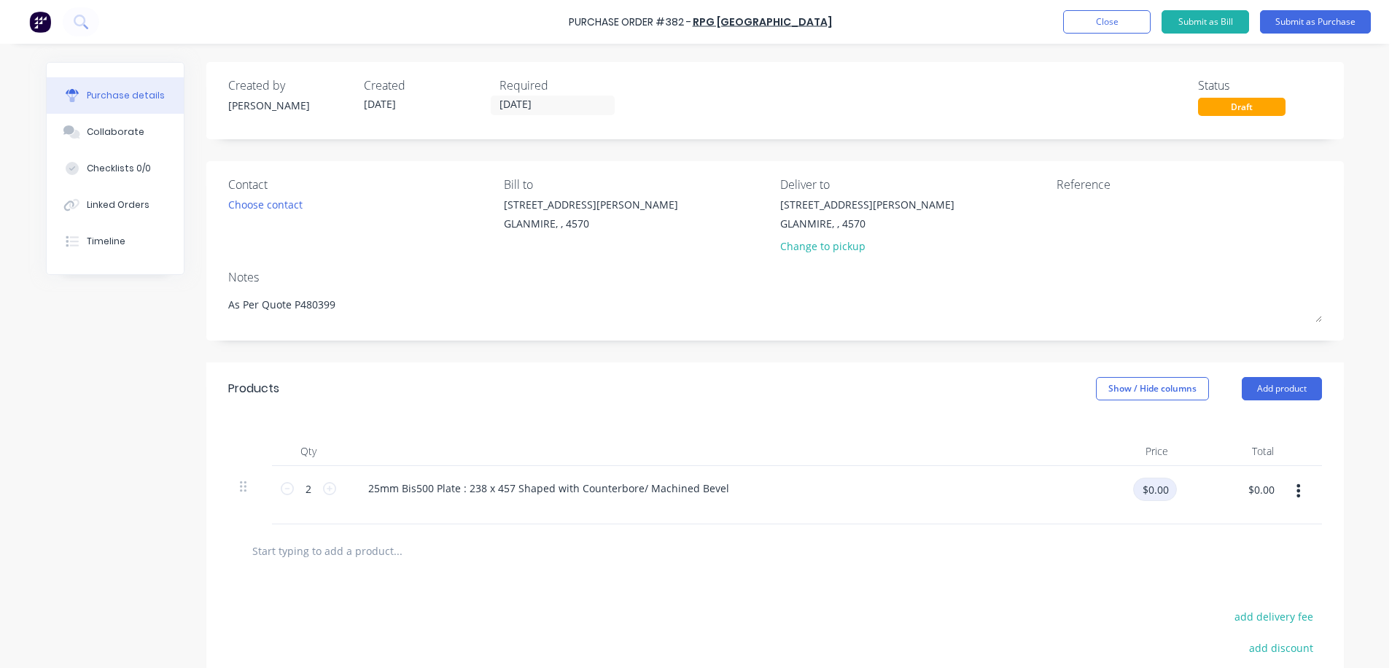
type textarea "As Per Quote P480399"
type textarea "x"
type textarea "As Per Quote P480399"
click at [1018, 488] on input "$0.00" at bounding box center [1155, 488] width 44 height 23
type input "488"
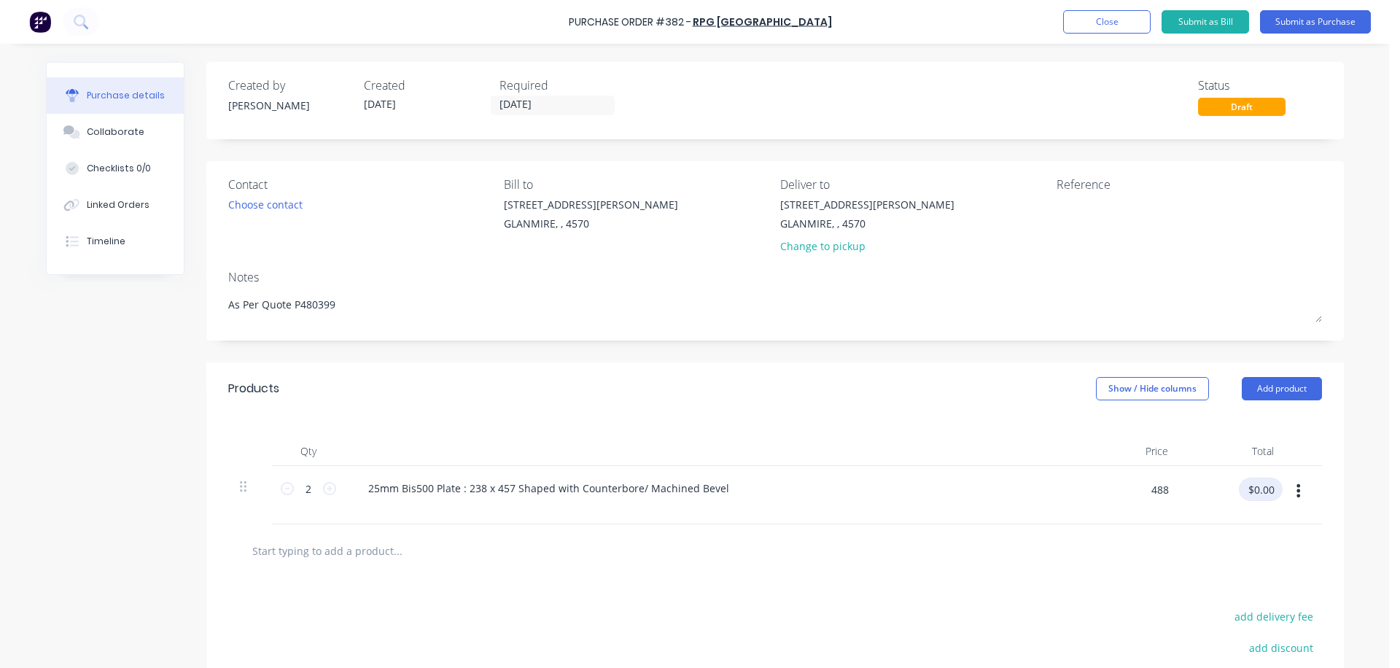
type textarea "x"
type input "$488.00"
type input "$976.00"
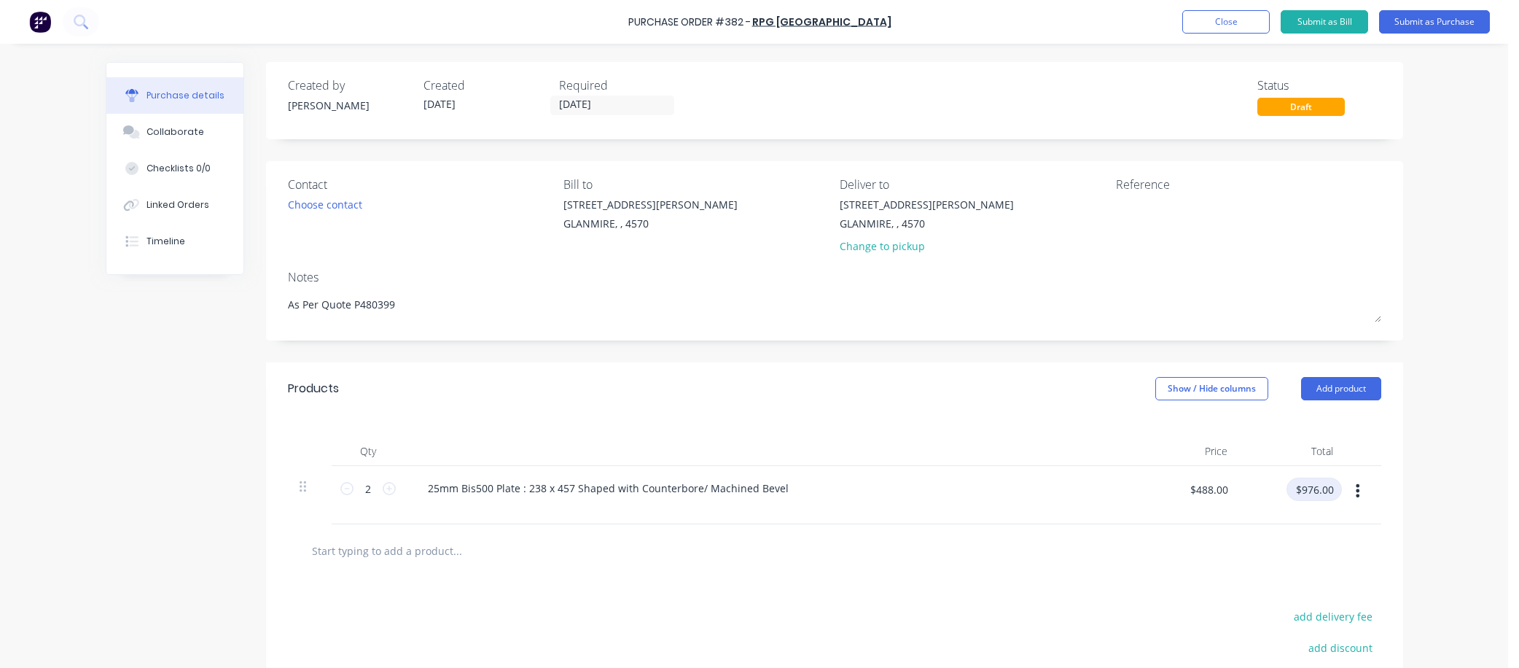
type textarea "x"
click at [1018, 214] on textarea at bounding box center [1207, 213] width 182 height 33
type textarea "LAM250179"
type textarea "x"
type textarea "LAM250179"
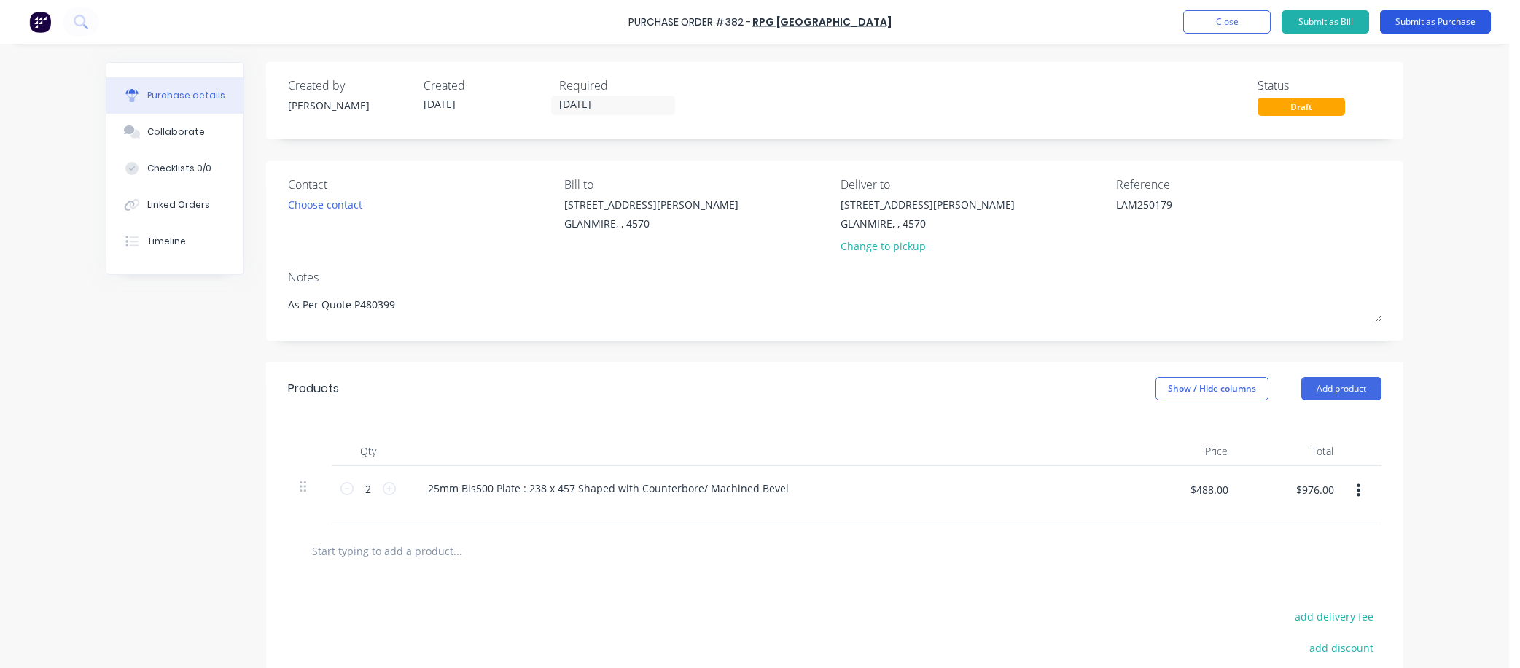
click at [1018, 18] on button "Submit as Purchase" at bounding box center [1435, 21] width 111 height 23
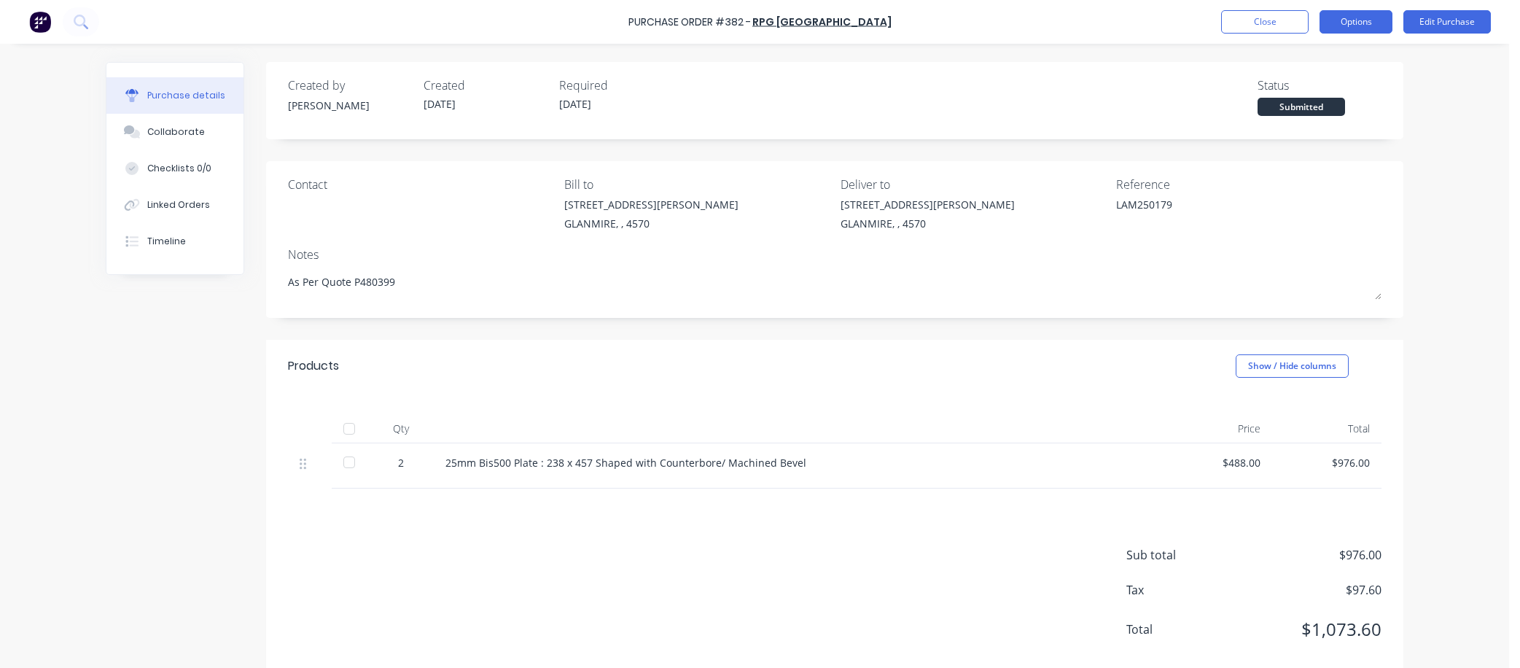
click at [1018, 20] on button "Options" at bounding box center [1355, 21] width 73 height 23
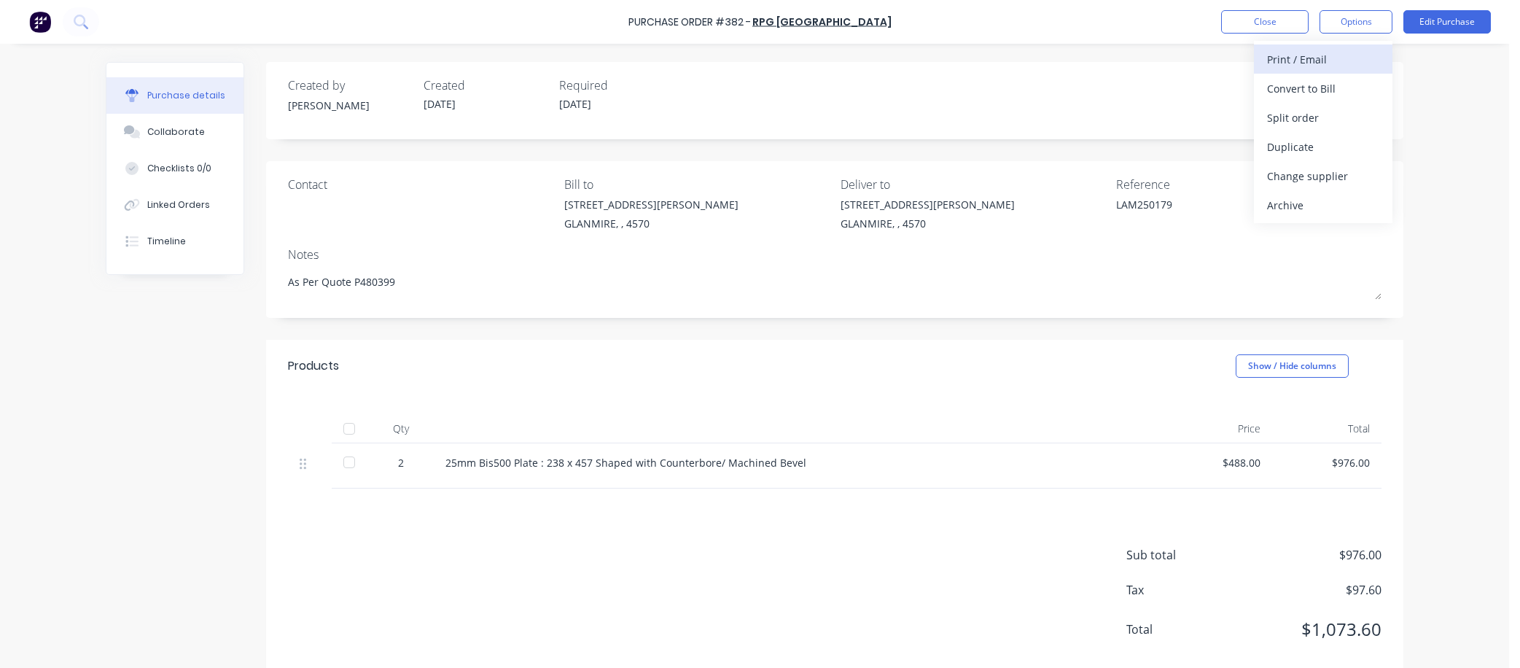
click at [1018, 58] on div "Print / Email" at bounding box center [1323, 59] width 112 height 21
click at [1018, 90] on div "With pricing" at bounding box center [1323, 88] width 112 height 21
type textarea "x"
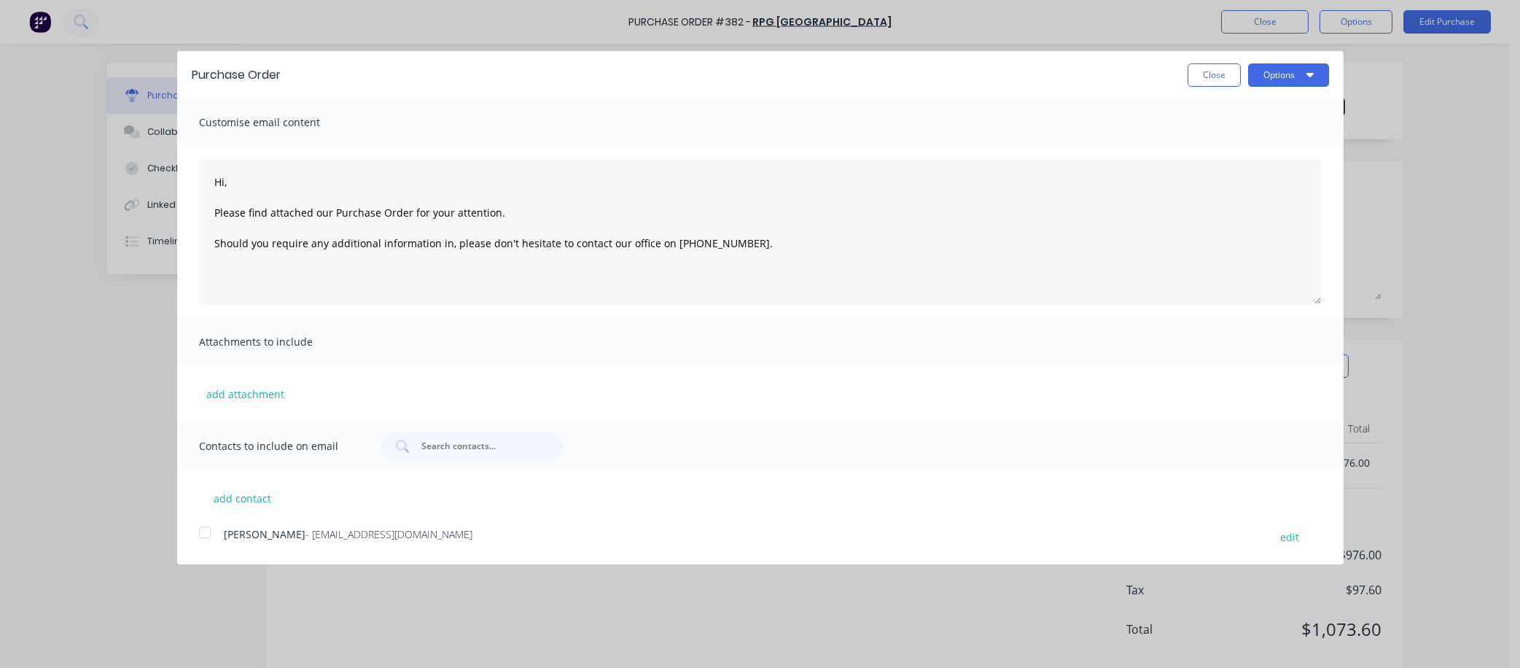
click at [203, 533] on div at bounding box center [204, 532] width 29 height 29
click at [259, 496] on button "add contact" at bounding box center [242, 498] width 87 height 22
type textarea "Hi, Please find attached our Purchase Order for your attention. Should you requ…"
select select "AU"
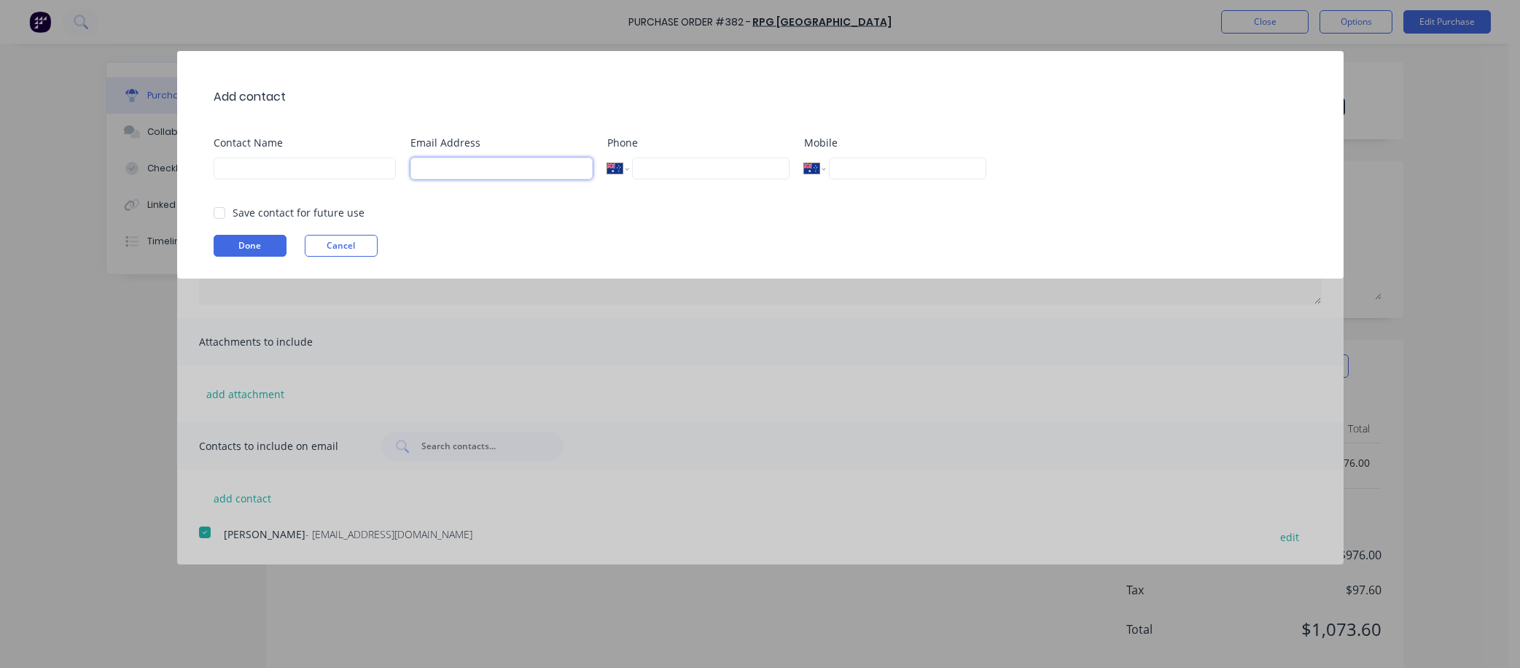
click at [434, 170] on input at bounding box center [501, 168] width 182 height 22
type input "[PERSON_NAME][EMAIL_ADDRESS][DOMAIN_NAME]"
click at [249, 242] on button "Done" at bounding box center [250, 246] width 73 height 22
type textarea "Hi, Please find attached our Purchase Order for your attention. Should you requ…"
click at [270, 168] on input at bounding box center [305, 168] width 182 height 22
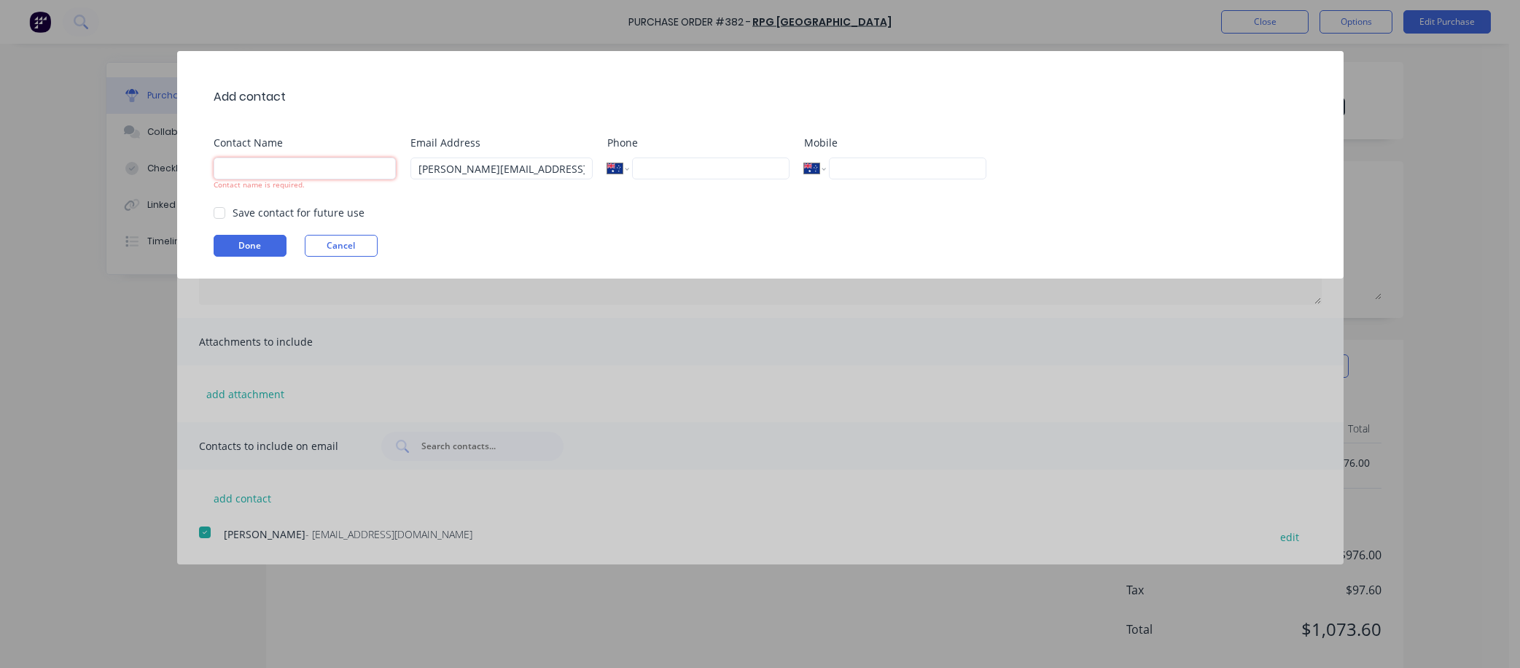
type input "[PERSON_NAME]"
type textarea "Hi, Please find attached our Purchase Order for your attention. Should you requ…"
click at [258, 241] on button "Done" at bounding box center [250, 246] width 73 height 22
type textarea "x"
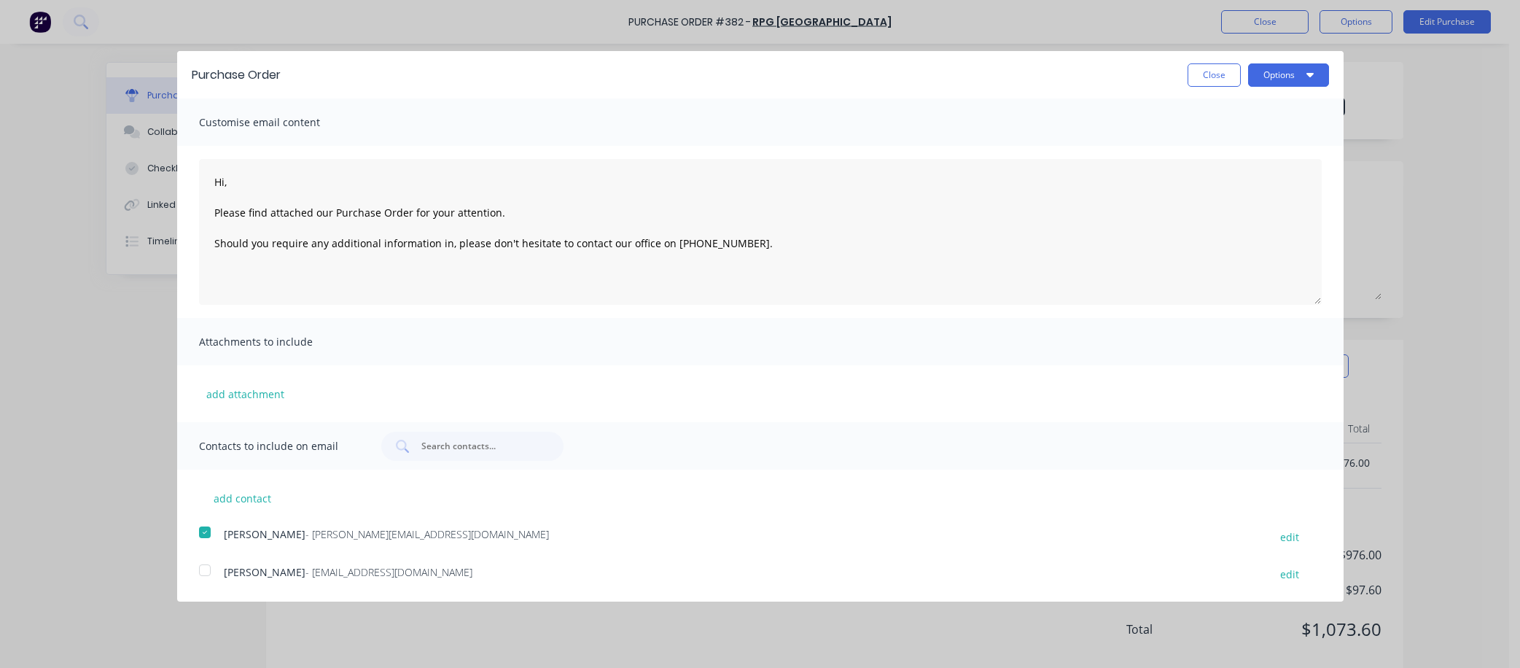
click at [206, 569] on div at bounding box center [204, 569] width 29 height 29
click at [1018, 72] on button "Options" at bounding box center [1288, 74] width 81 height 23
click at [1018, 110] on div "Print" at bounding box center [1259, 111] width 112 height 21
type textarea "Hi, Please find attached our Purchase Order for your attention. Should you requ…"
type textarea "x"
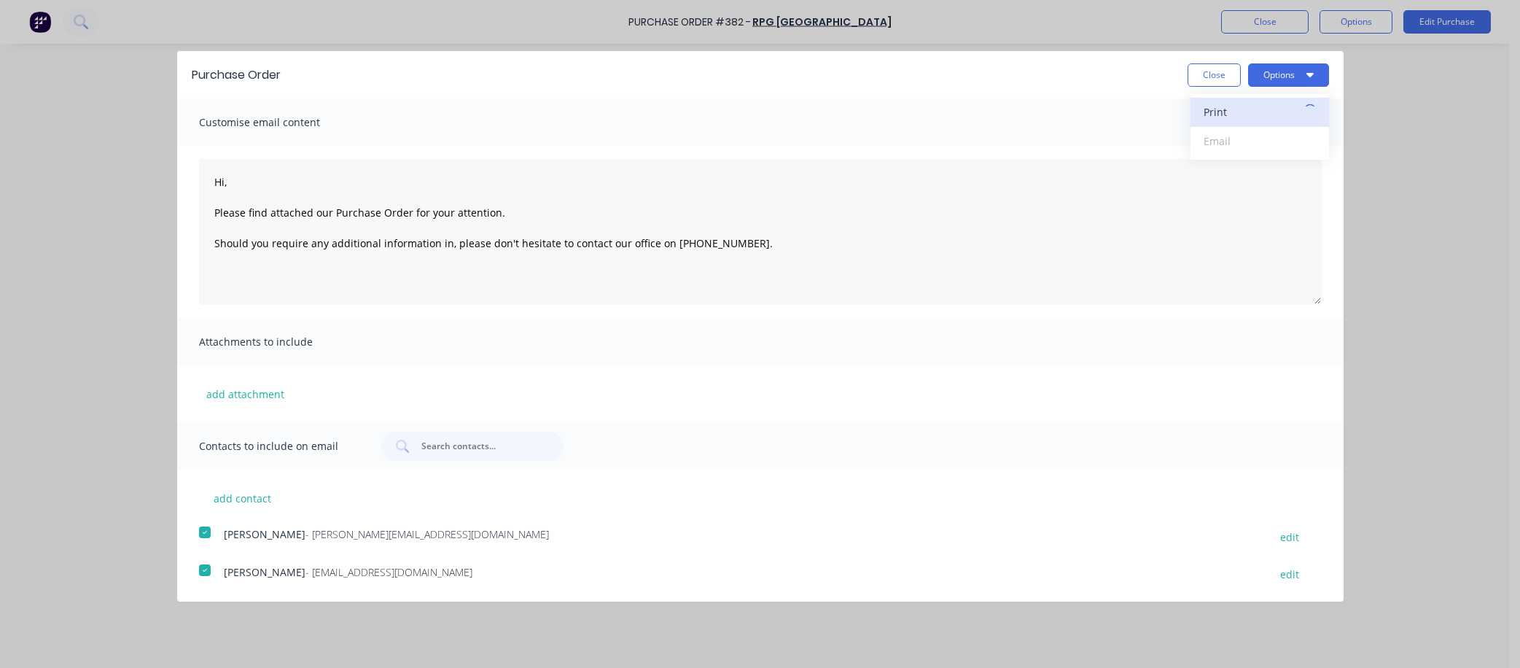
type textarea "Hi, Please find attached our Purchase Order for your attention. Should you requ…"
click at [1018, 140] on div "Email" at bounding box center [1259, 140] width 112 height 21
type textarea "x"
type textarea "Hi, Please find attached our Purchase Order for your attention. Should you requ…"
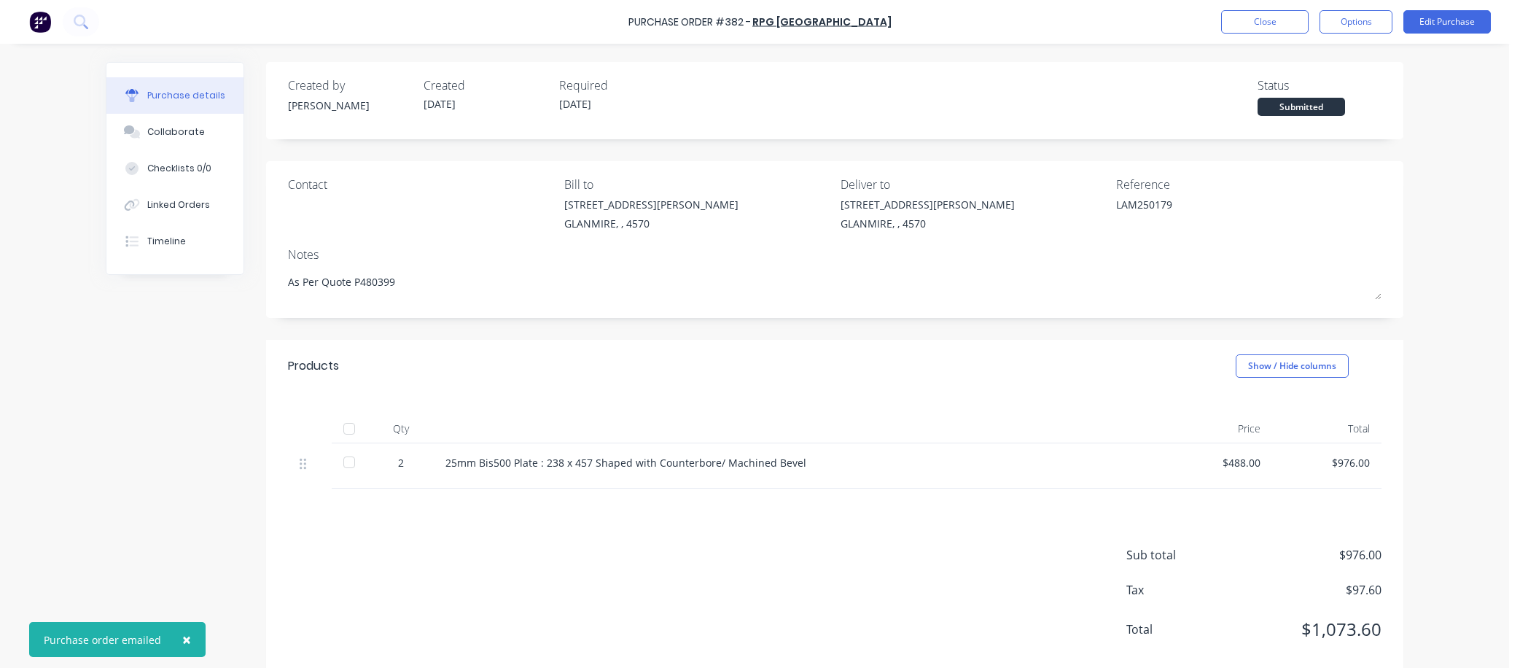
type textarea "x"
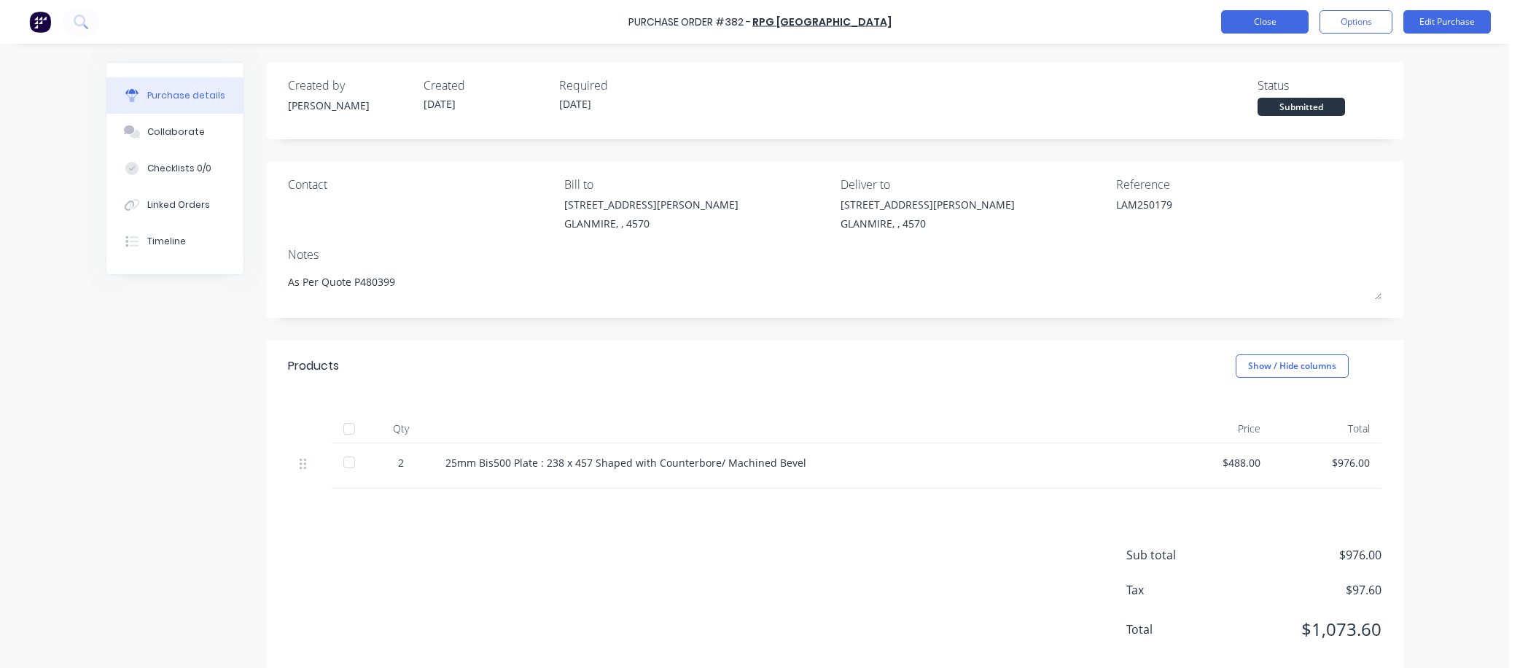
click at [1018, 21] on button "Close" at bounding box center [1264, 21] width 87 height 23
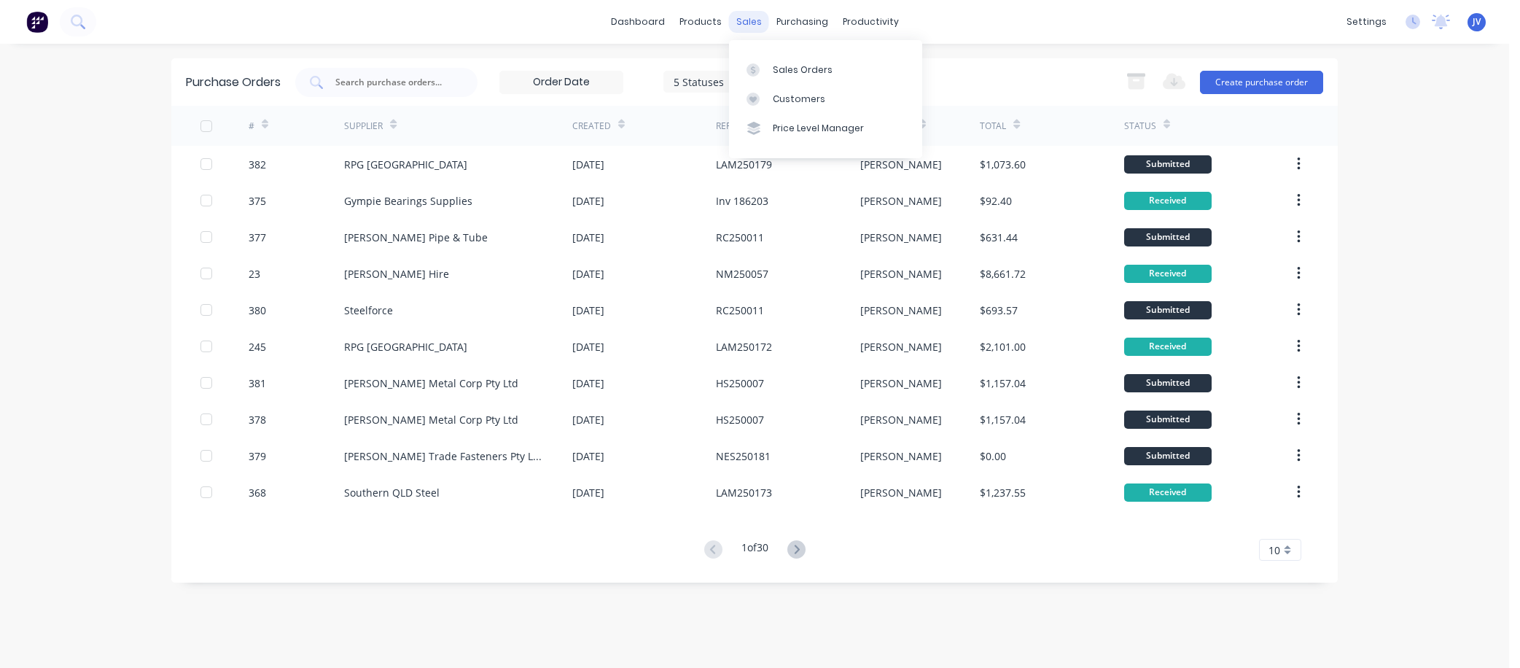
click at [744, 17] on div "sales" at bounding box center [749, 22] width 40 height 22
click at [778, 64] on div "Sales Orders" at bounding box center [803, 69] width 60 height 13
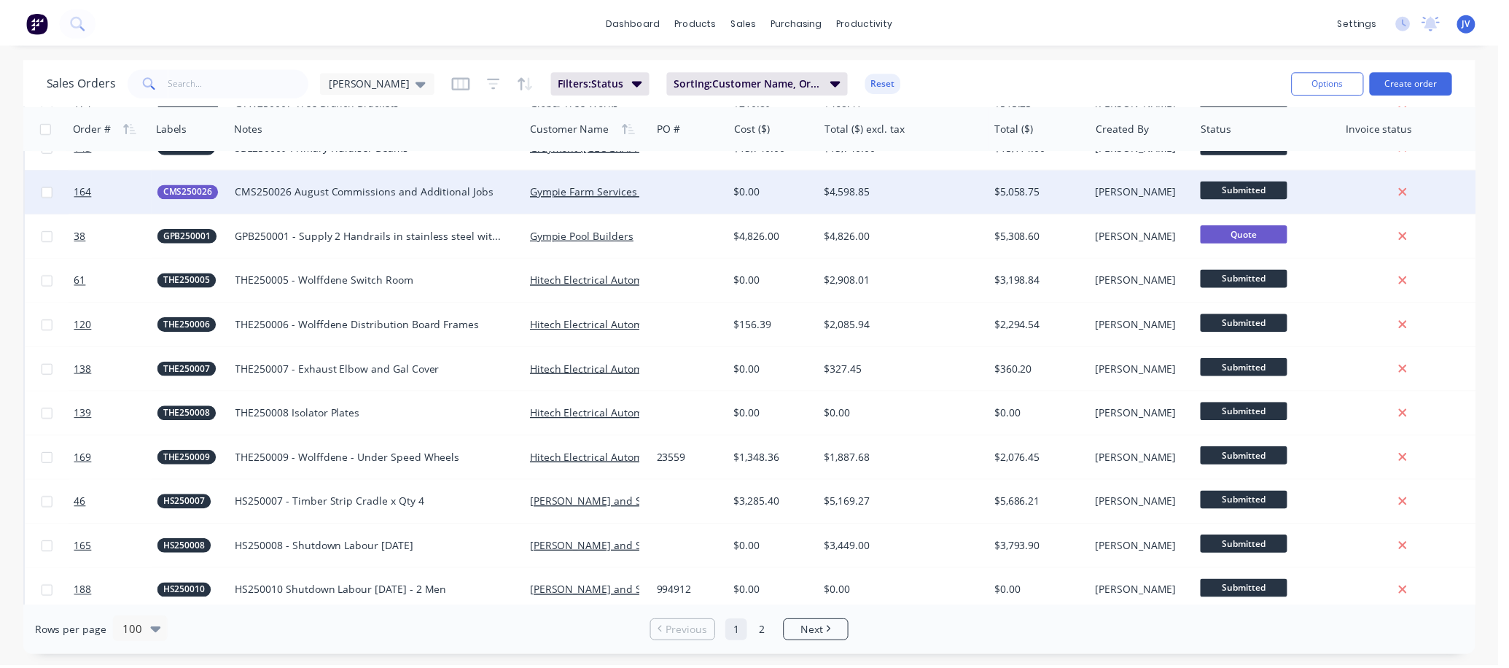
scroll to position [1385, 0]
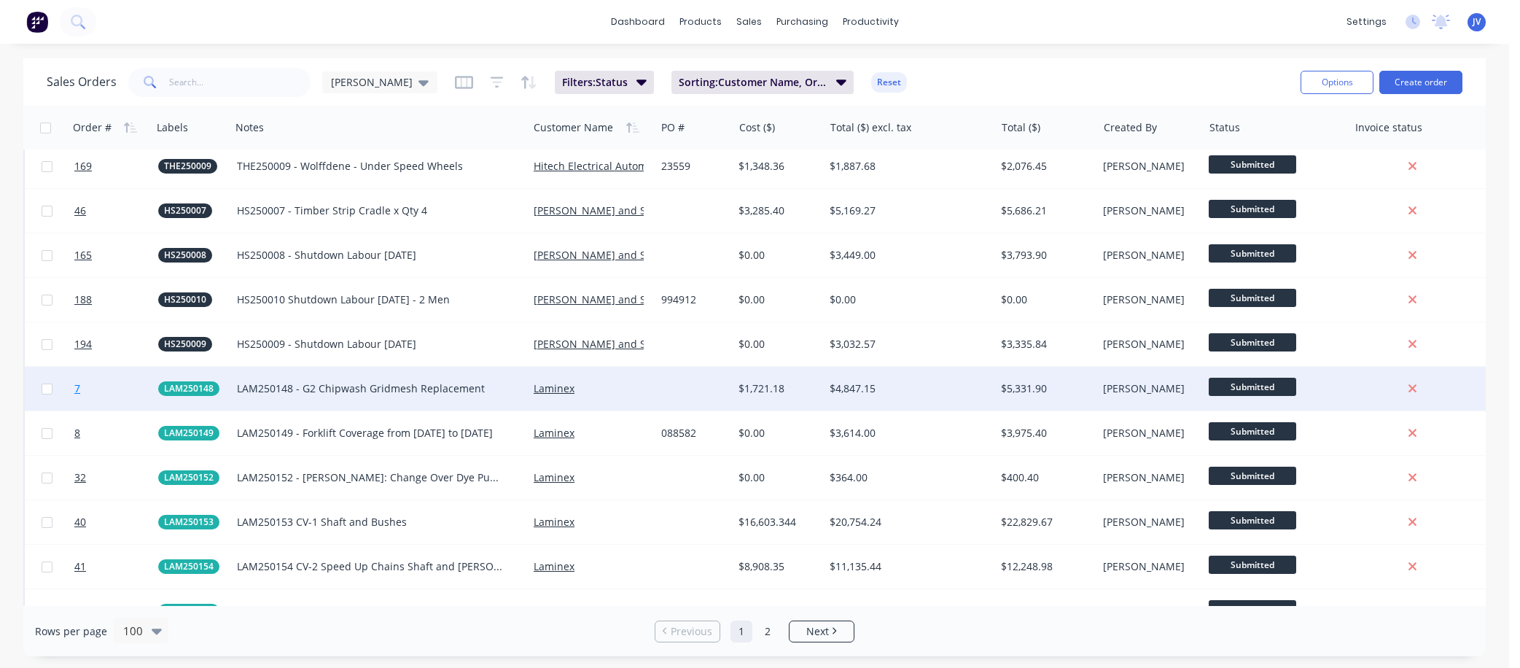
click at [79, 385] on span "7" at bounding box center [77, 388] width 6 height 15
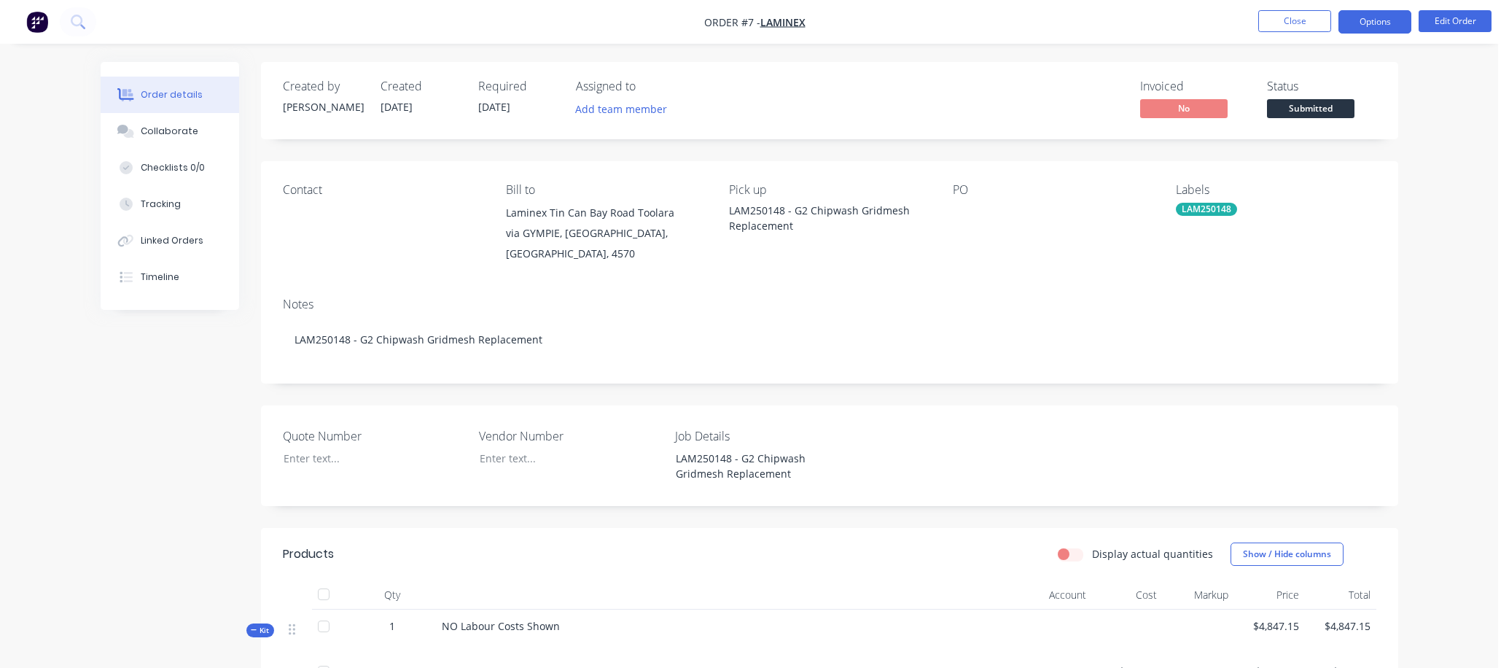
click at [1018, 16] on button "Options" at bounding box center [1374, 21] width 73 height 23
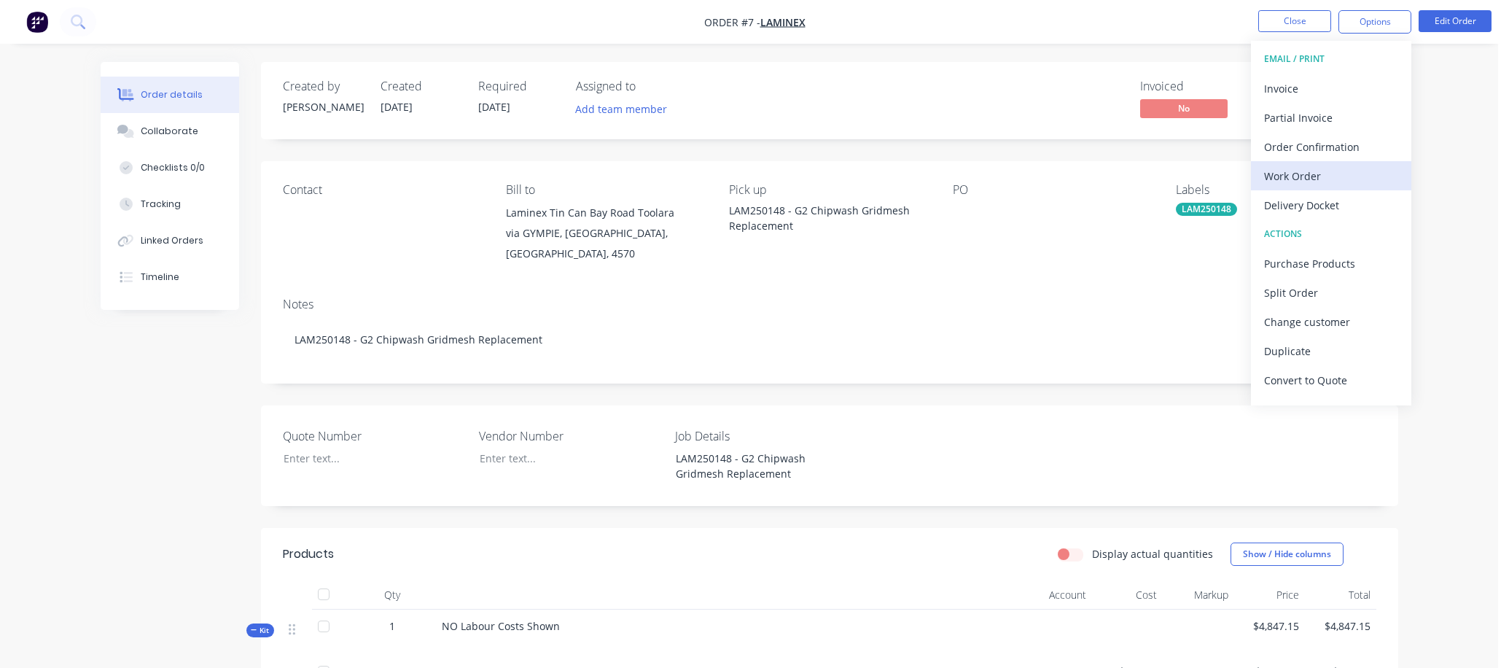
click at [1018, 173] on div "Work Order" at bounding box center [1331, 175] width 134 height 21
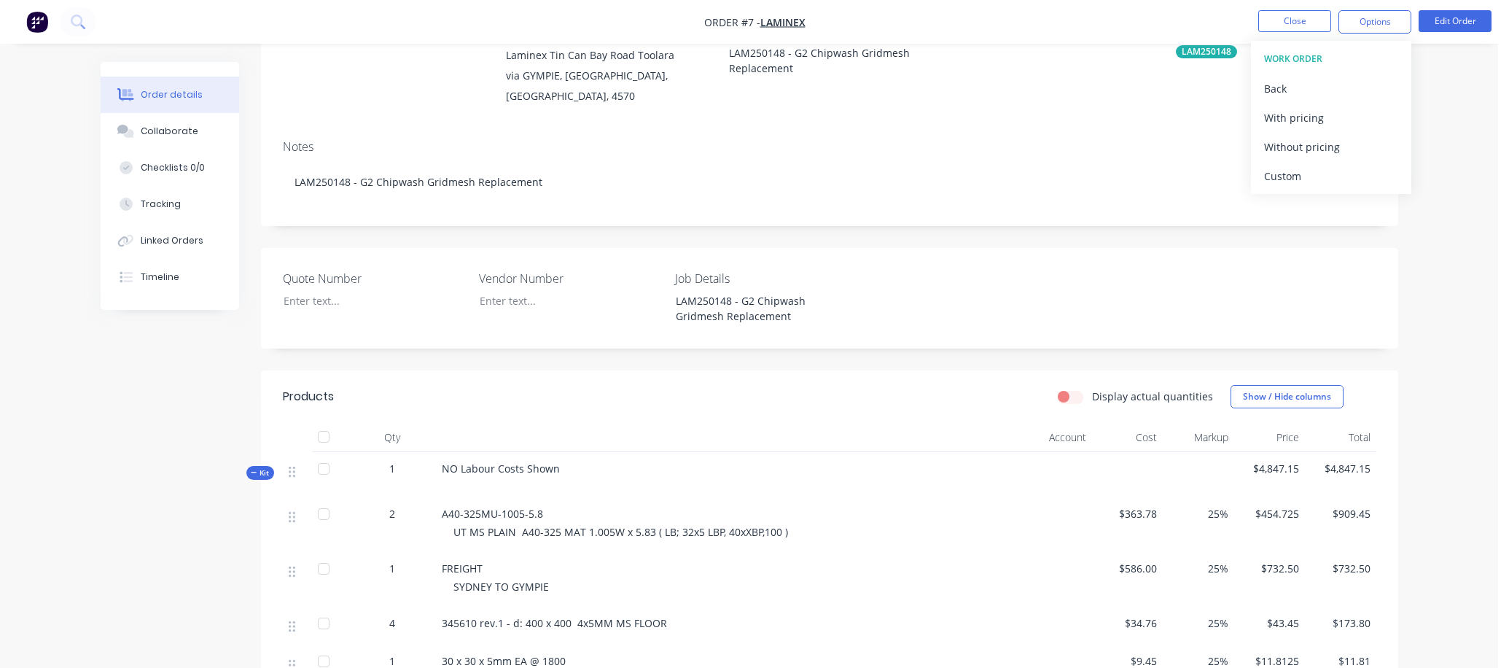
scroll to position [146, 0]
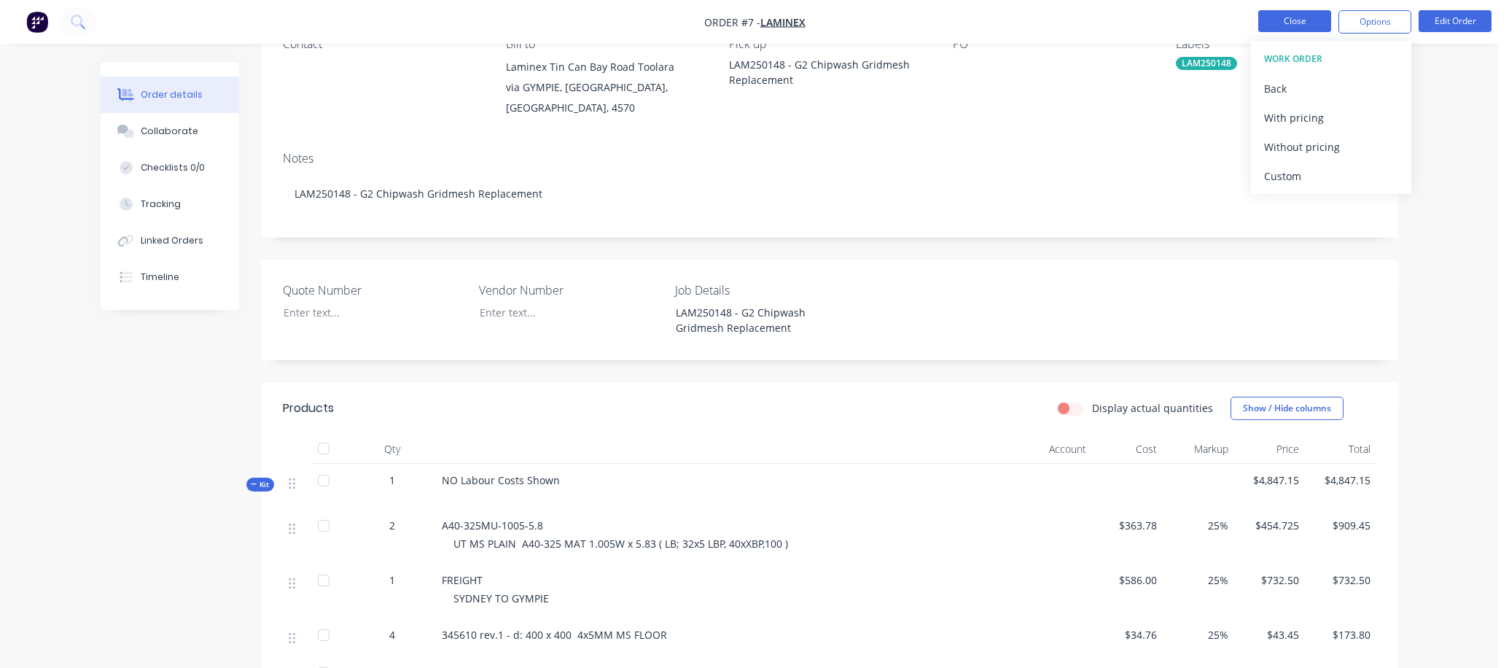
click at [1018, 26] on button "Close" at bounding box center [1294, 21] width 73 height 22
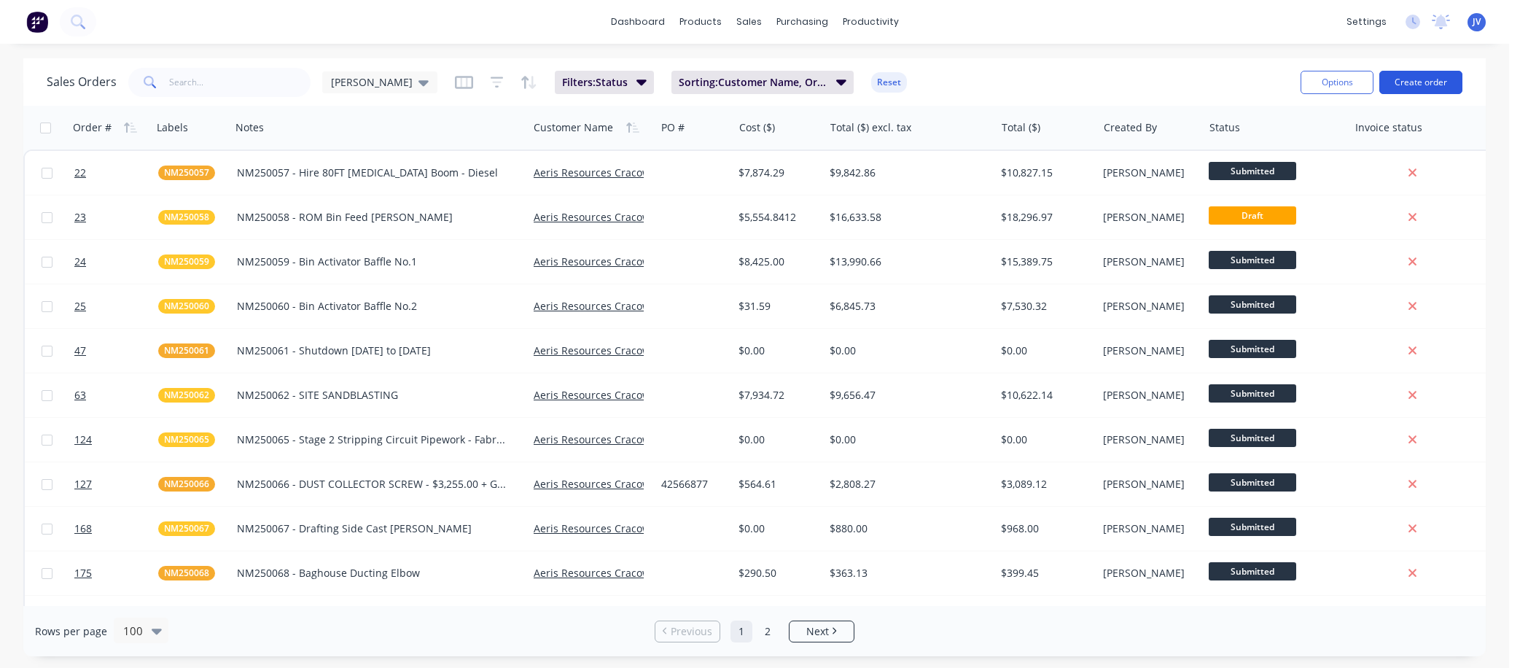
click at [1018, 82] on button "Create order" at bounding box center [1420, 82] width 83 height 23
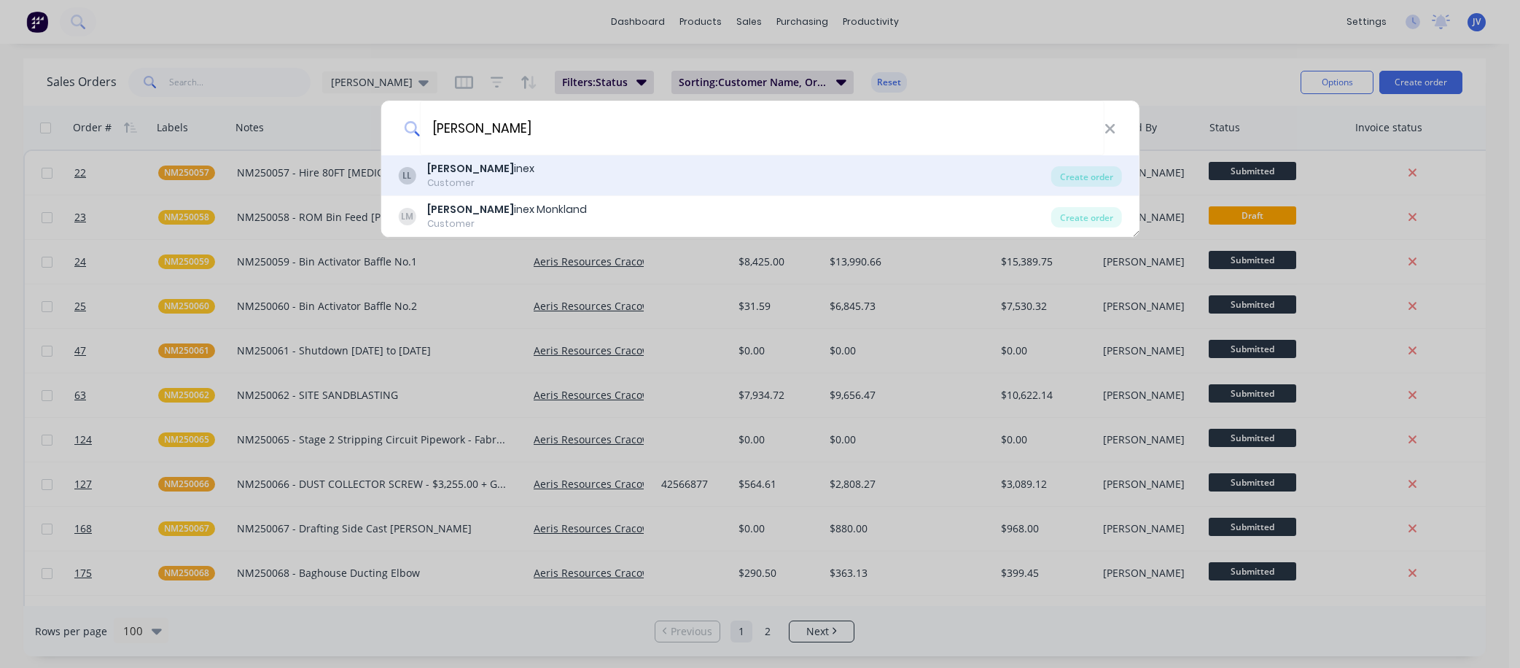
type input "[PERSON_NAME]"
click at [464, 171] on div "[PERSON_NAME] inex" at bounding box center [480, 168] width 107 height 15
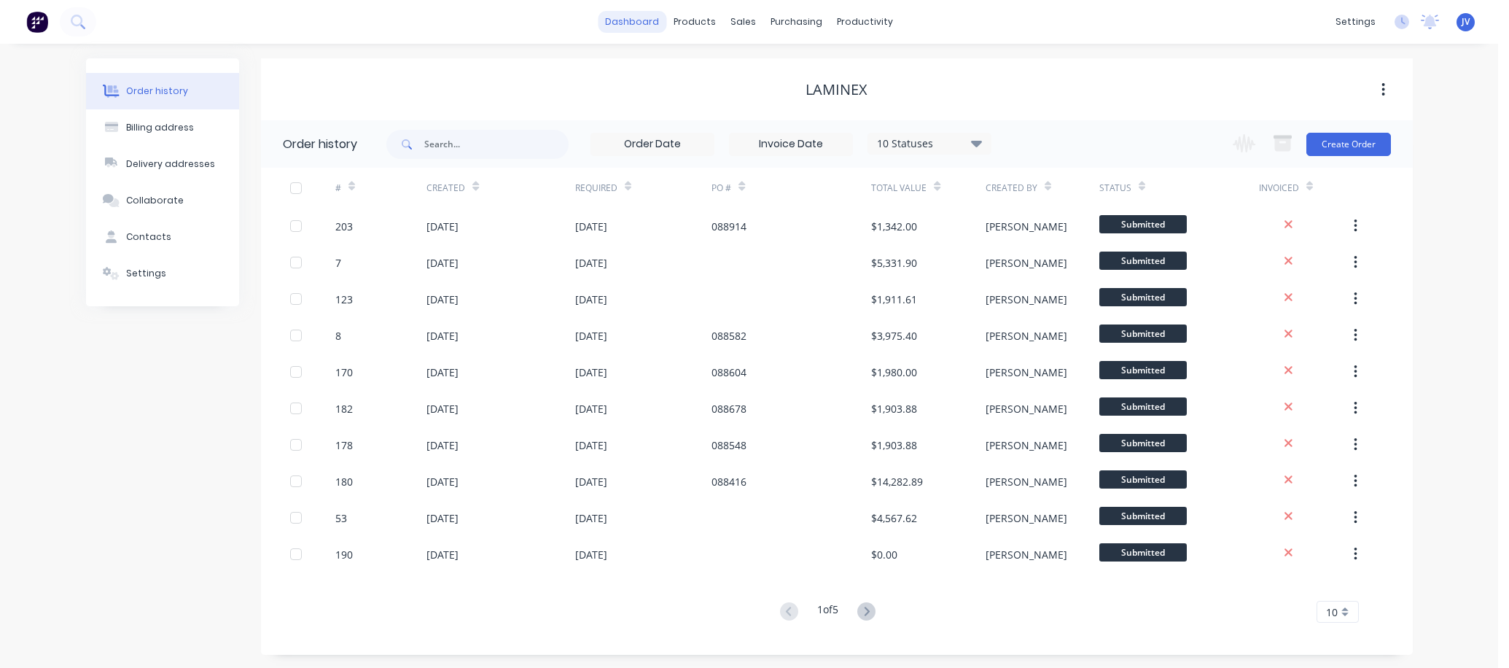
click at [644, 26] on link "dashboard" at bounding box center [632, 22] width 69 height 22
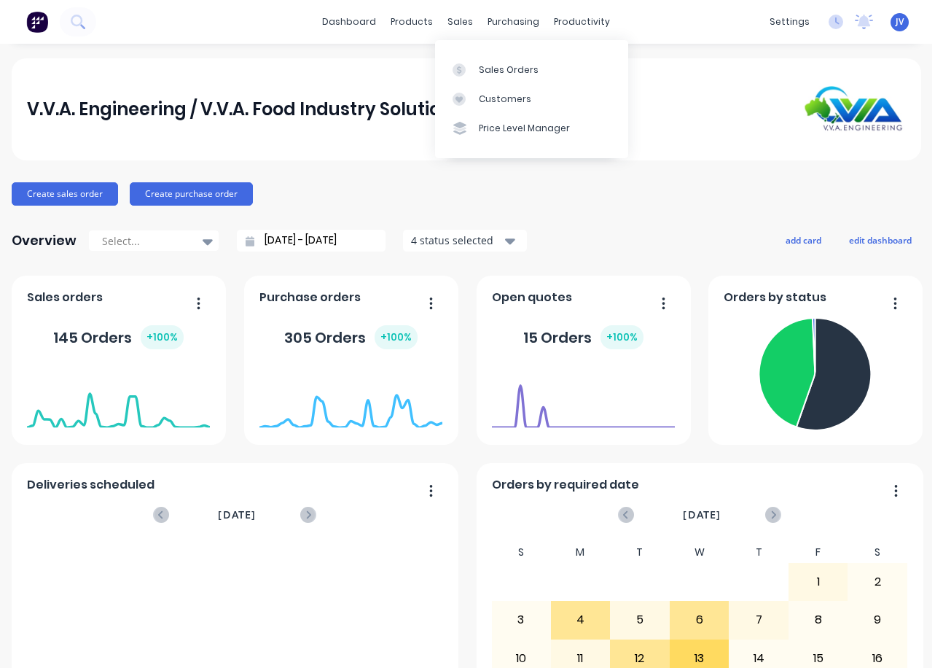
drag, startPoint x: 455, startPoint y: 24, endPoint x: 458, endPoint y: 33, distance: 9.5
click at [455, 24] on div "sales" at bounding box center [460, 22] width 40 height 22
click at [494, 71] on div "Sales Orders" at bounding box center [509, 69] width 60 height 13
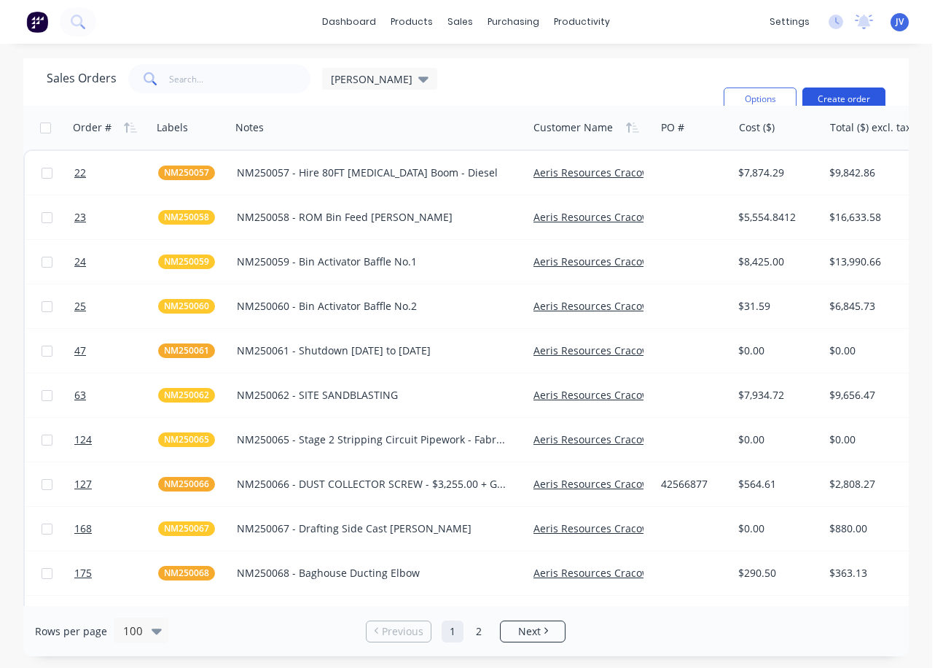
click at [855, 98] on button "Create order" at bounding box center [844, 98] width 83 height 23
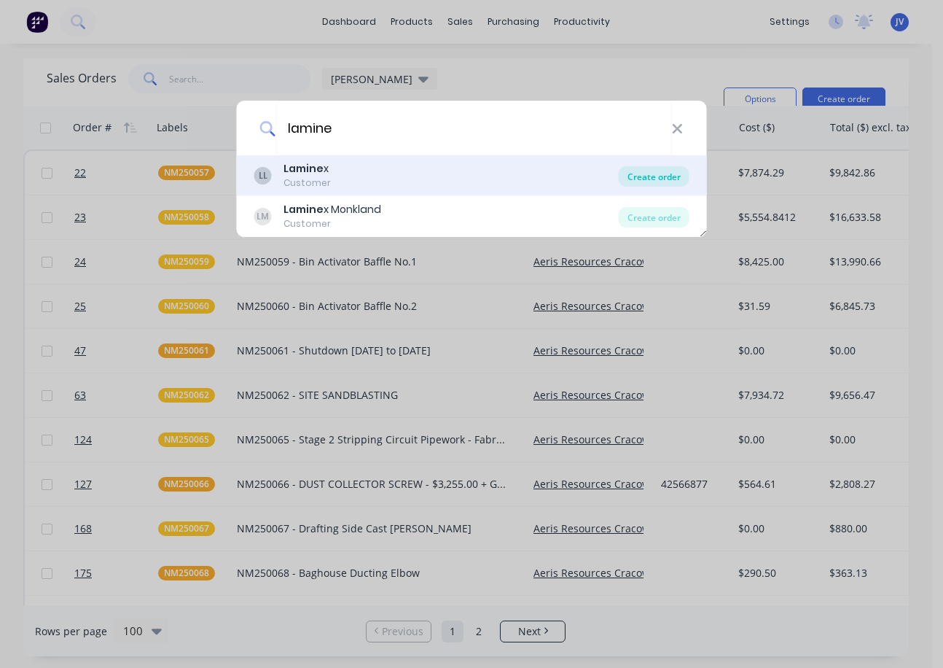
type input "lamine"
click at [661, 178] on div "Create order" at bounding box center [654, 176] width 71 height 20
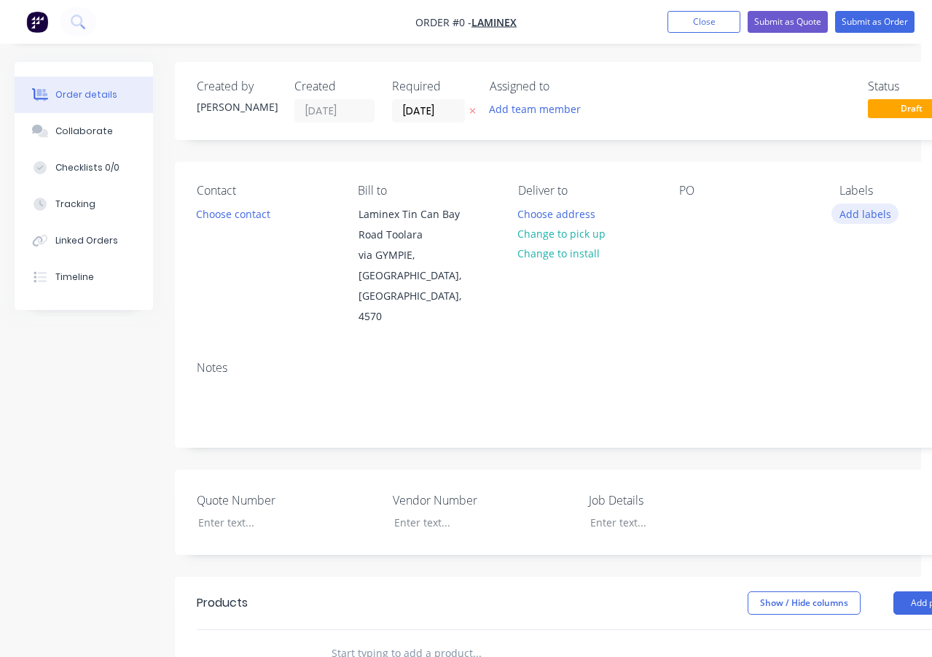
click at [862, 217] on button "Add labels" at bounding box center [865, 213] width 67 height 20
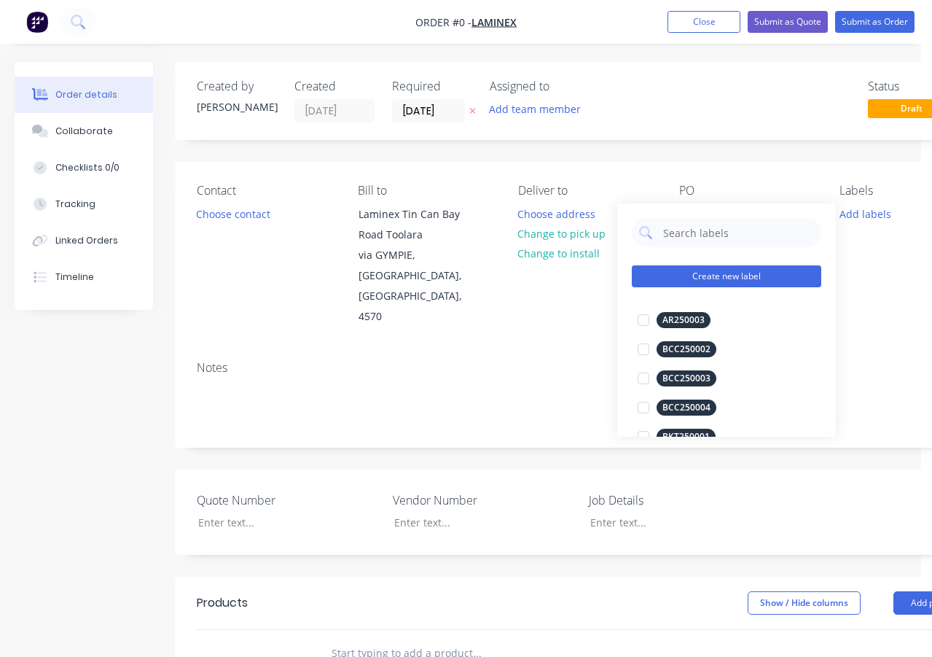
click at [690, 273] on button "Create new label" at bounding box center [727, 276] width 190 height 22
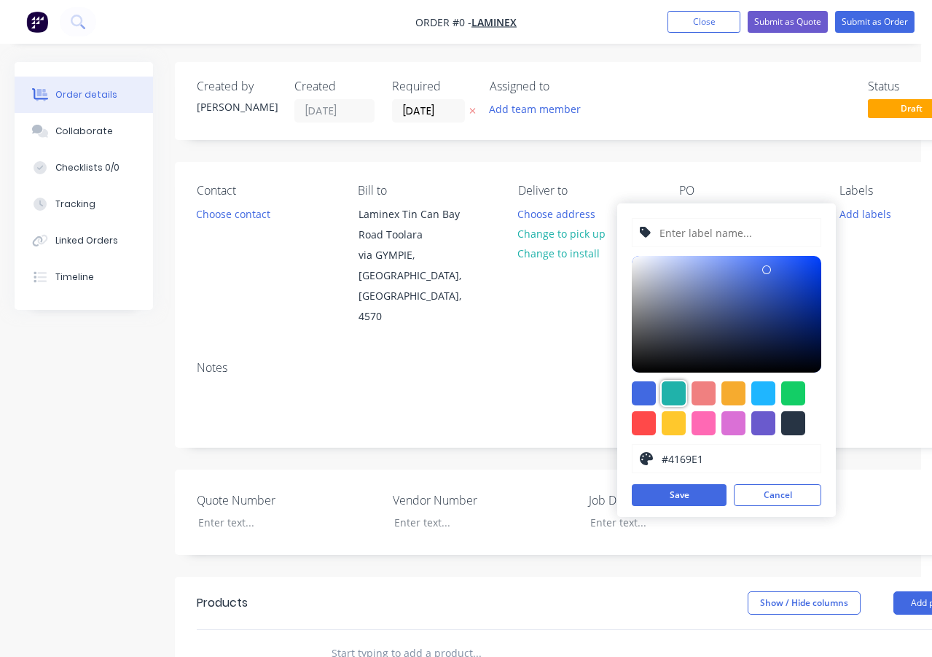
click at [671, 391] on div at bounding box center [674, 393] width 24 height 24
type input "#20B2AA"
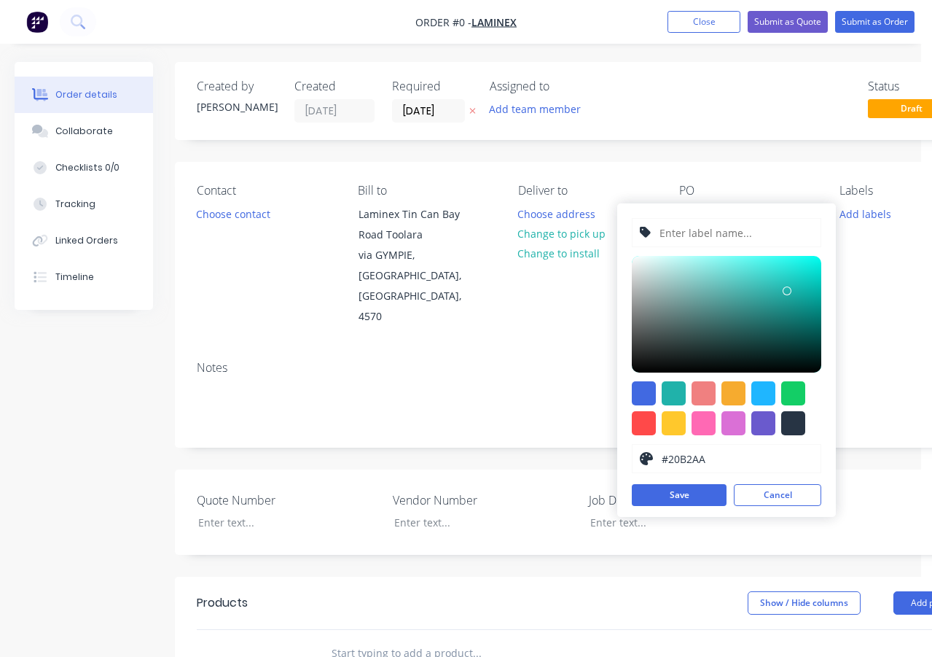
click at [692, 236] on input "text" at bounding box center [735, 233] width 155 height 28
type input "LAM250180"
click at [692, 491] on button "Save" at bounding box center [679, 495] width 95 height 22
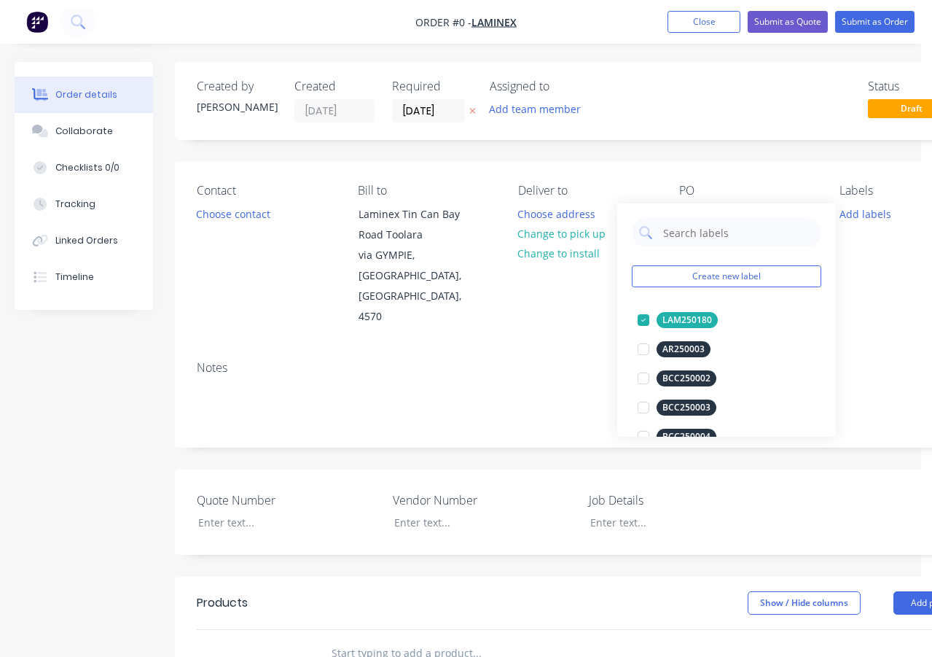
click at [564, 298] on div "Order details Collaborate Checklists 0/0 Tracking Linked Orders Timeline Order …" at bounding box center [507, 556] width 1014 height 988
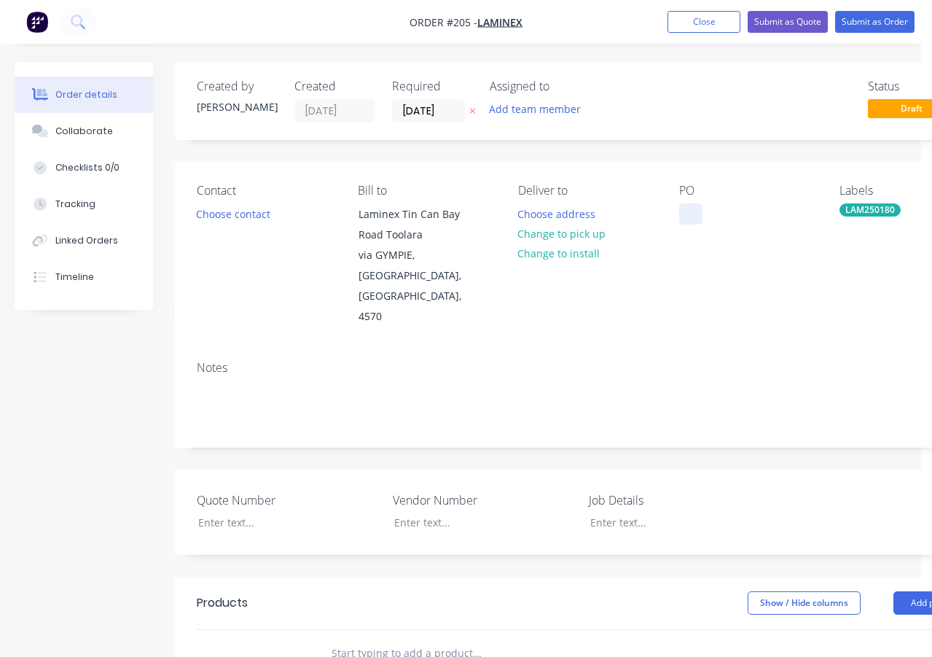
click at [692, 211] on div at bounding box center [690, 213] width 23 height 21
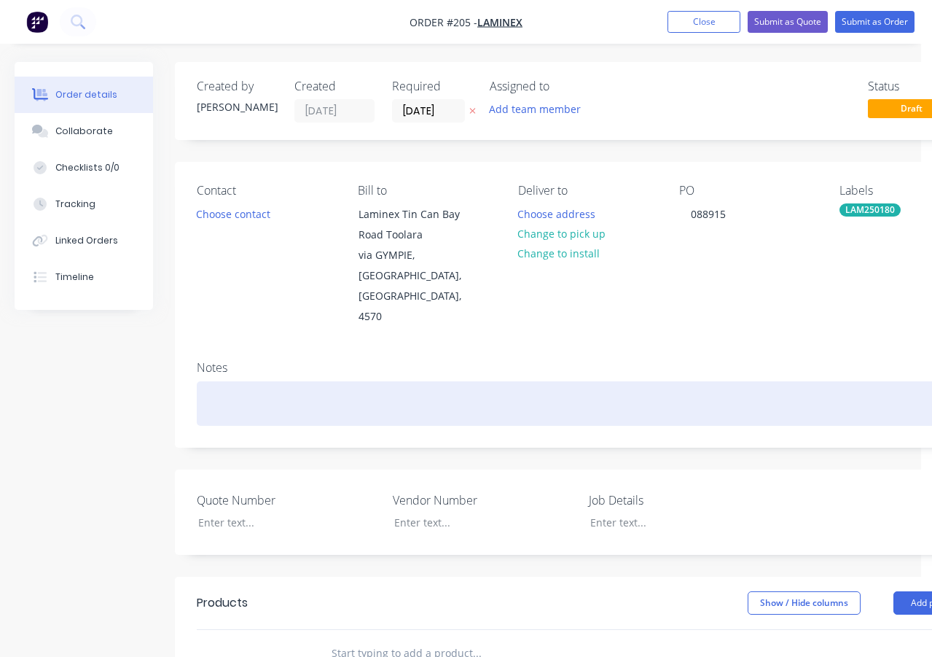
click at [218, 381] on div at bounding box center [587, 403] width 781 height 44
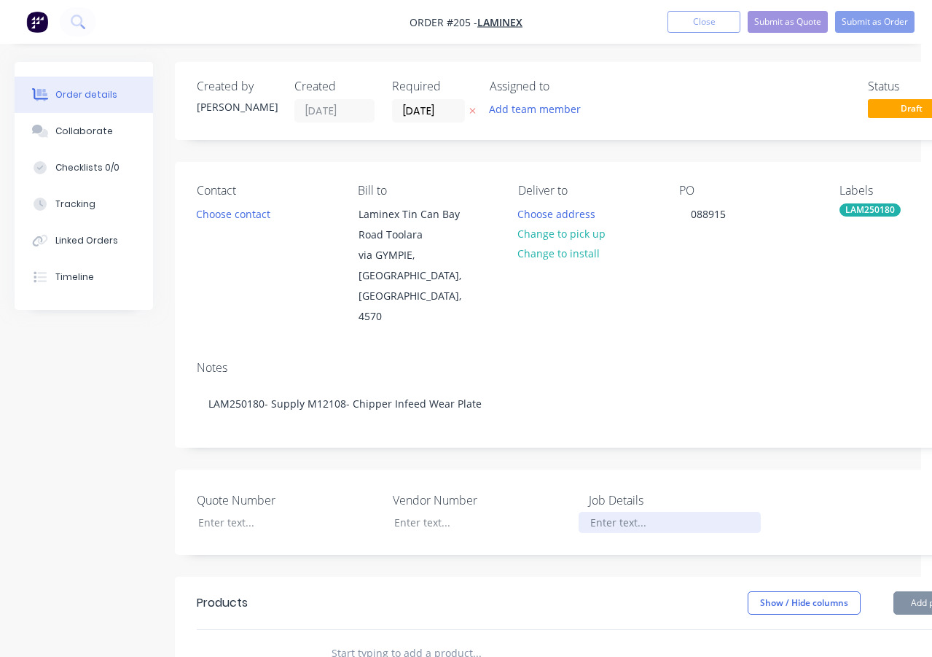
click at [636, 512] on div at bounding box center [670, 522] width 182 height 21
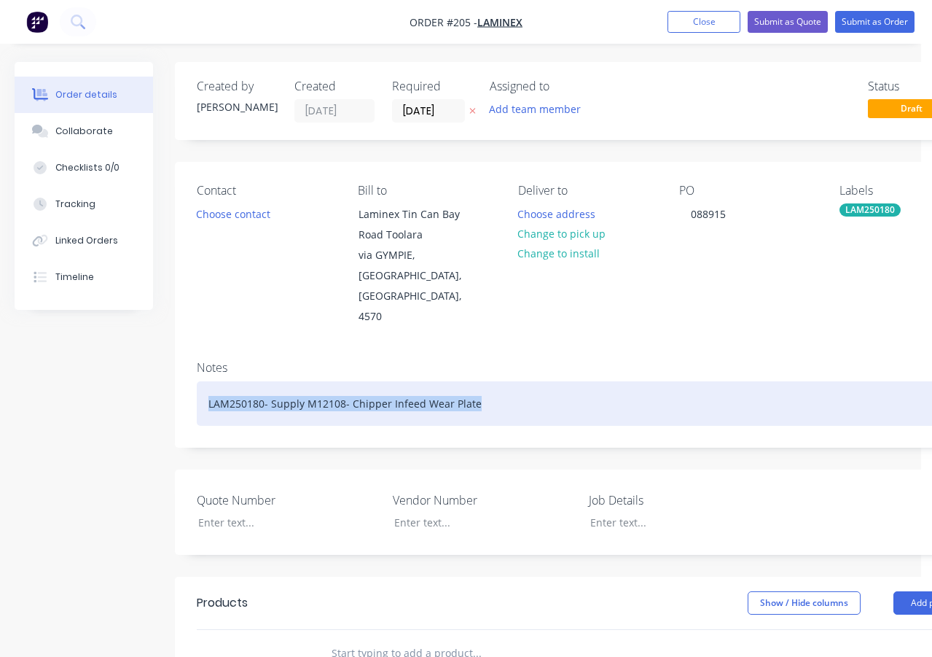
drag, startPoint x: 526, startPoint y: 363, endPoint x: 201, endPoint y: 365, distance: 324.4
click at [201, 381] on div "LAM250180- Supply M12108- Chipper Infeed Wear Plate" at bounding box center [587, 403] width 781 height 44
copy div "LAM250180- Supply M12108- Chipper Infeed Wear Plate"
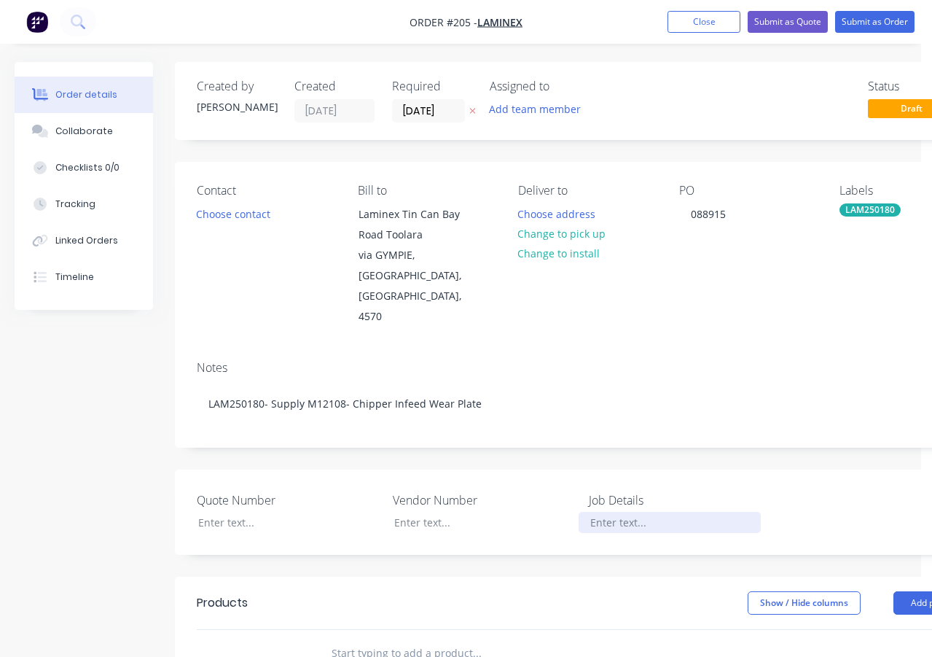
click at [673, 512] on div at bounding box center [670, 522] width 182 height 21
paste div
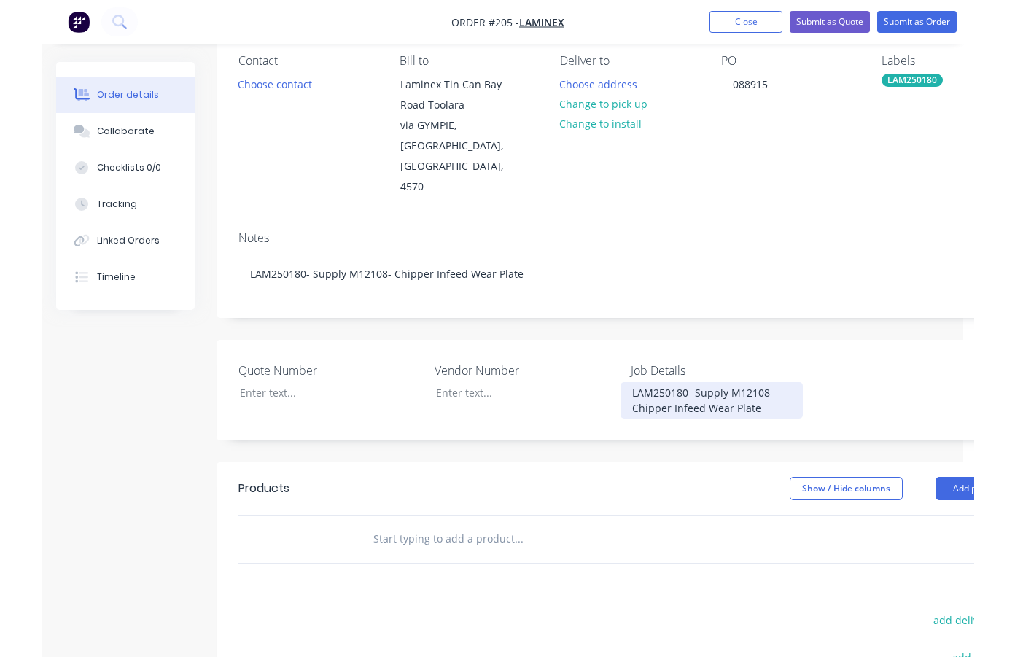
scroll to position [146, 0]
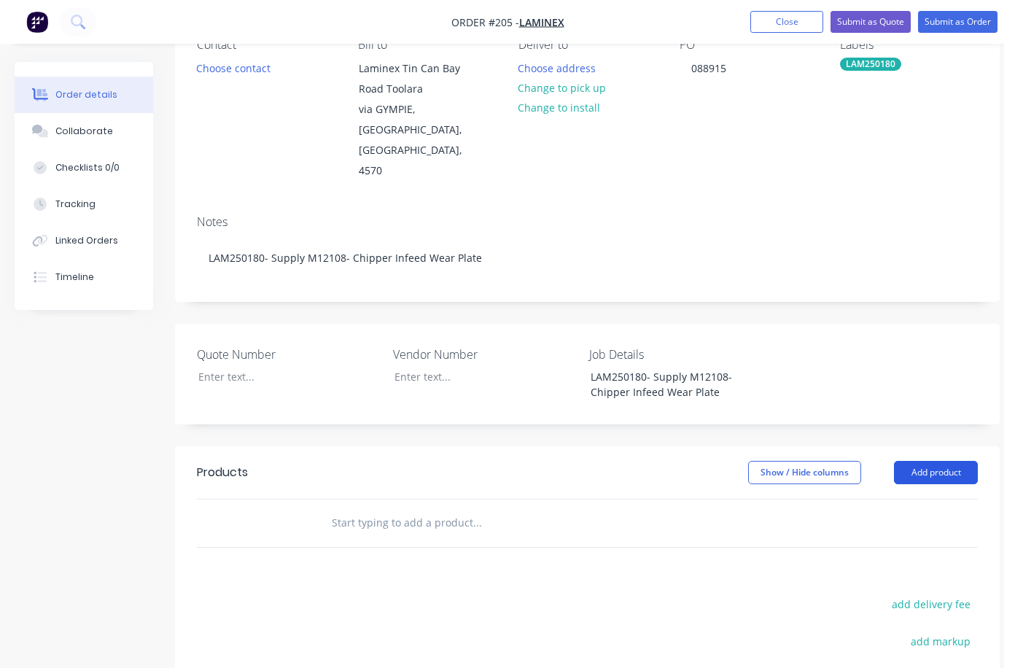
click at [932, 461] on button "Add product" at bounding box center [936, 472] width 84 height 23
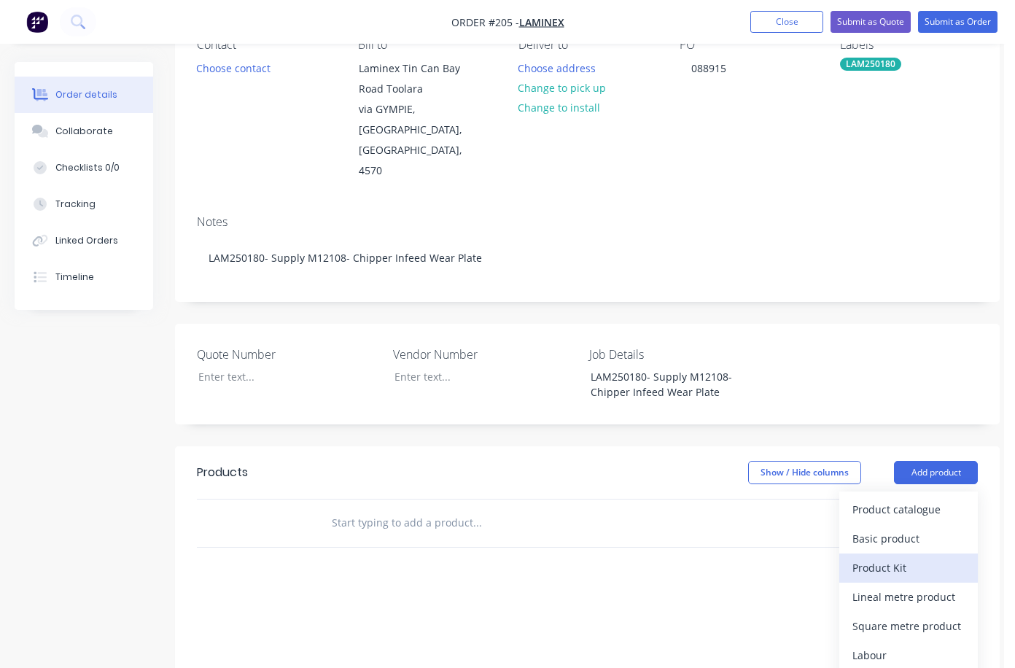
click at [889, 557] on div "Product Kit" at bounding box center [908, 567] width 112 height 21
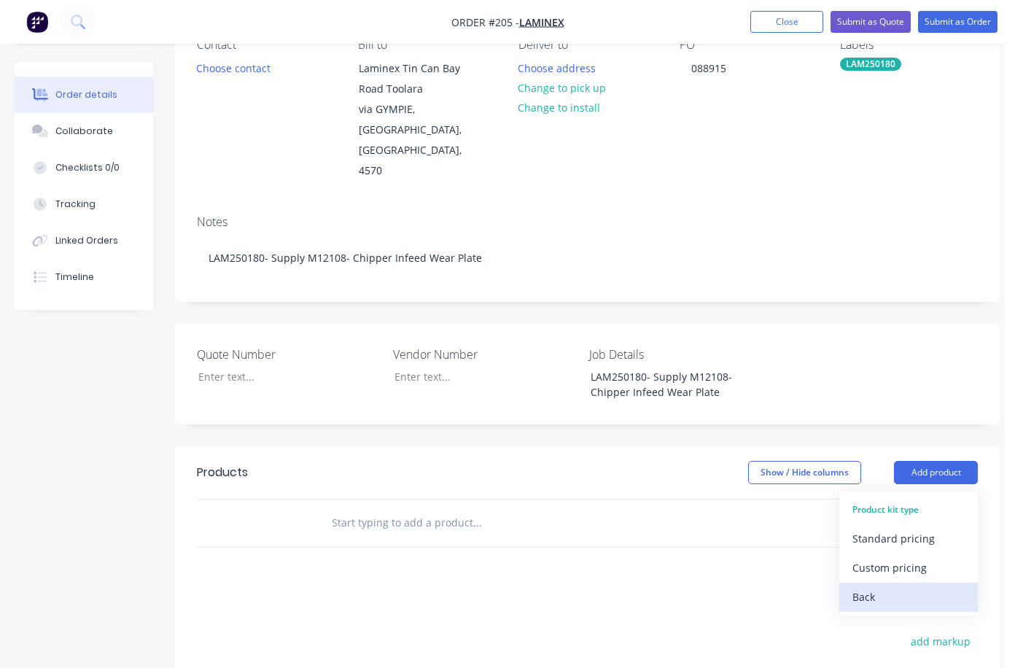
click at [862, 586] on div "Back" at bounding box center [908, 596] width 112 height 21
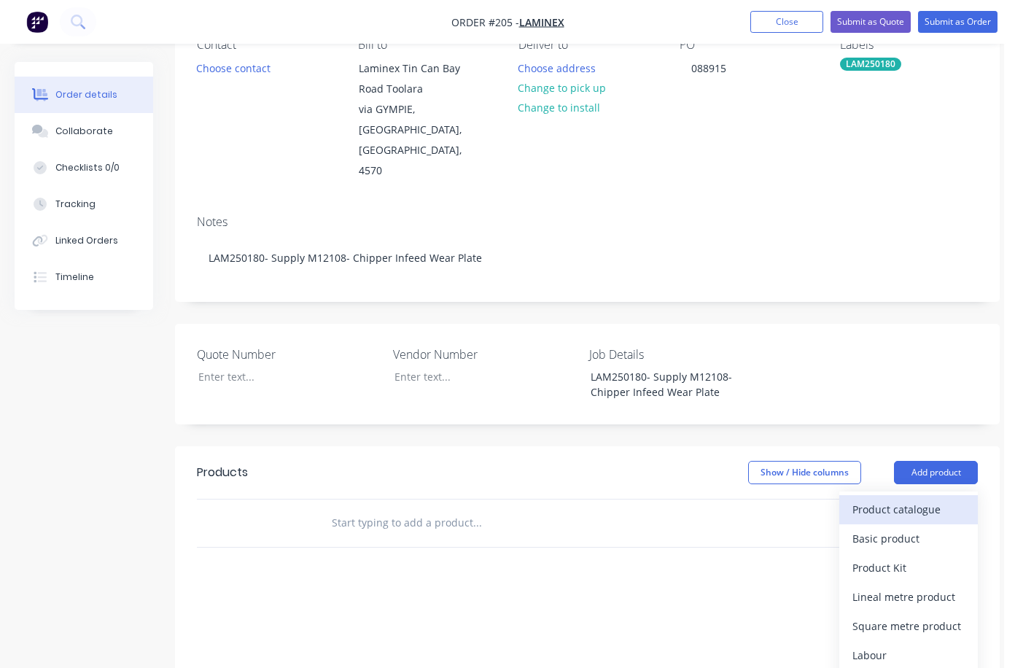
click at [900, 499] on div "Product catalogue" at bounding box center [908, 509] width 112 height 21
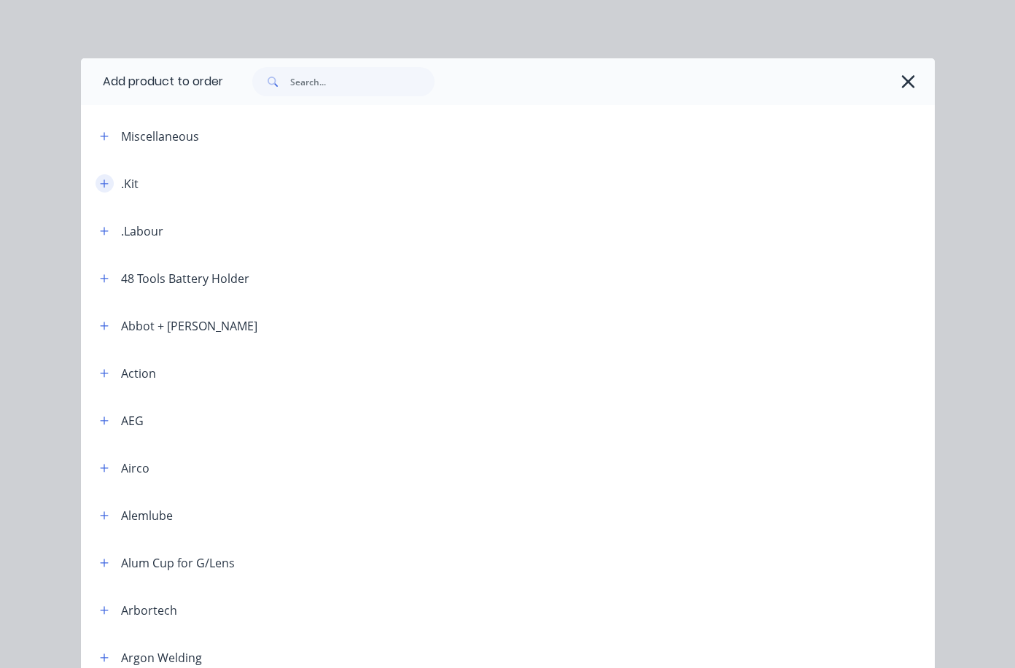
click at [100, 184] on icon "button" at bounding box center [104, 183] width 8 height 8
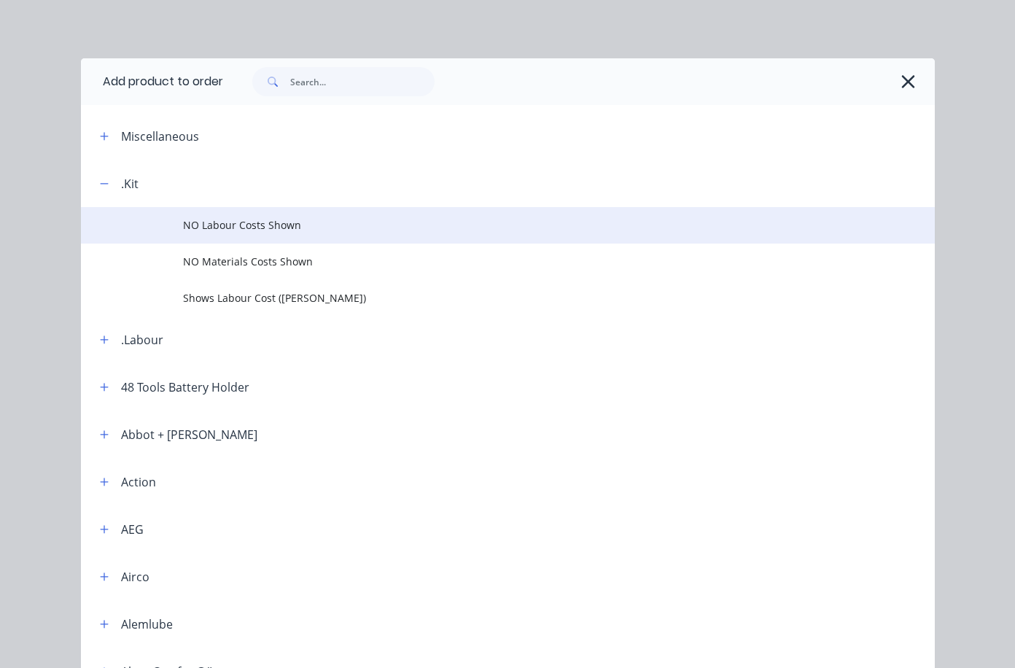
click at [225, 222] on span "NO Labour Costs Shown" at bounding box center [483, 224] width 601 height 15
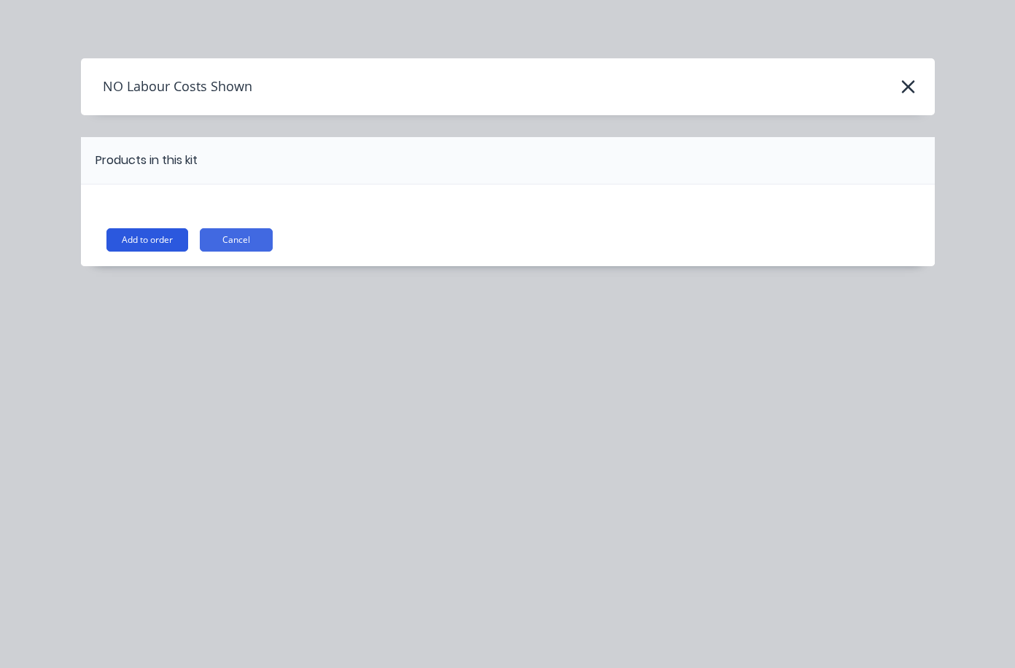
click at [161, 238] on button "Add to order" at bounding box center [147, 239] width 82 height 23
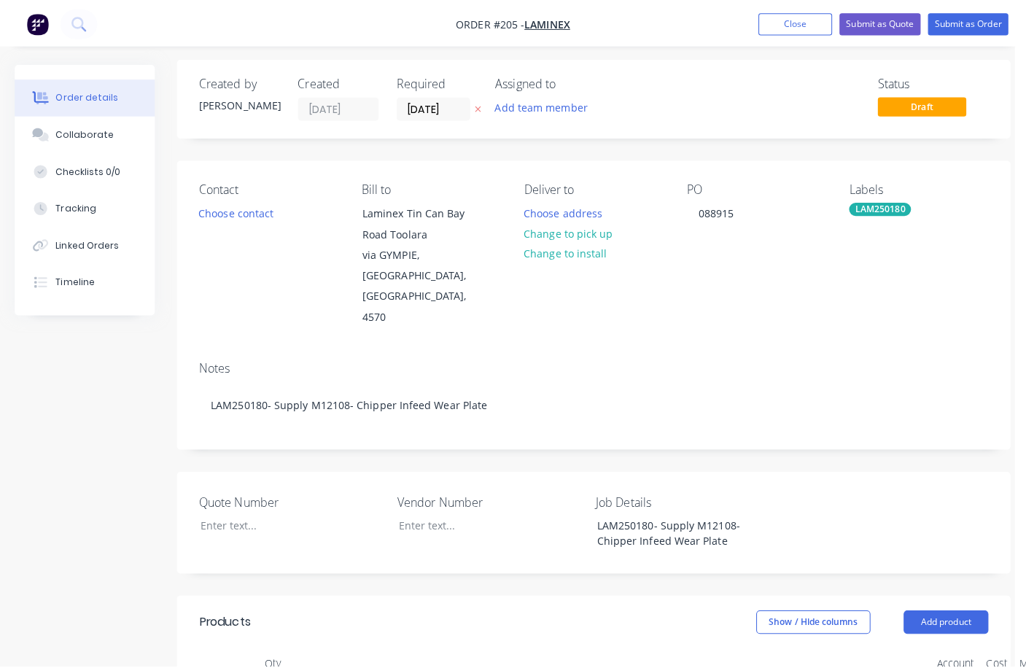
scroll to position [0, 0]
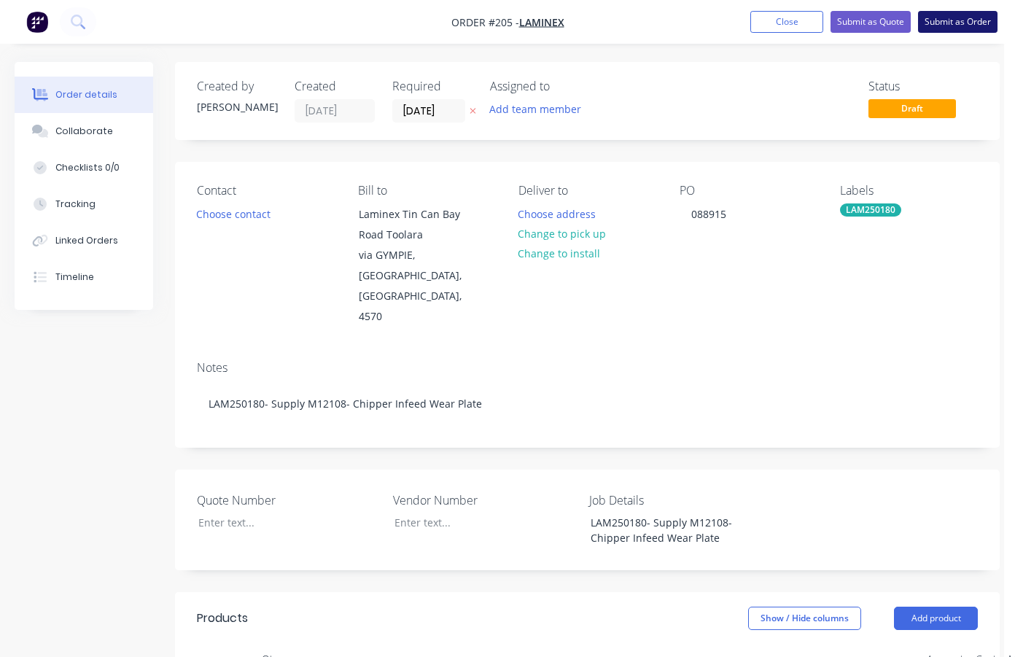
click at [951, 18] on button "Submit as Order" at bounding box center [957, 22] width 79 height 22
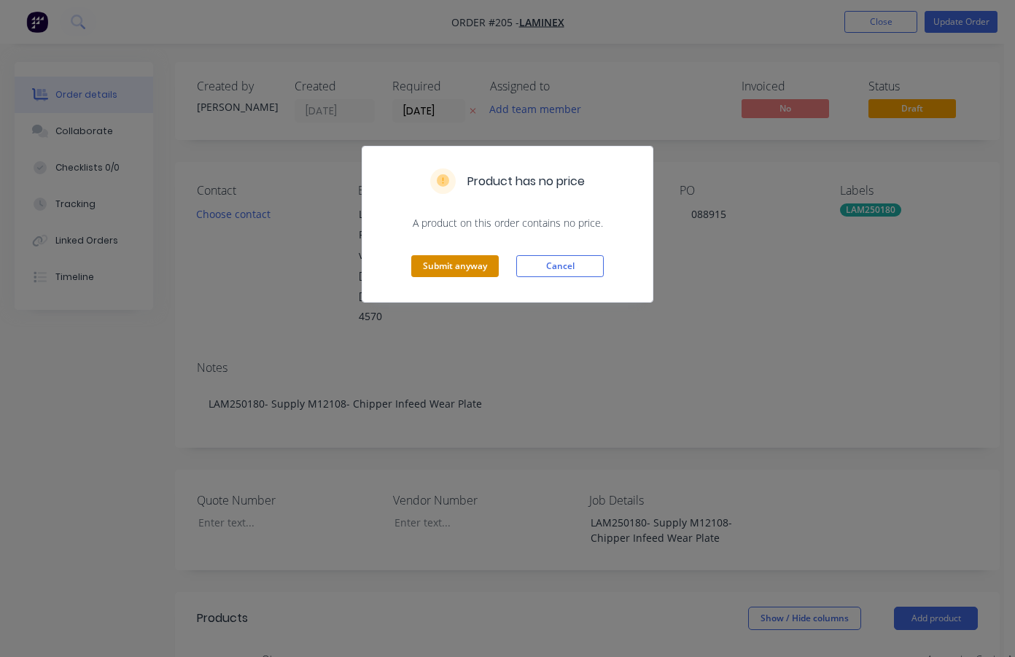
click at [456, 267] on button "Submit anyway" at bounding box center [454, 266] width 87 height 22
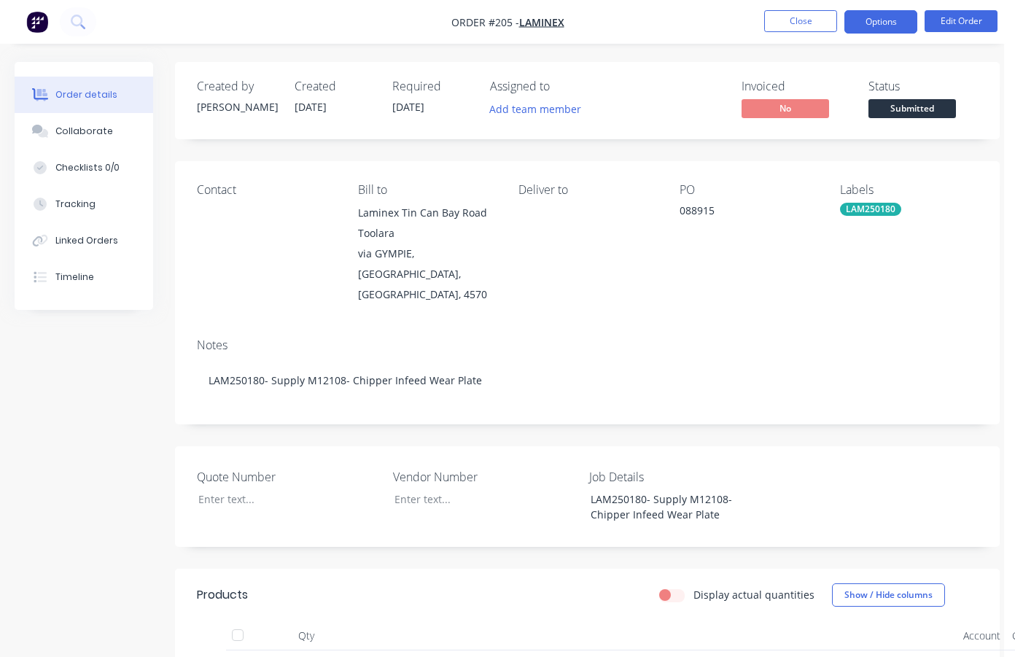
click at [889, 18] on button "Options" at bounding box center [880, 21] width 73 height 23
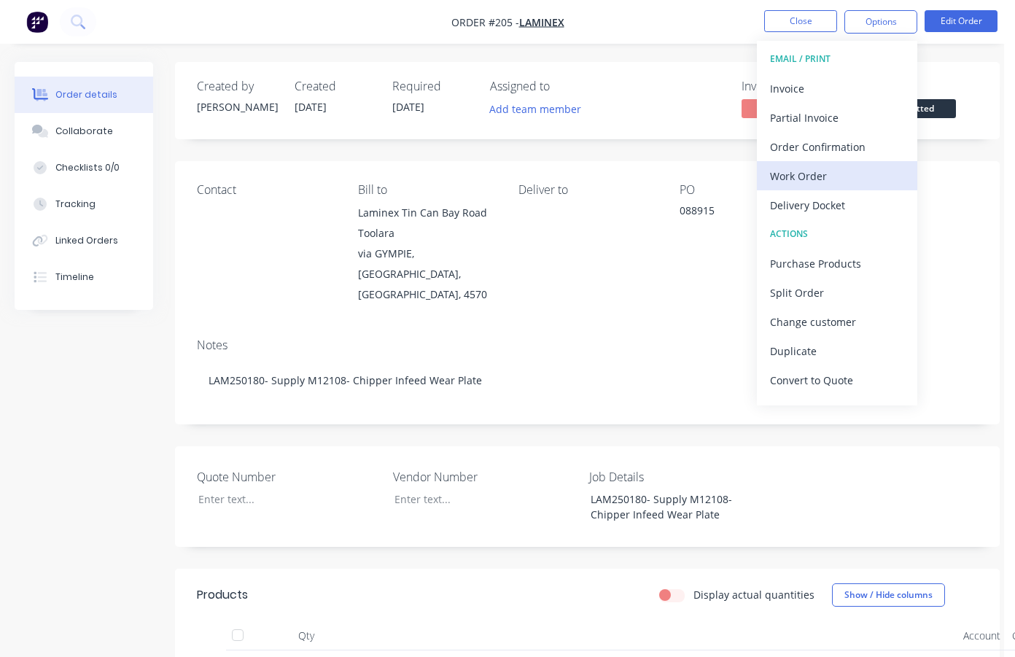
click at [822, 179] on div "Work Order" at bounding box center [837, 175] width 134 height 21
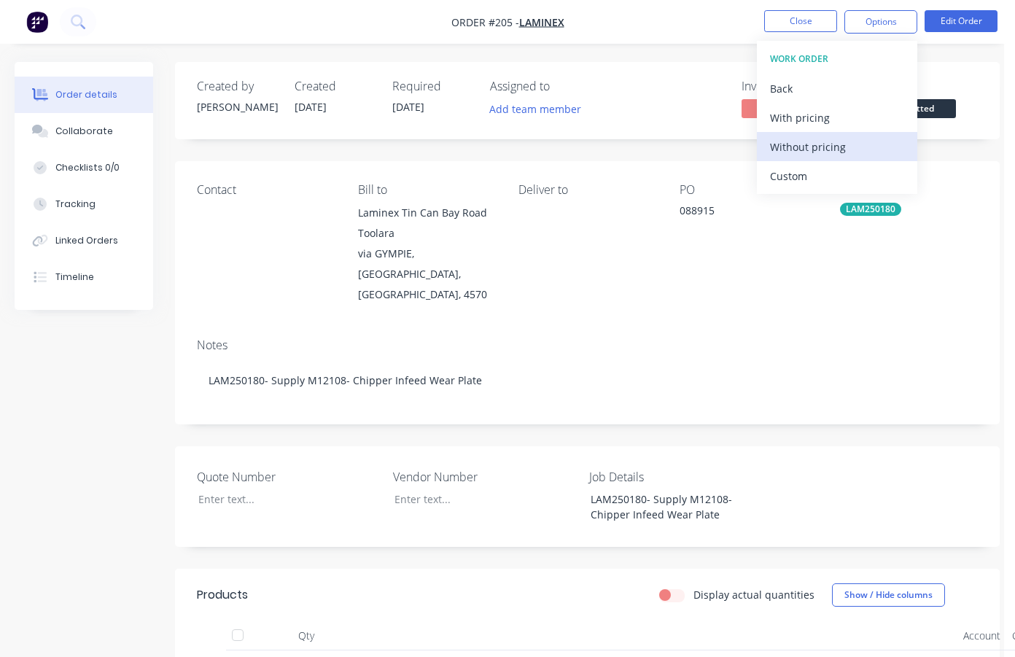
click at [819, 145] on div "Without pricing" at bounding box center [837, 146] width 134 height 21
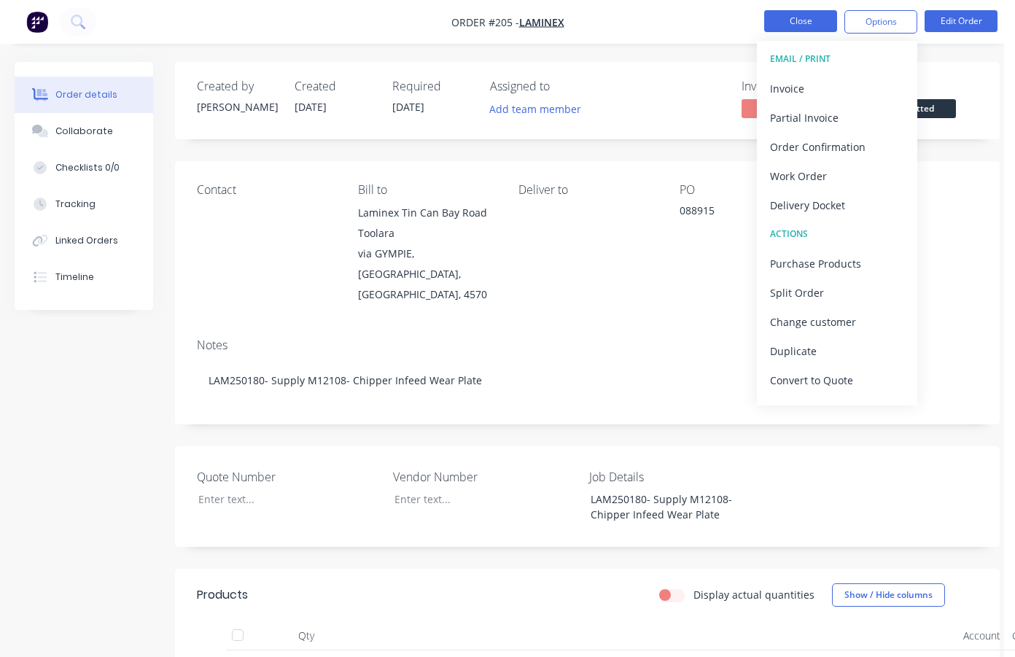
click at [791, 21] on button "Close" at bounding box center [800, 21] width 73 height 22
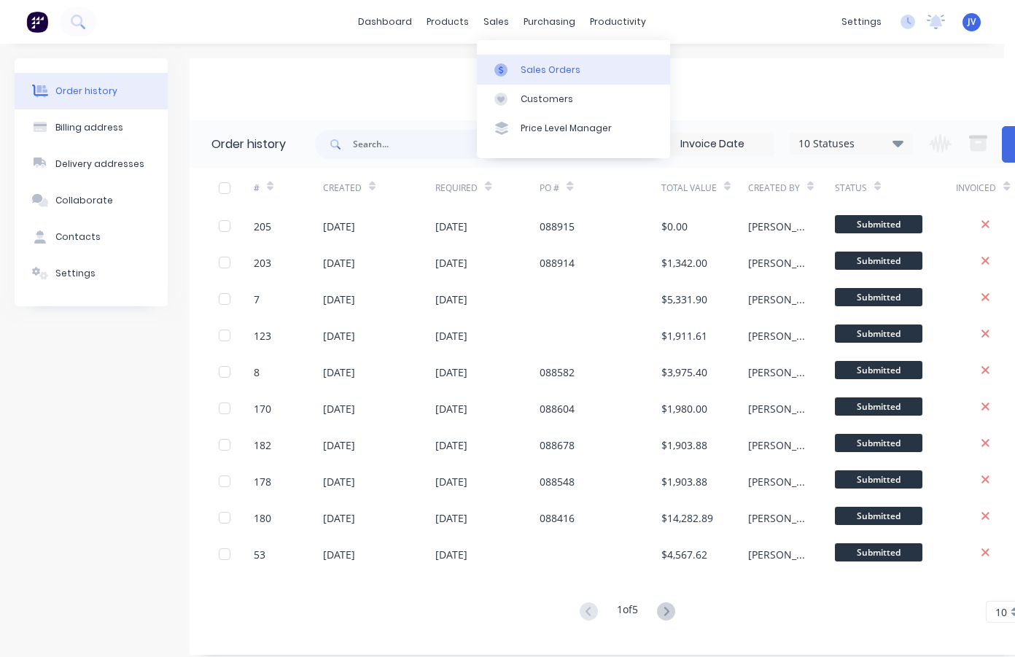
click at [544, 67] on div "Sales Orders" at bounding box center [550, 69] width 60 height 13
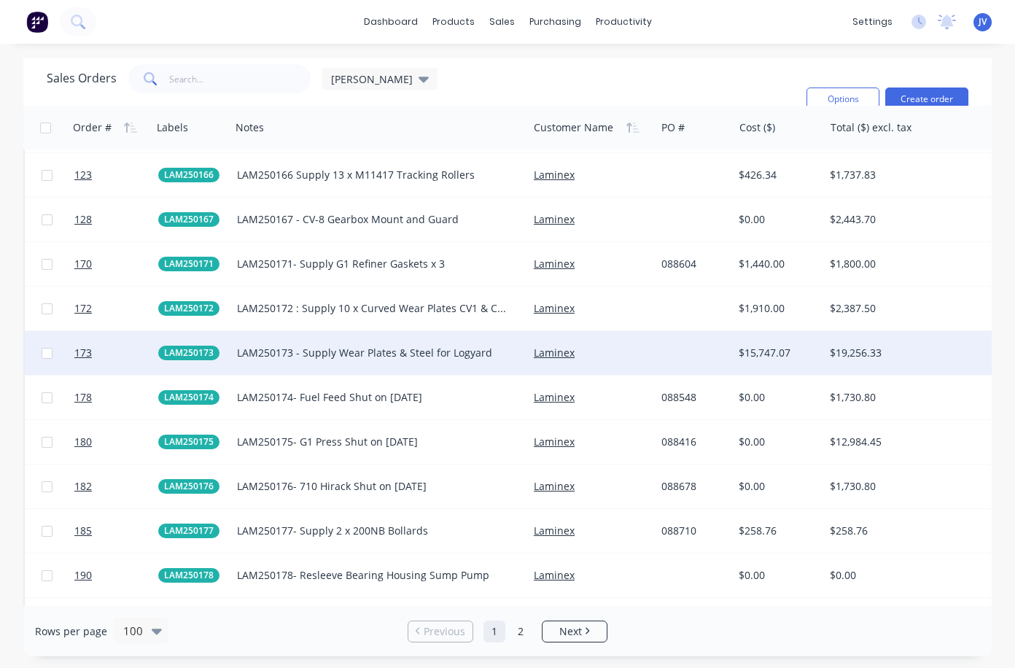
scroll to position [2041, 0]
